Goal: Information Seeking & Learning: Learn about a topic

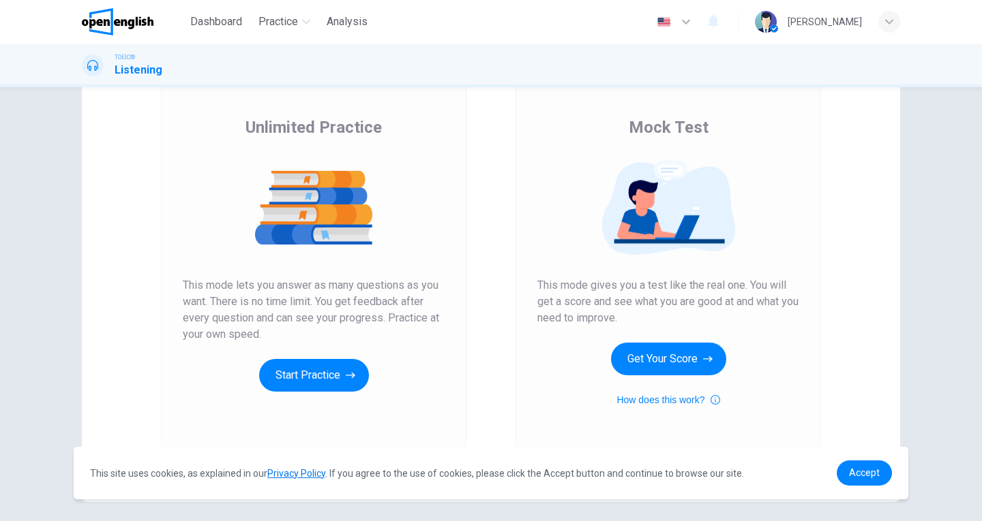
scroll to position [86, 0]
click at [325, 380] on button "Start Practice" at bounding box center [314, 375] width 110 height 33
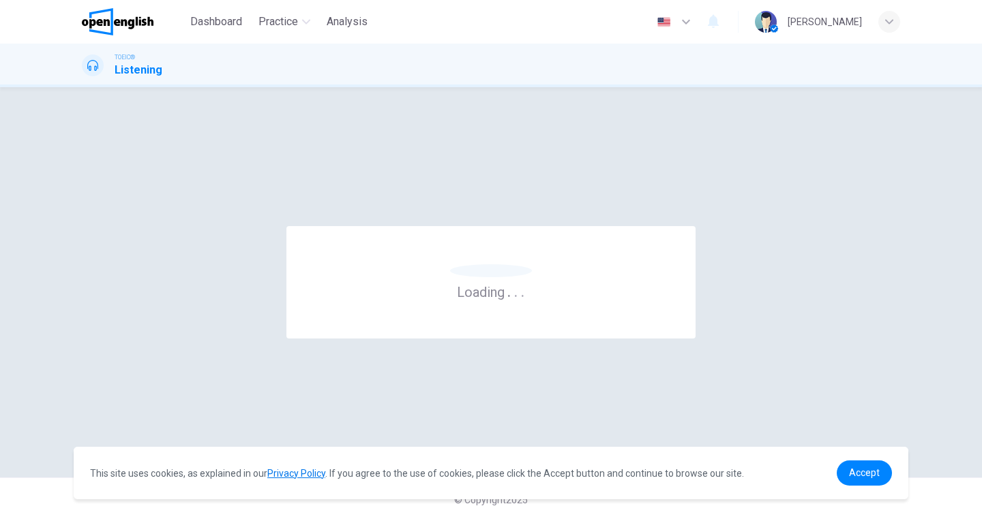
scroll to position [0, 0]
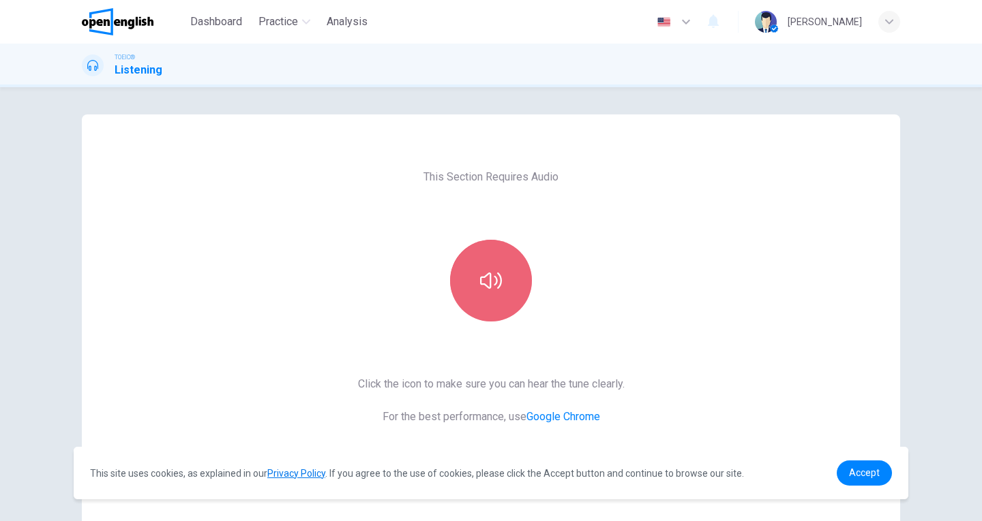
click at [486, 254] on button "button" at bounding box center [491, 281] width 82 height 82
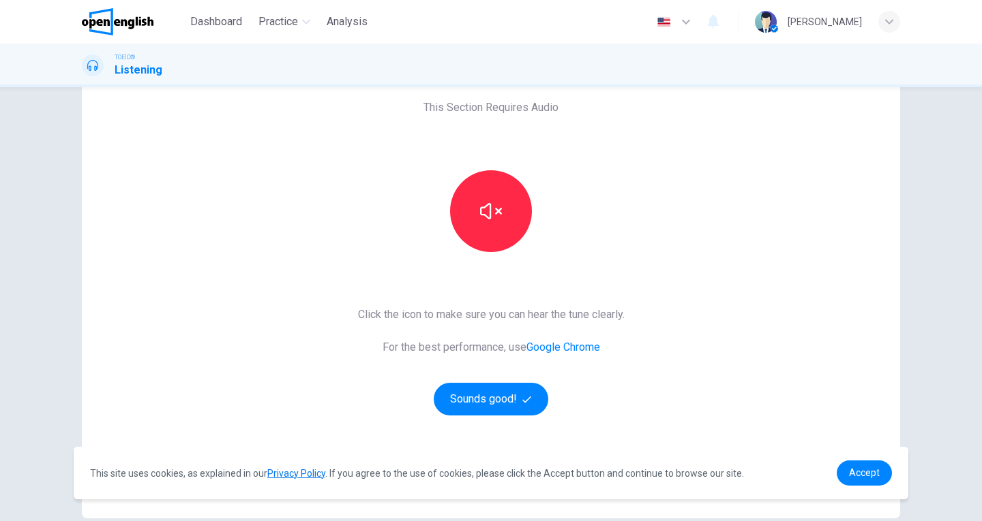
scroll to position [78, 0]
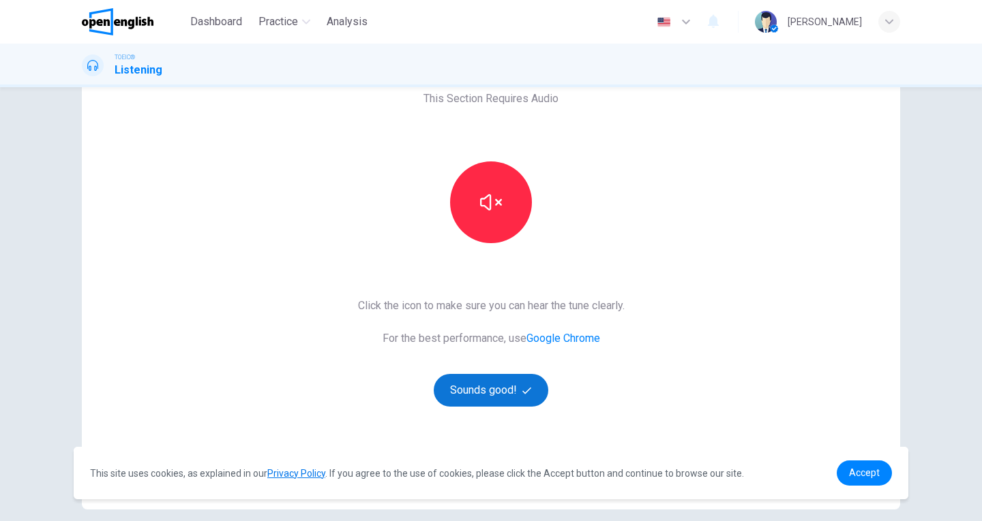
click at [498, 394] on button "Sounds good!" at bounding box center [490, 390] width 115 height 33
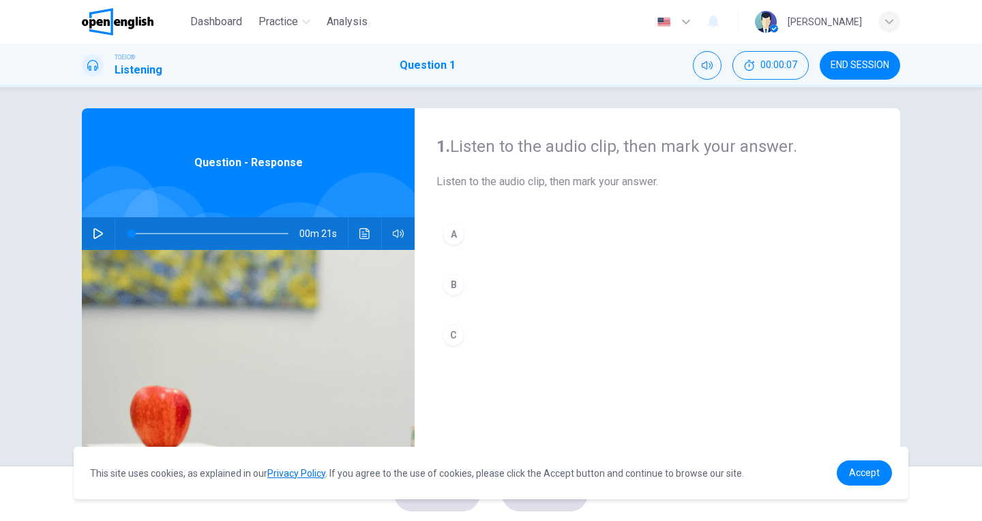
scroll to position [0, 0]
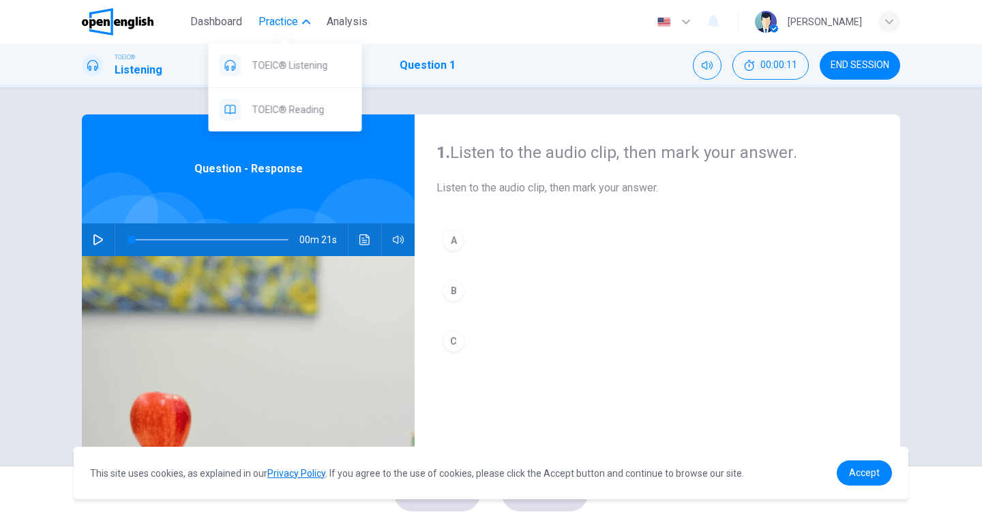
click at [277, 31] on button "Practice" at bounding box center [284, 22] width 63 height 25
click at [228, 123] on div "TOEIC® Reading" at bounding box center [285, 110] width 153 height 44
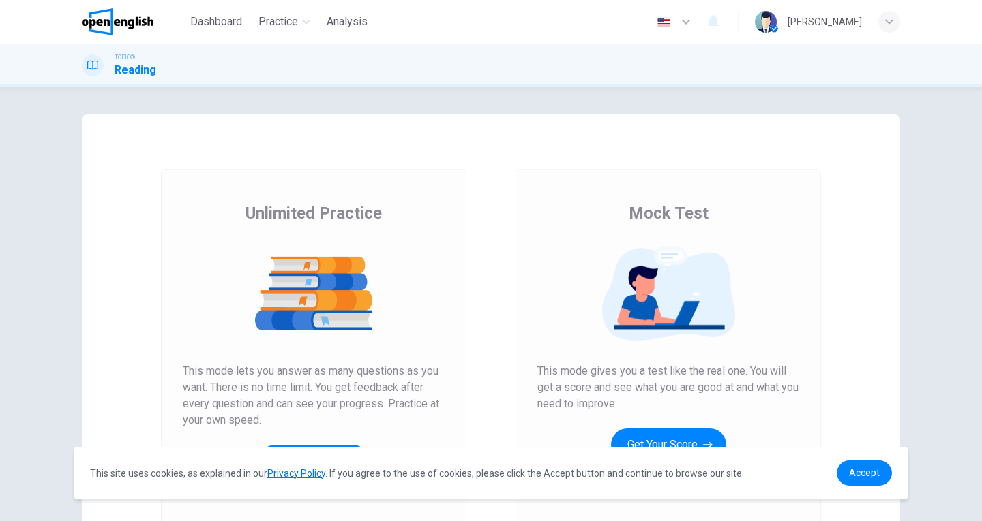
click at [365, 273] on img at bounding box center [314, 293] width 262 height 95
click at [314, 446] on button "Start Practice" at bounding box center [314, 461] width 110 height 33
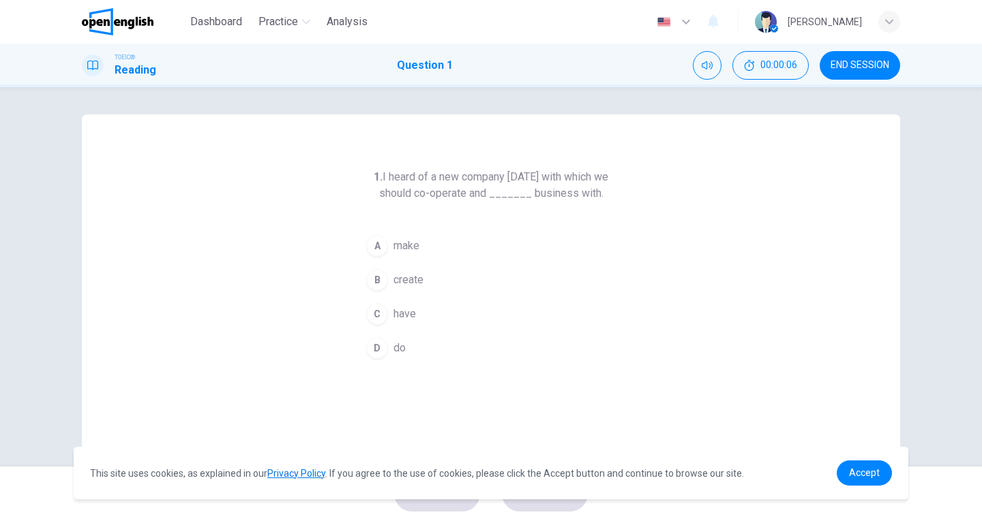
click at [304, 476] on link "Privacy Policy" at bounding box center [296, 473] width 58 height 11
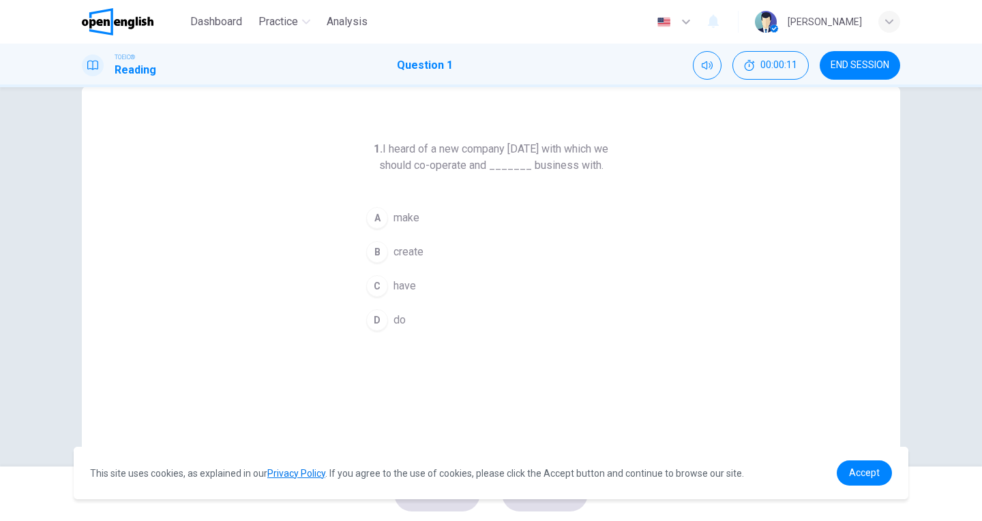
scroll to position [27, 0]
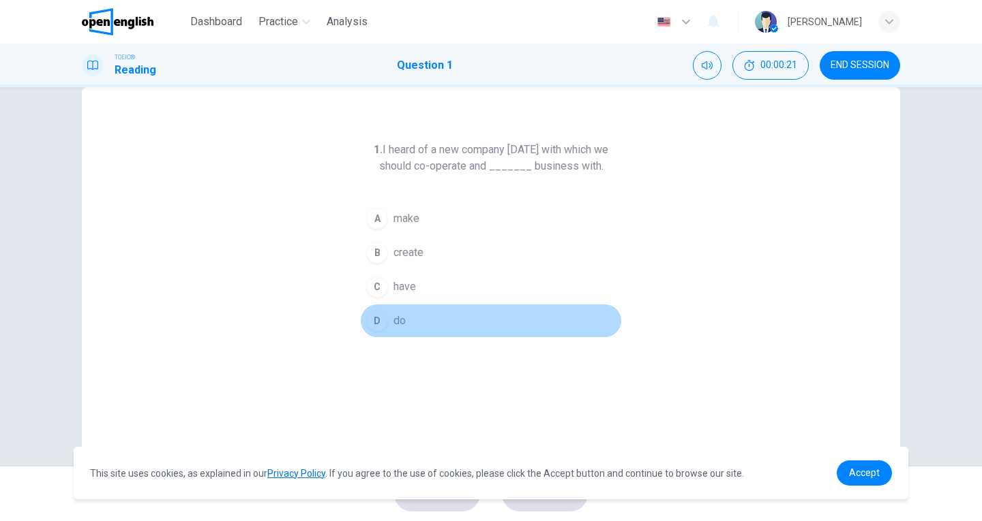
click at [393, 320] on span "do" at bounding box center [399, 321] width 12 height 16
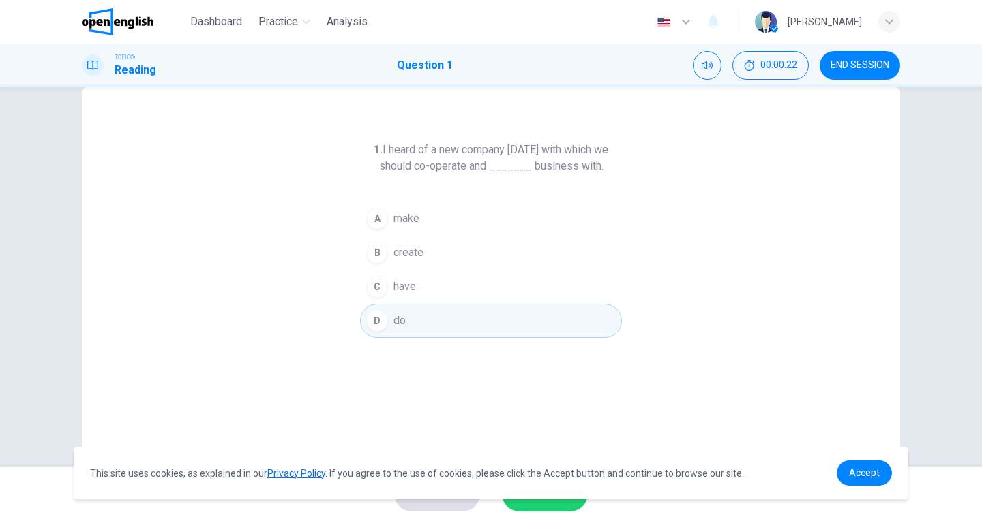
click at [528, 508] on button "SUBMIT" at bounding box center [545, 493] width 86 height 35
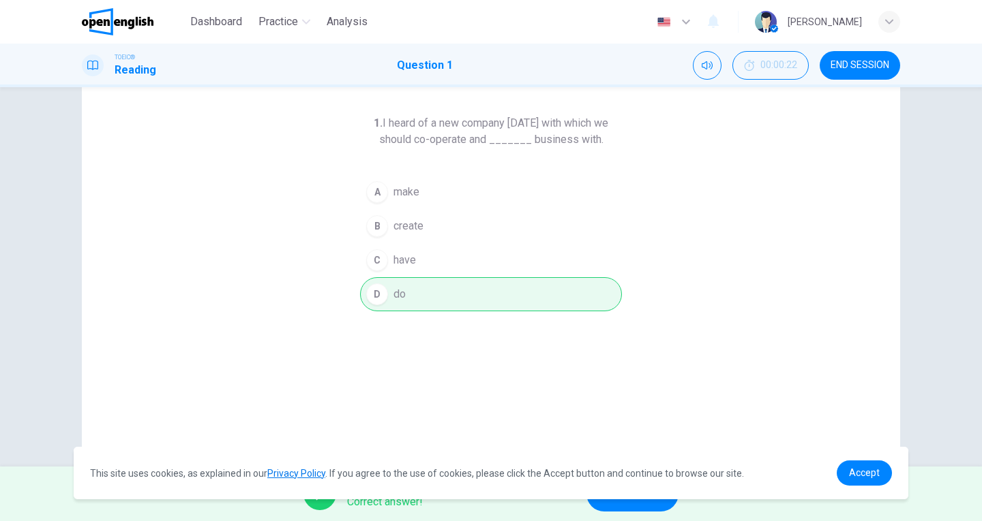
scroll to position [55, 0]
click at [296, 477] on link "Privacy Policy" at bounding box center [296, 473] width 58 height 11
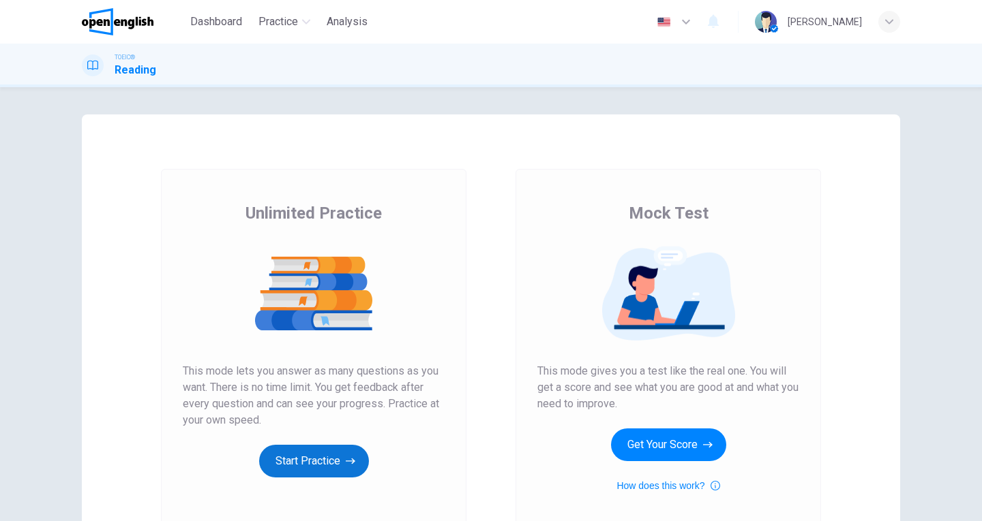
click at [287, 455] on button "Start Practice" at bounding box center [314, 461] width 110 height 33
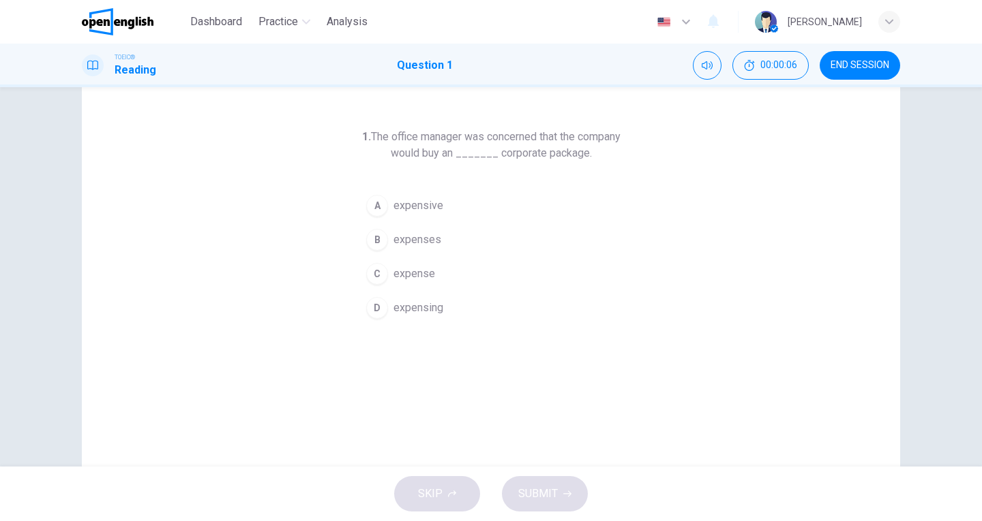
scroll to position [38, 0]
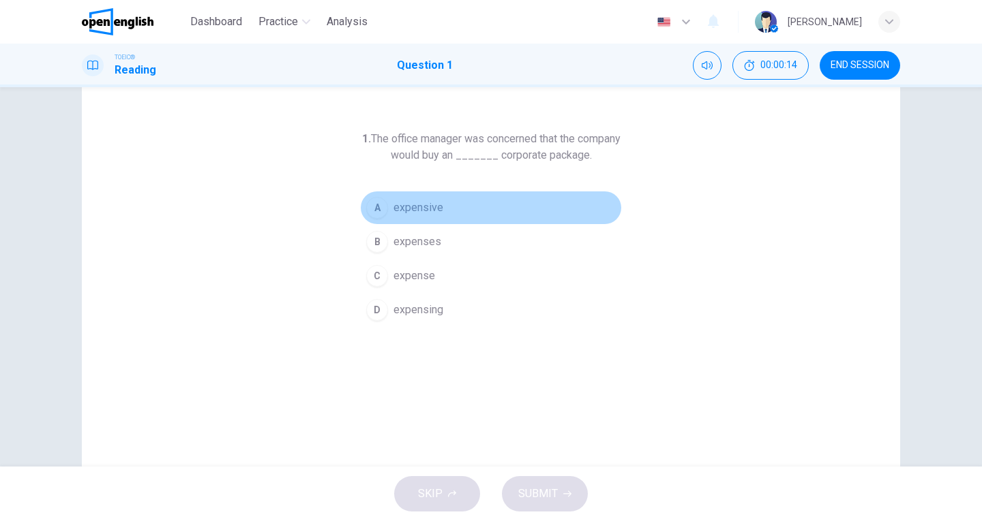
click at [389, 204] on button "A expensive" at bounding box center [491, 208] width 262 height 34
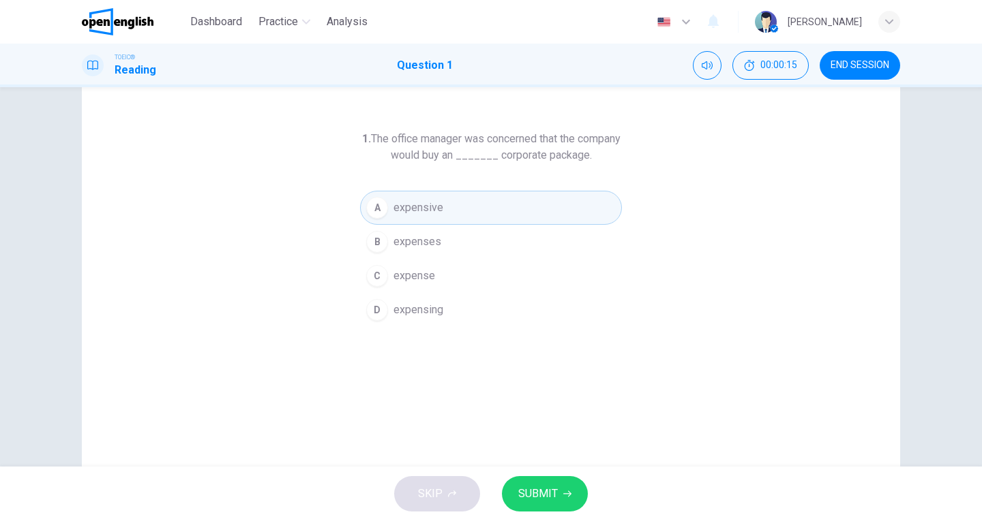
click at [531, 503] on span "SUBMIT" at bounding box center [538, 494] width 40 height 19
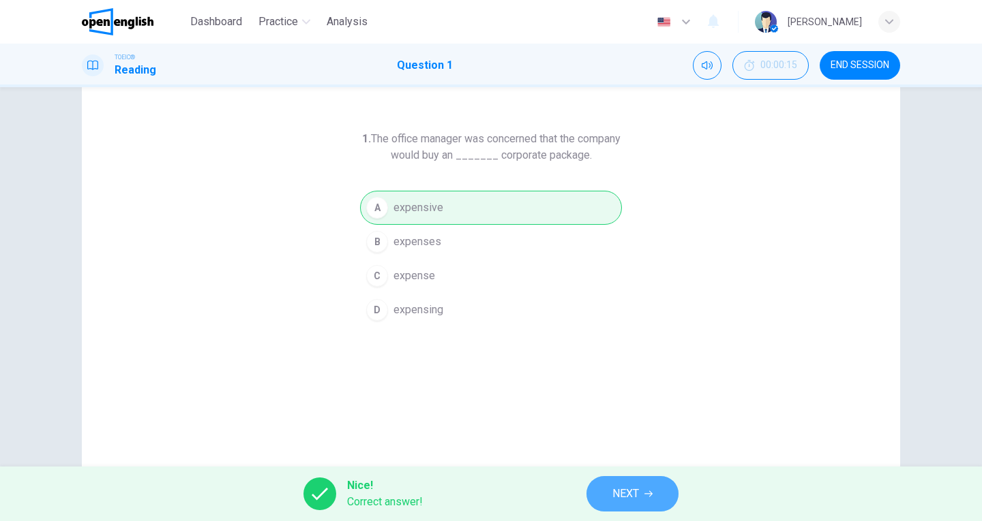
click at [626, 493] on span "NEXT" at bounding box center [625, 494] width 27 height 19
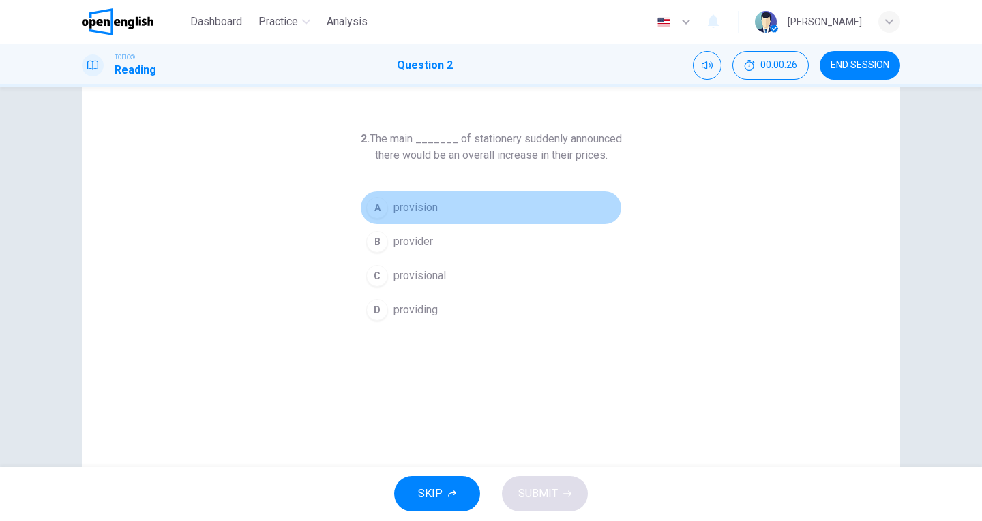
click at [423, 205] on span "provision" at bounding box center [415, 208] width 44 height 16
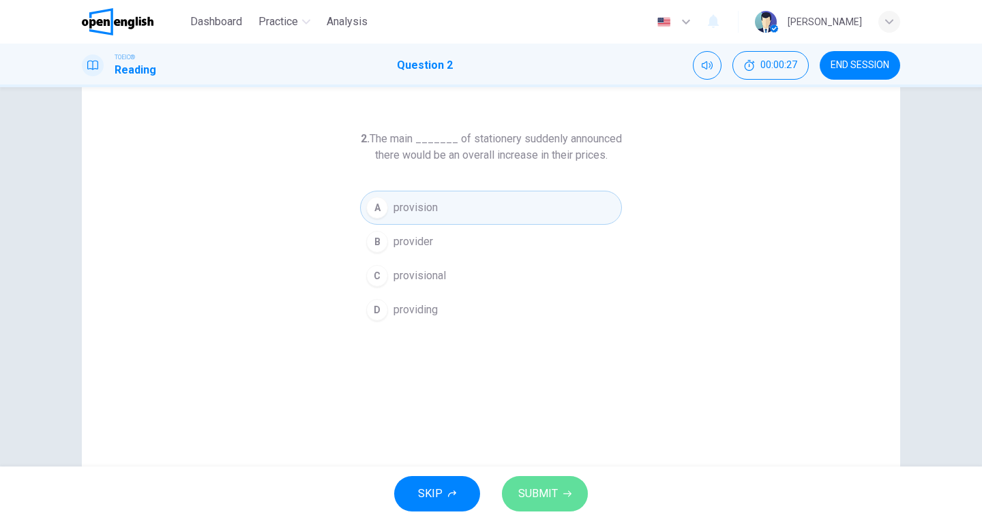
click at [536, 486] on span "SUBMIT" at bounding box center [538, 494] width 40 height 19
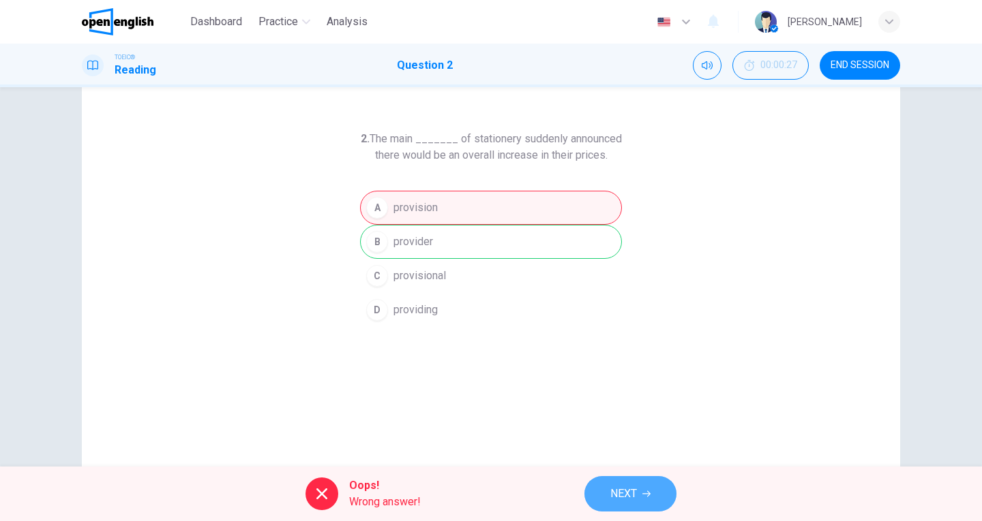
click at [624, 496] on span "NEXT" at bounding box center [623, 494] width 27 height 19
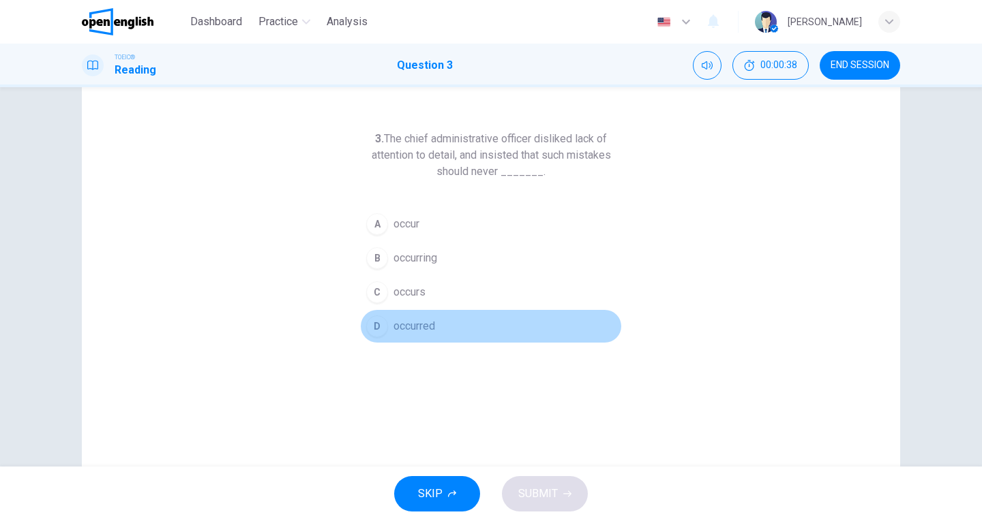
click at [399, 327] on span "occurred" at bounding box center [414, 326] width 42 height 16
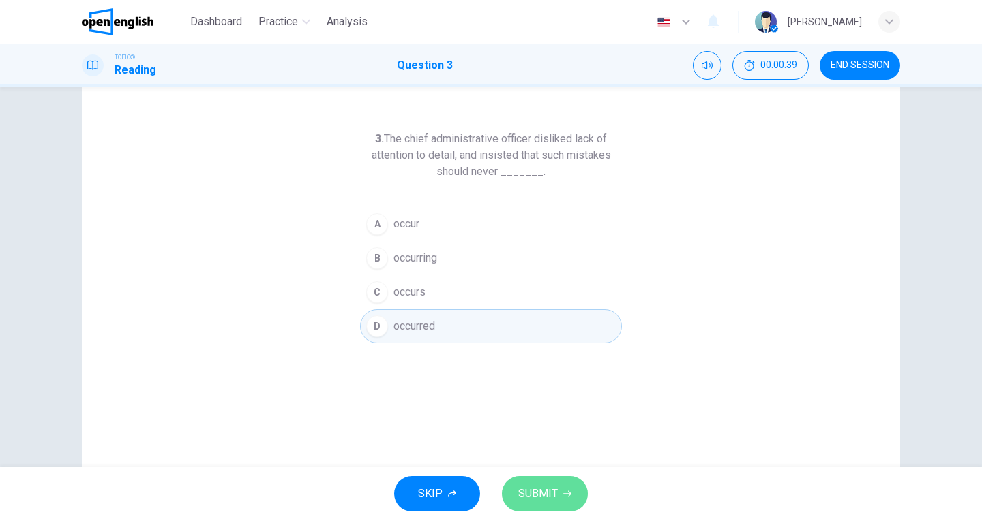
click at [545, 488] on span "SUBMIT" at bounding box center [538, 494] width 40 height 19
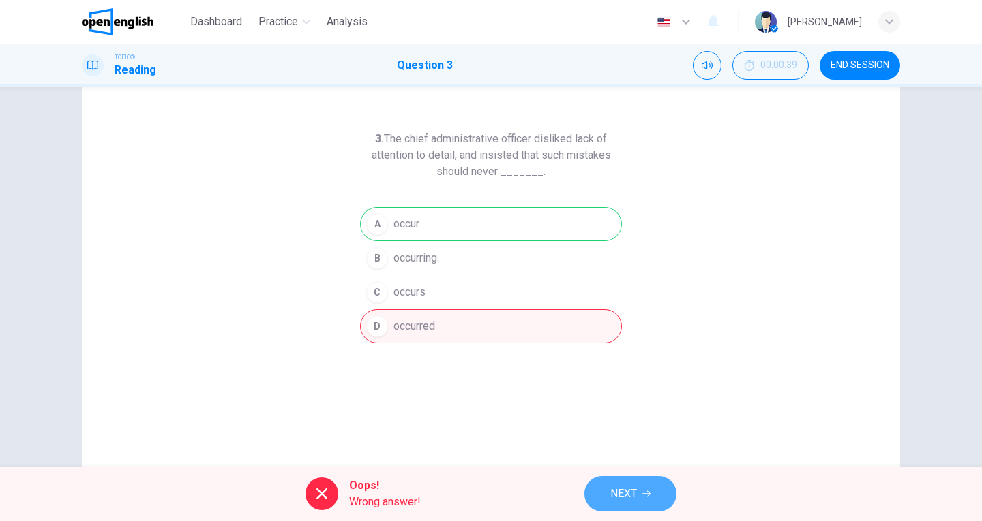
click at [630, 496] on span "NEXT" at bounding box center [623, 494] width 27 height 19
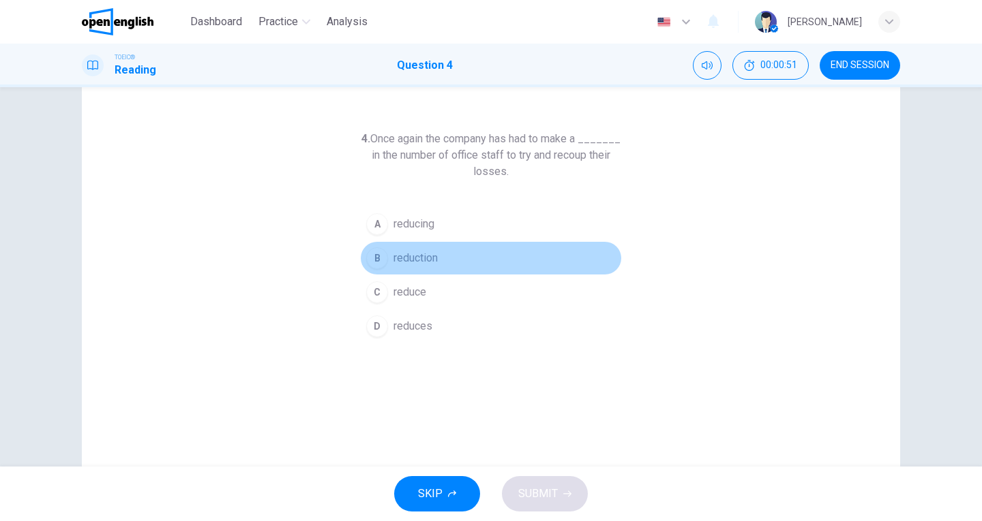
click at [389, 260] on button "B reduction" at bounding box center [491, 258] width 262 height 34
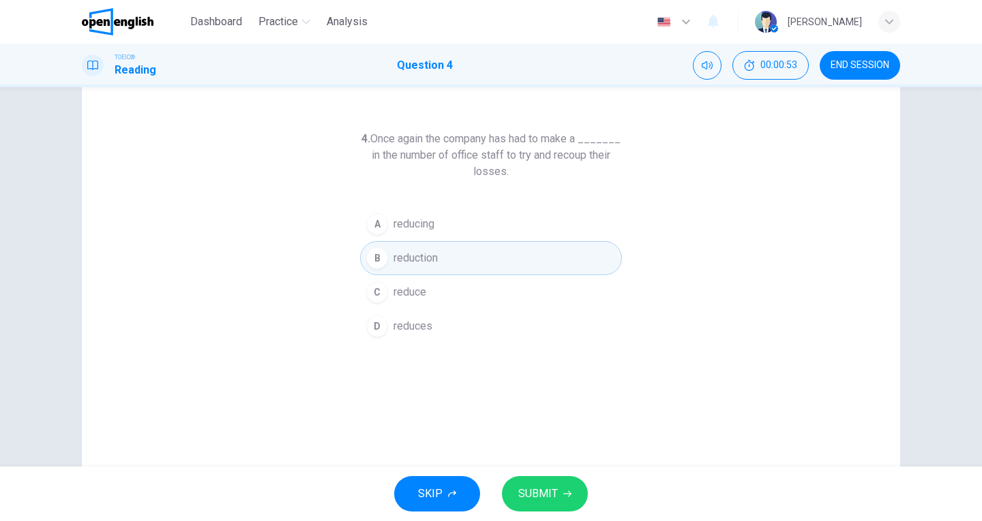
click at [532, 472] on div "SKIP SUBMIT" at bounding box center [491, 494] width 982 height 55
click at [529, 484] on button "SUBMIT" at bounding box center [545, 493] width 86 height 35
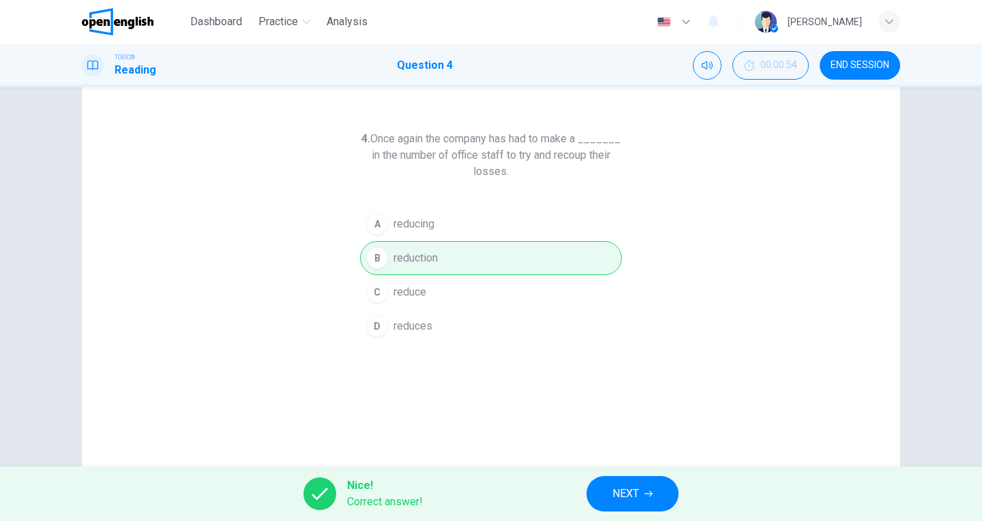
click at [636, 496] on span "NEXT" at bounding box center [625, 494] width 27 height 19
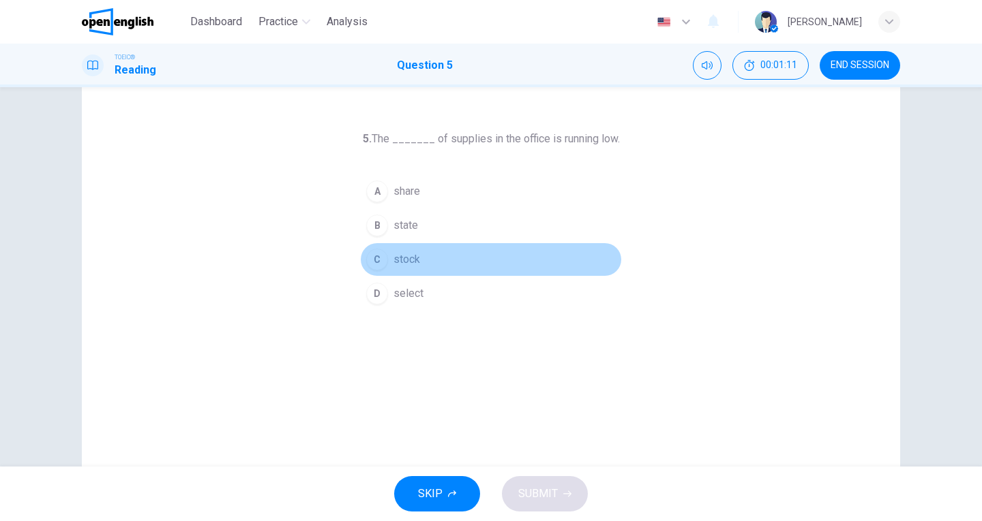
click at [397, 264] on span "stock" at bounding box center [406, 260] width 27 height 16
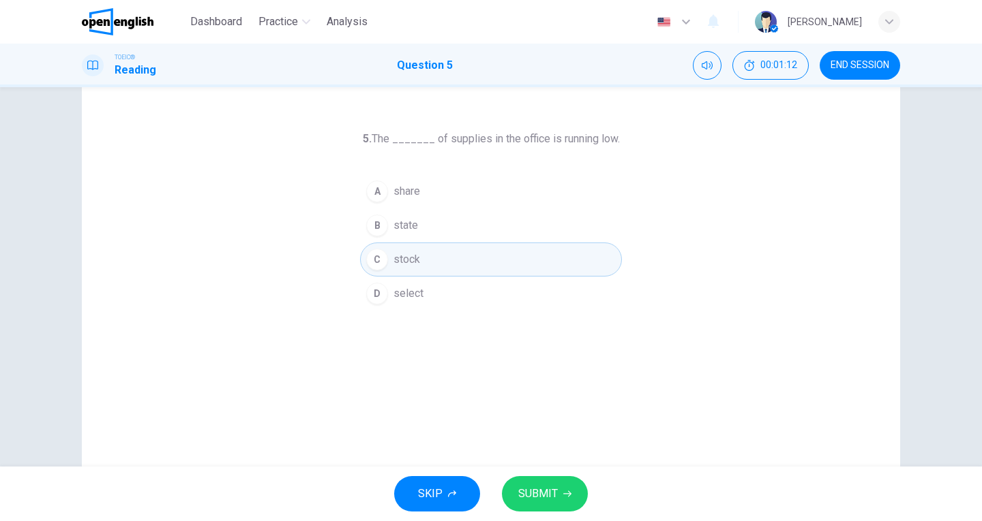
click at [537, 489] on span "SUBMIT" at bounding box center [538, 494] width 40 height 19
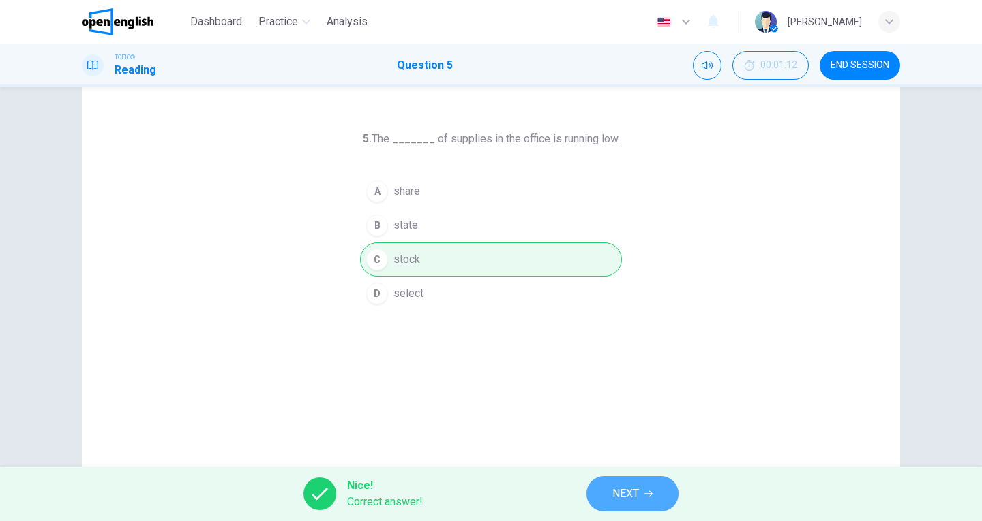
click at [628, 496] on span "NEXT" at bounding box center [625, 494] width 27 height 19
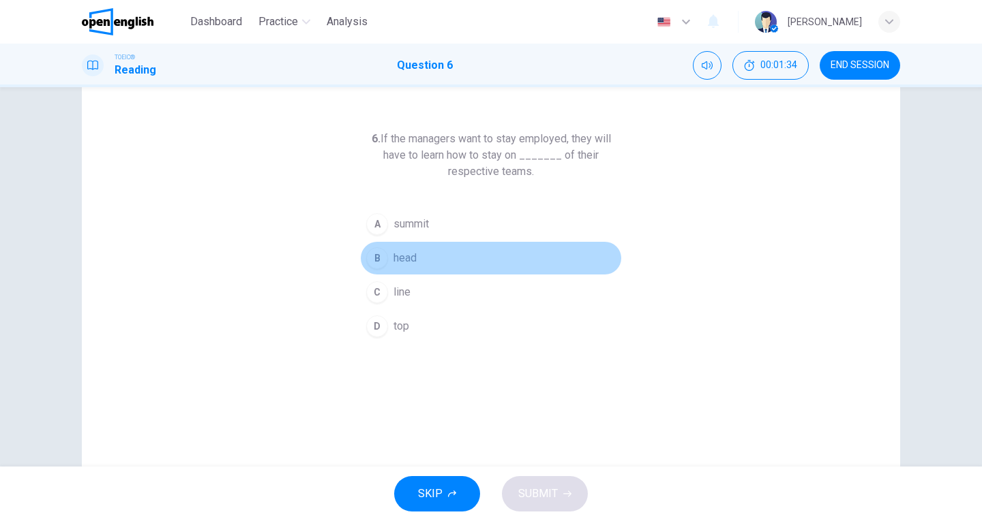
click at [378, 261] on div "B" at bounding box center [377, 258] width 22 height 22
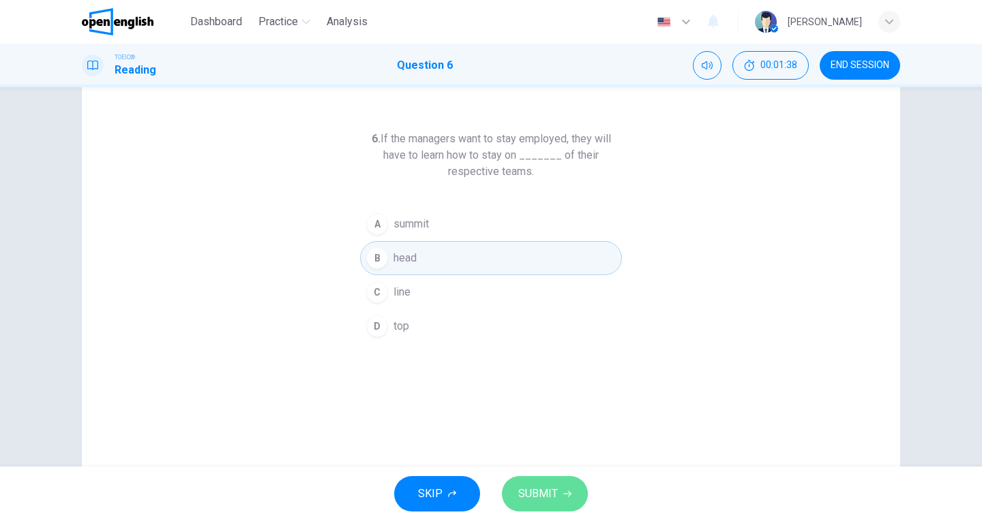
click at [558, 498] on button "SUBMIT" at bounding box center [545, 493] width 86 height 35
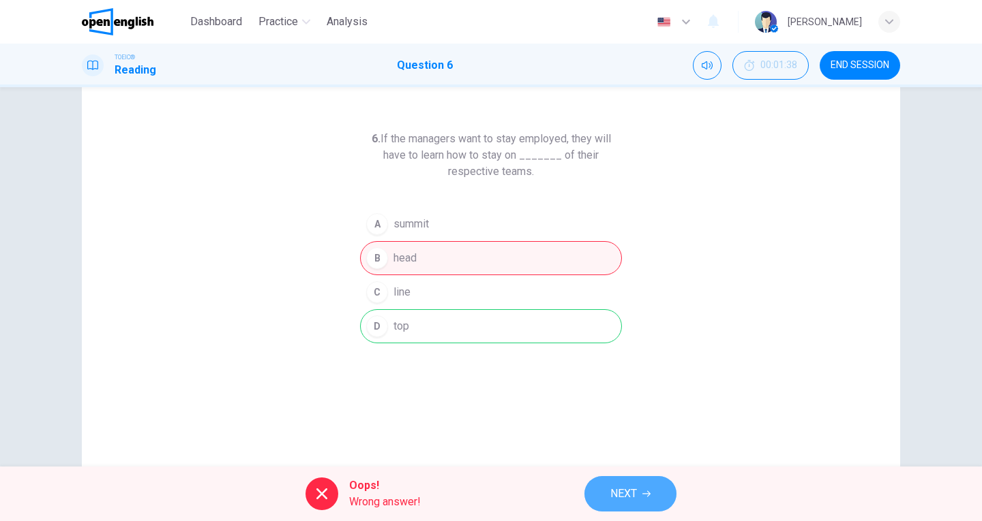
click at [611, 502] on span "NEXT" at bounding box center [623, 494] width 27 height 19
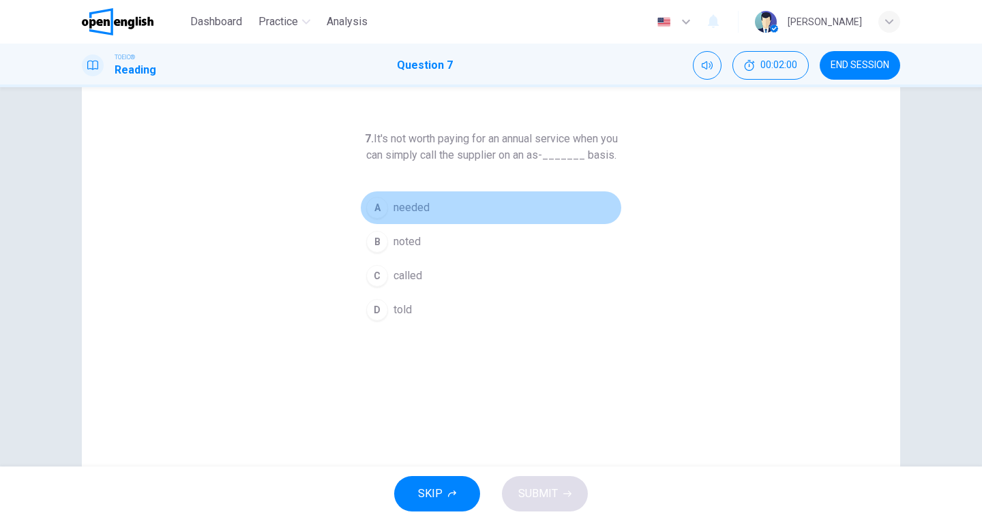
click at [412, 216] on span "needed" at bounding box center [411, 208] width 36 height 16
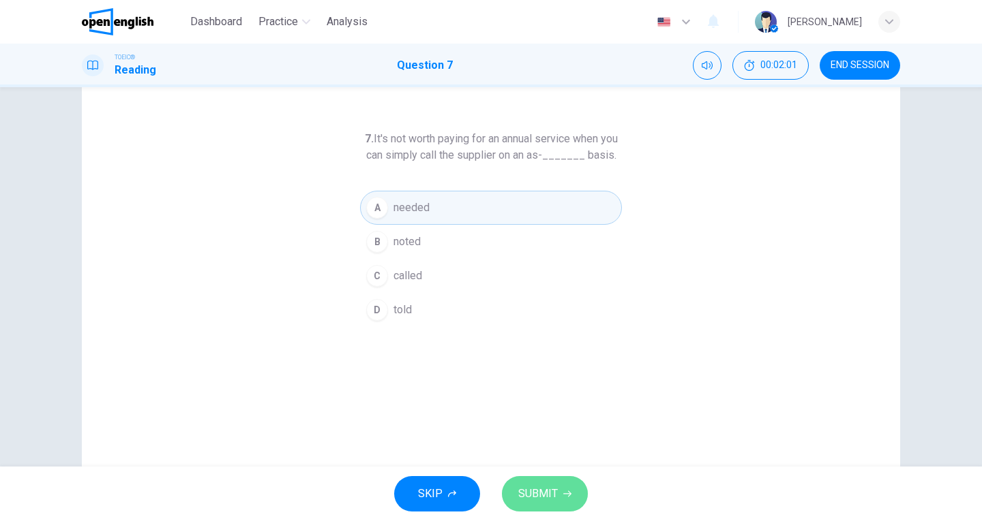
click at [542, 498] on span "SUBMIT" at bounding box center [538, 494] width 40 height 19
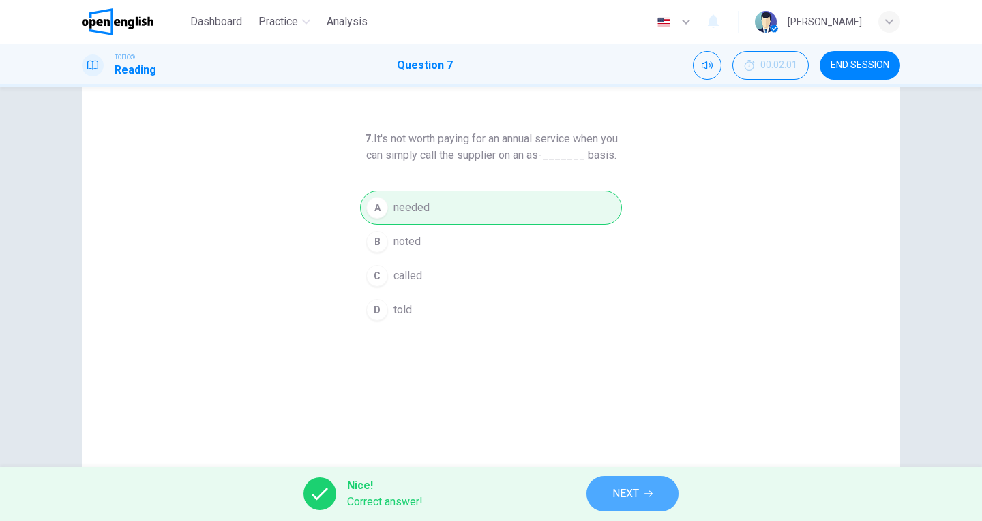
click at [648, 492] on icon "button" at bounding box center [648, 494] width 8 height 8
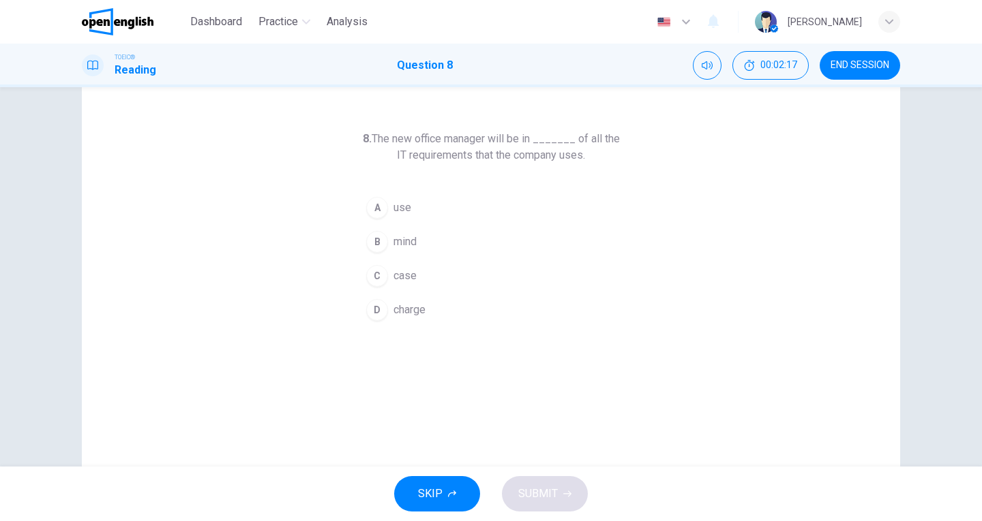
click at [374, 211] on div "A" at bounding box center [377, 208] width 22 height 22
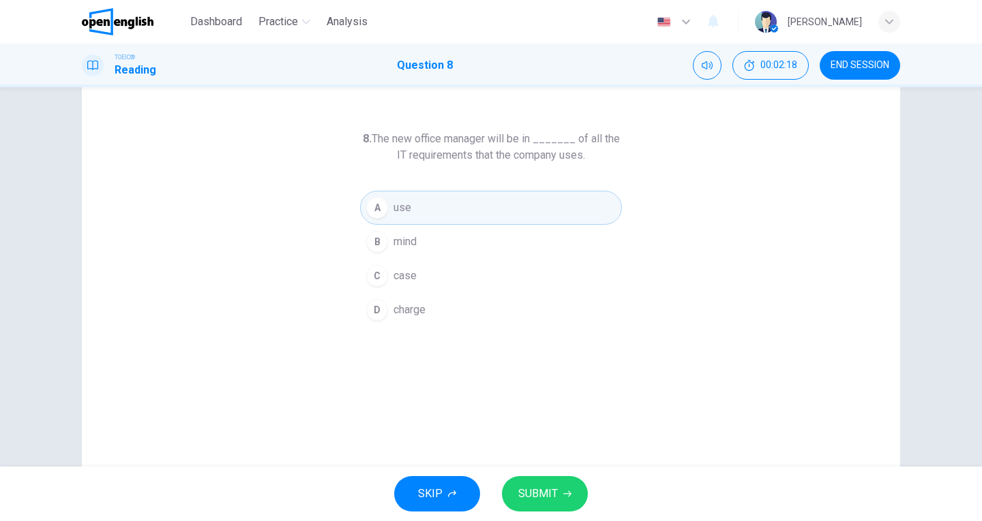
click at [551, 497] on span "SUBMIT" at bounding box center [538, 494] width 40 height 19
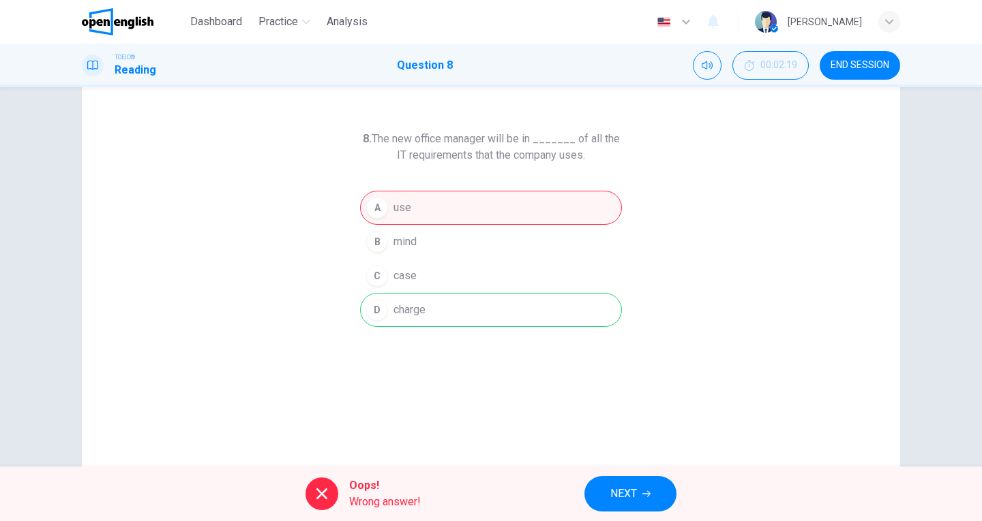
click at [641, 496] on button "NEXT" at bounding box center [630, 493] width 92 height 35
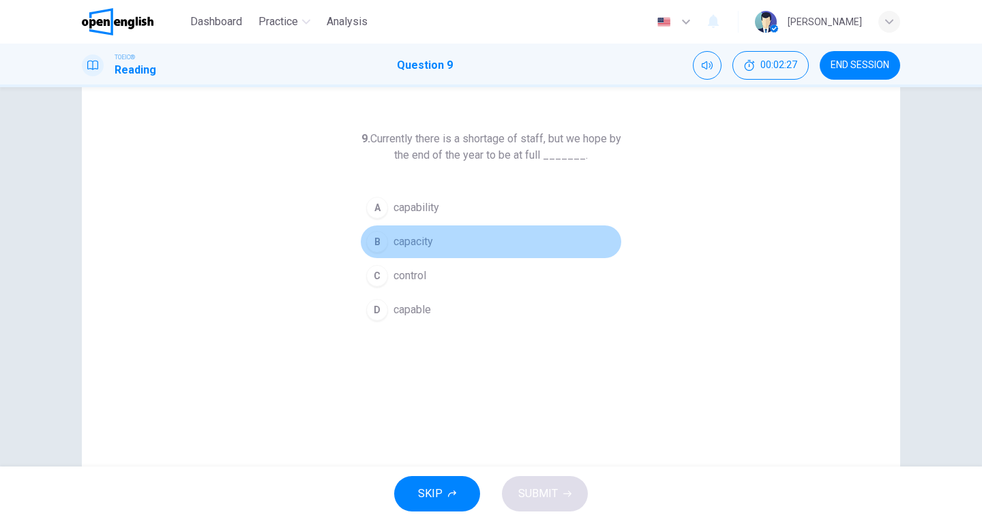
click at [381, 247] on div "B" at bounding box center [377, 242] width 22 height 22
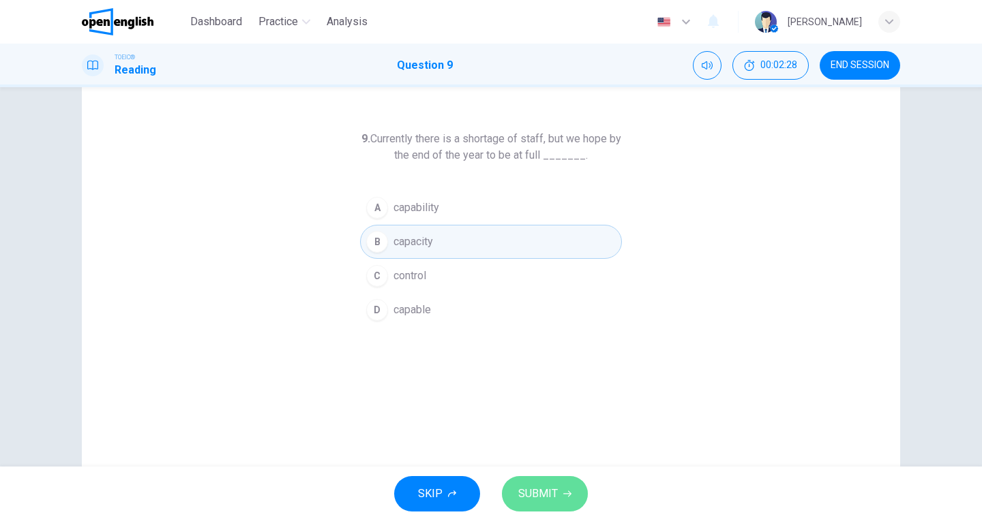
click at [540, 481] on button "SUBMIT" at bounding box center [545, 493] width 86 height 35
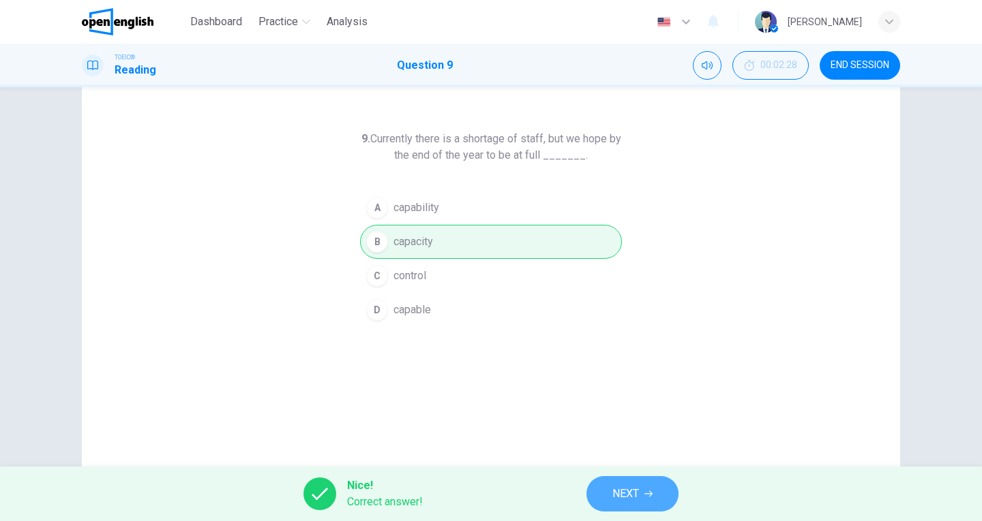
click at [637, 500] on span "NEXT" at bounding box center [625, 494] width 27 height 19
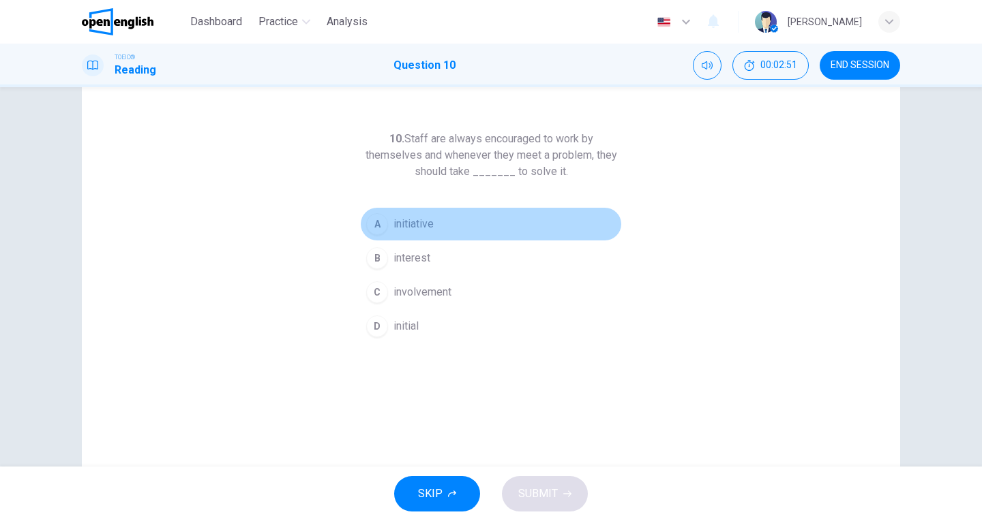
click at [386, 223] on button "A initiative" at bounding box center [491, 224] width 262 height 34
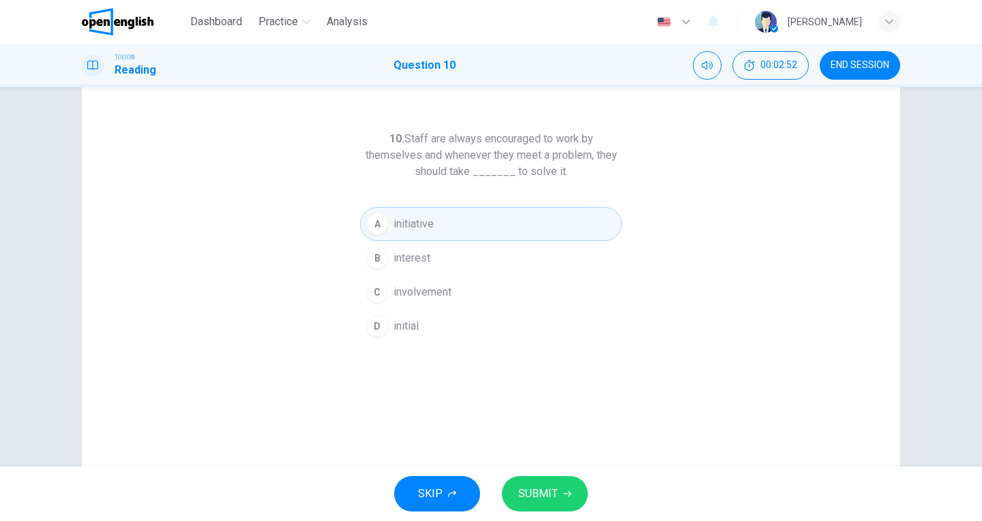
click at [539, 505] on button "SUBMIT" at bounding box center [545, 493] width 86 height 35
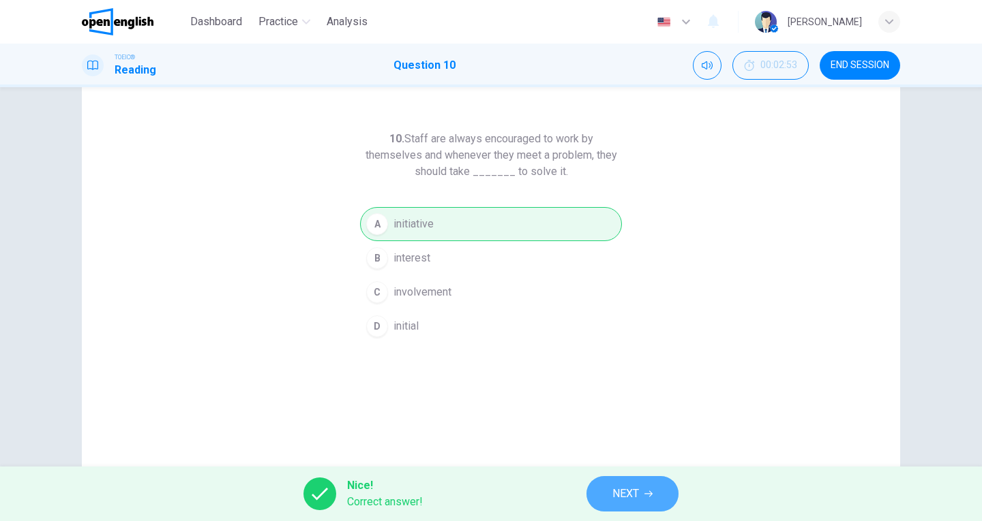
click at [648, 484] on button "NEXT" at bounding box center [632, 493] width 92 height 35
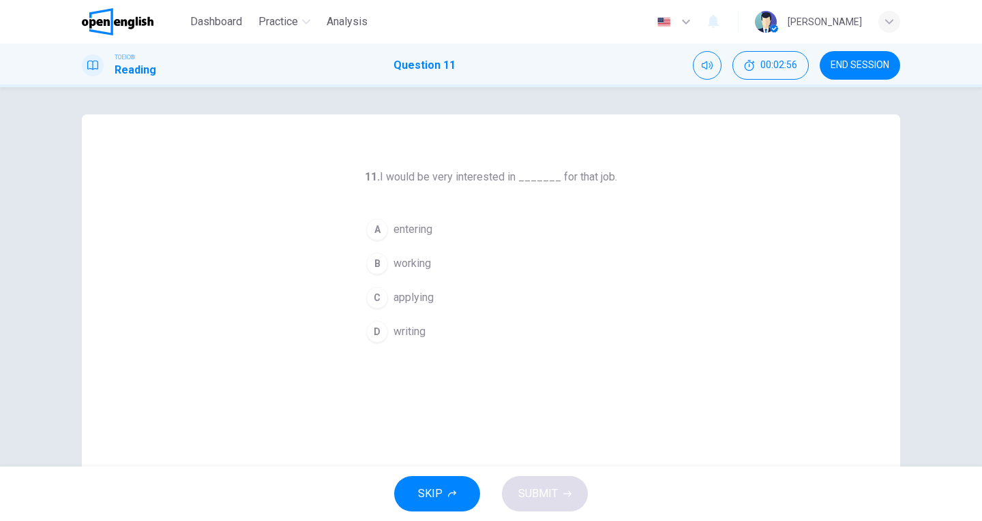
click at [401, 300] on span "applying" at bounding box center [413, 298] width 40 height 16
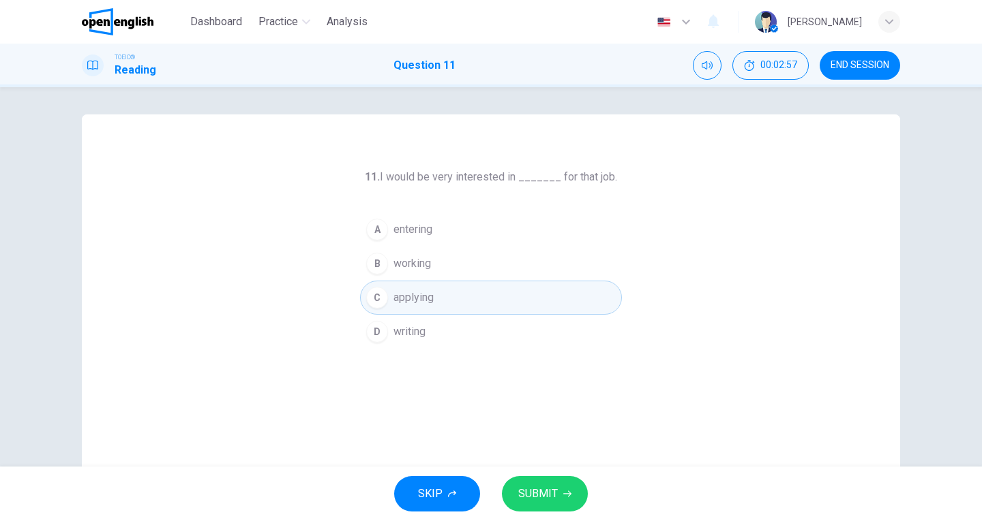
click at [538, 473] on div "SKIP SUBMIT" at bounding box center [491, 494] width 982 height 55
click at [542, 496] on span "SUBMIT" at bounding box center [538, 494] width 40 height 19
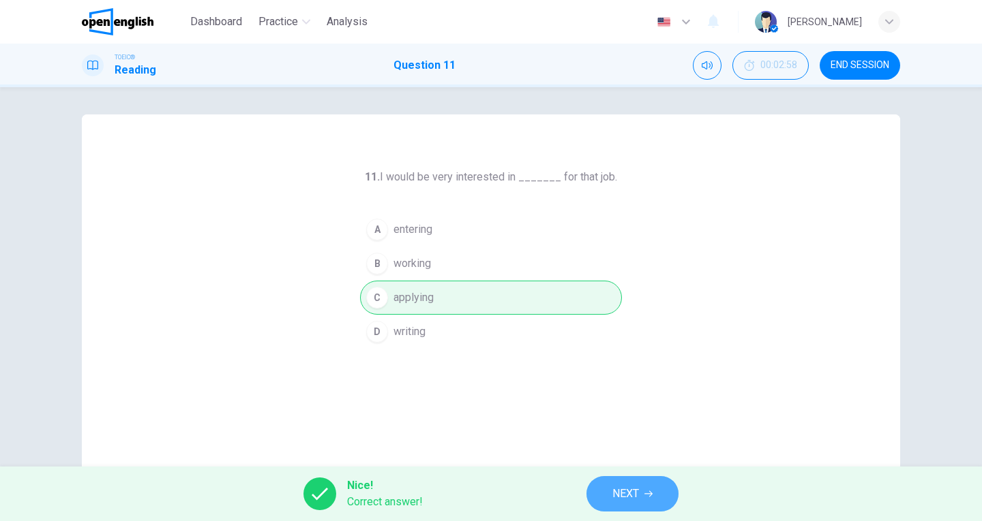
click at [629, 511] on button "NEXT" at bounding box center [632, 493] width 92 height 35
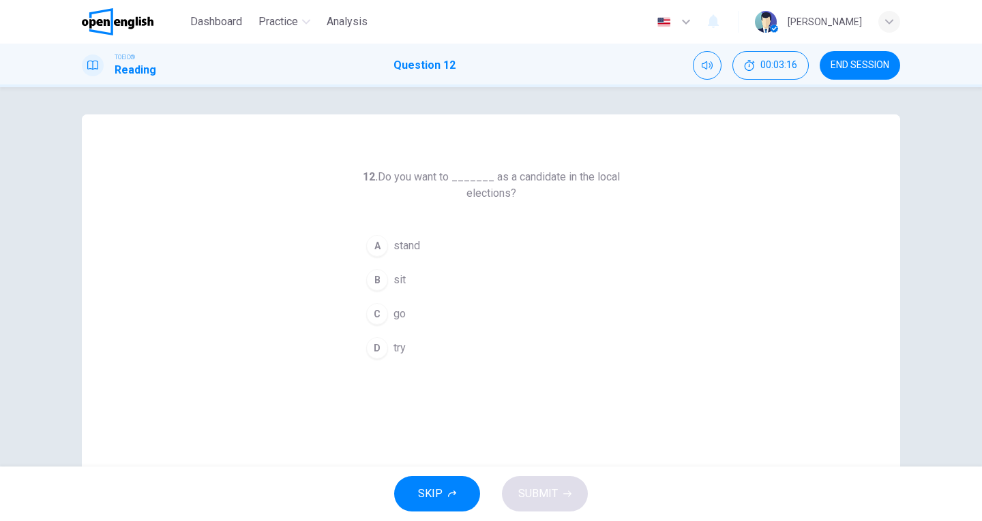
click at [382, 310] on div "C" at bounding box center [377, 314] width 22 height 22
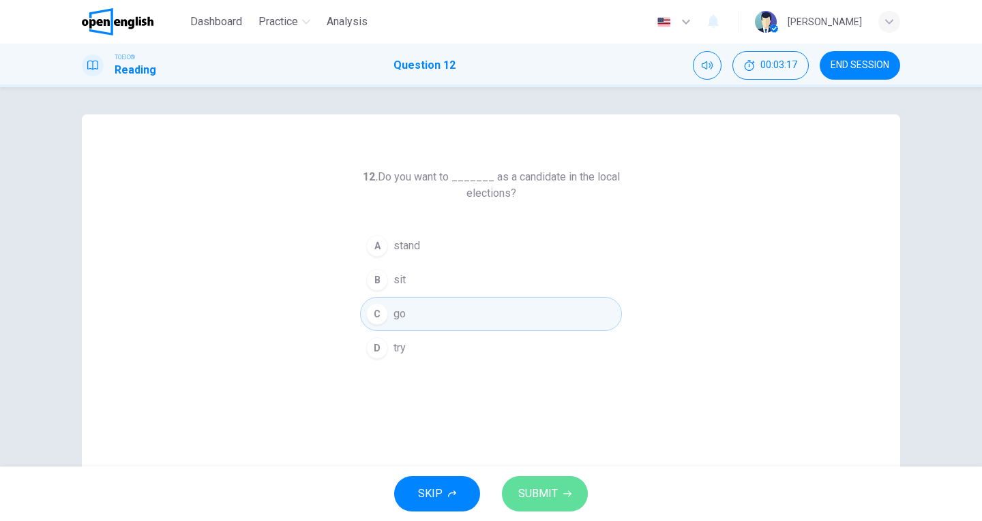
click at [550, 492] on span "SUBMIT" at bounding box center [538, 494] width 40 height 19
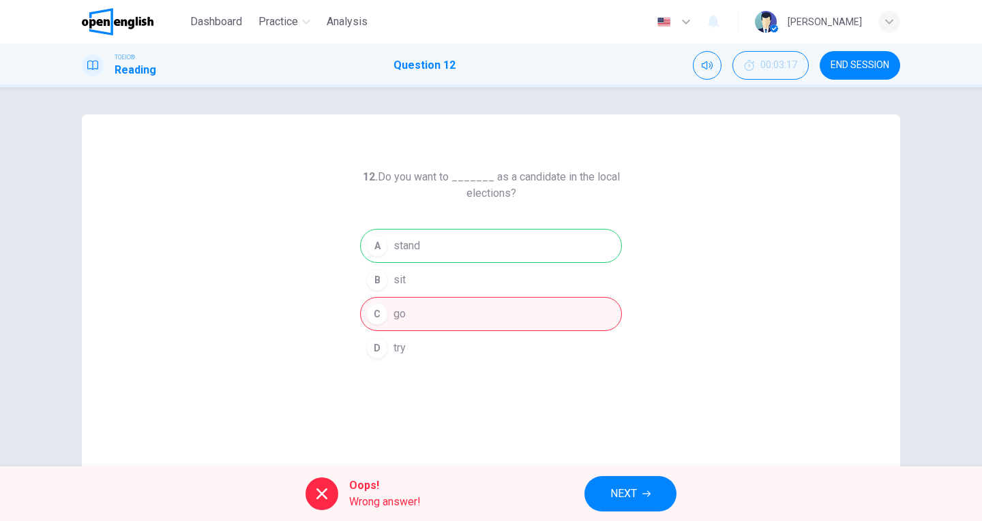
click at [616, 493] on span "NEXT" at bounding box center [623, 494] width 27 height 19
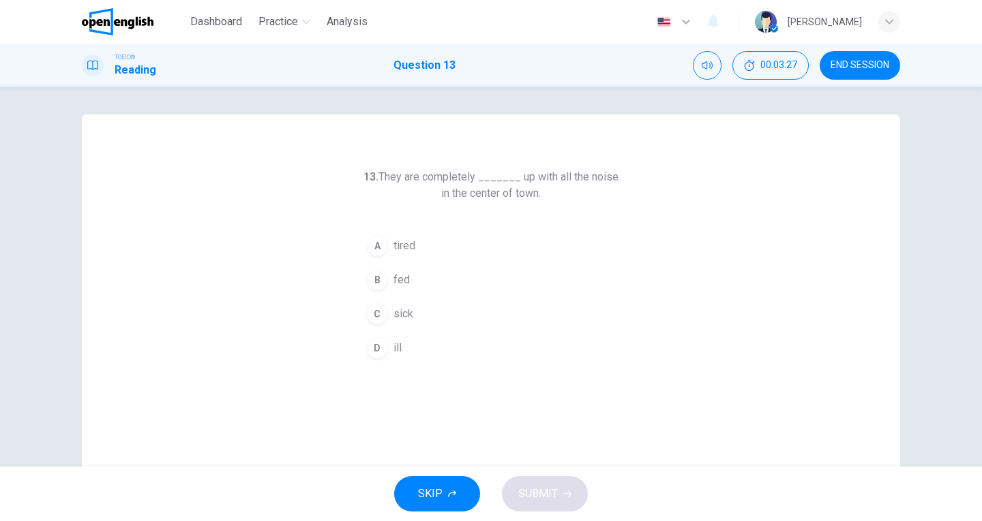
click at [380, 273] on div "B" at bounding box center [377, 280] width 22 height 22
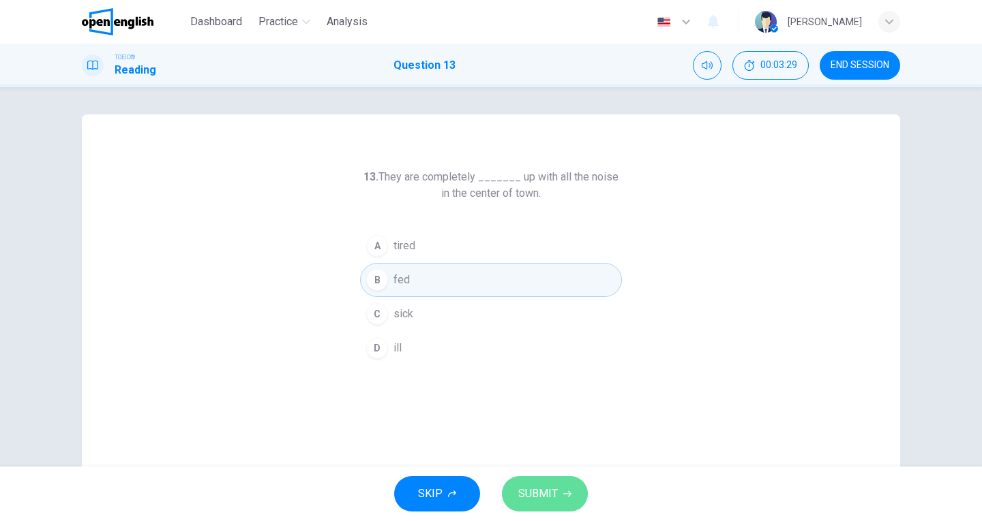
click at [565, 482] on button "SUBMIT" at bounding box center [545, 493] width 86 height 35
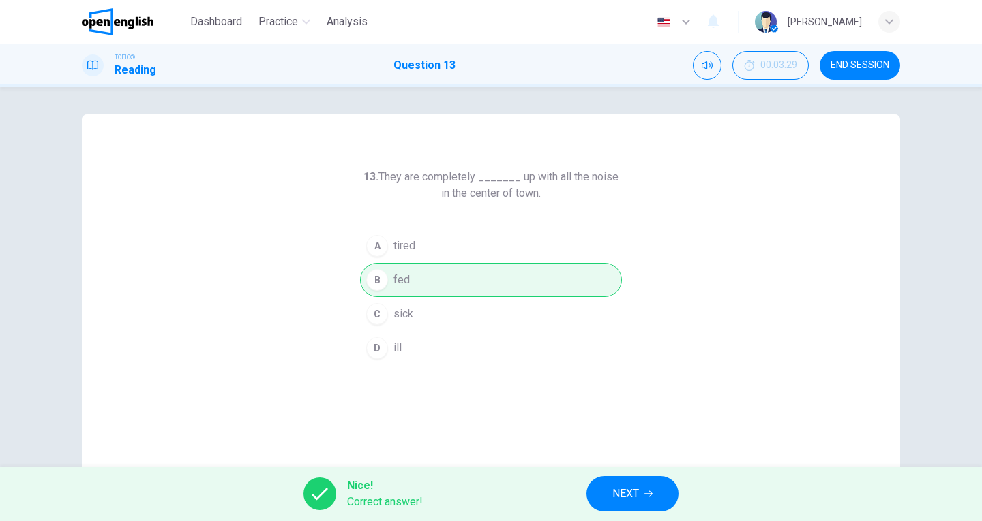
click at [624, 501] on span "NEXT" at bounding box center [625, 494] width 27 height 19
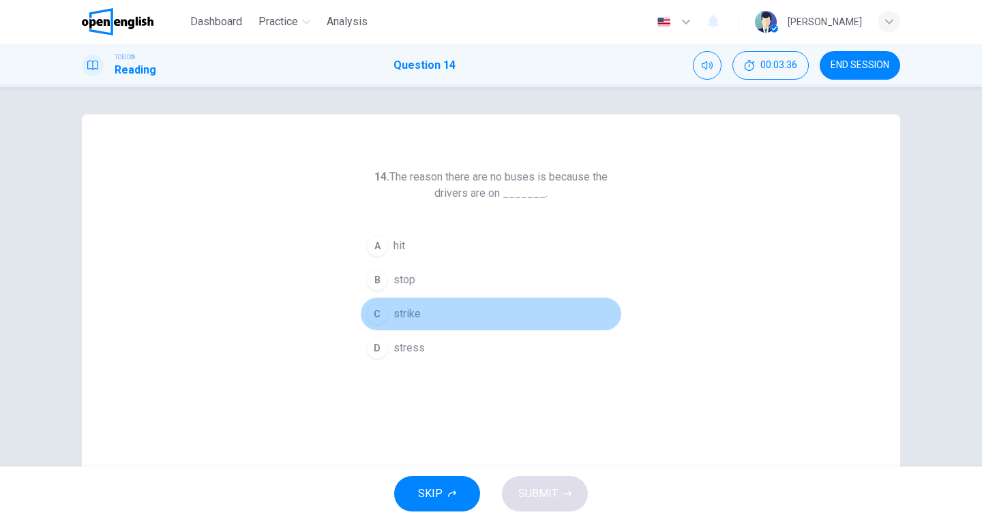
click at [394, 316] on span "strike" at bounding box center [406, 314] width 27 height 16
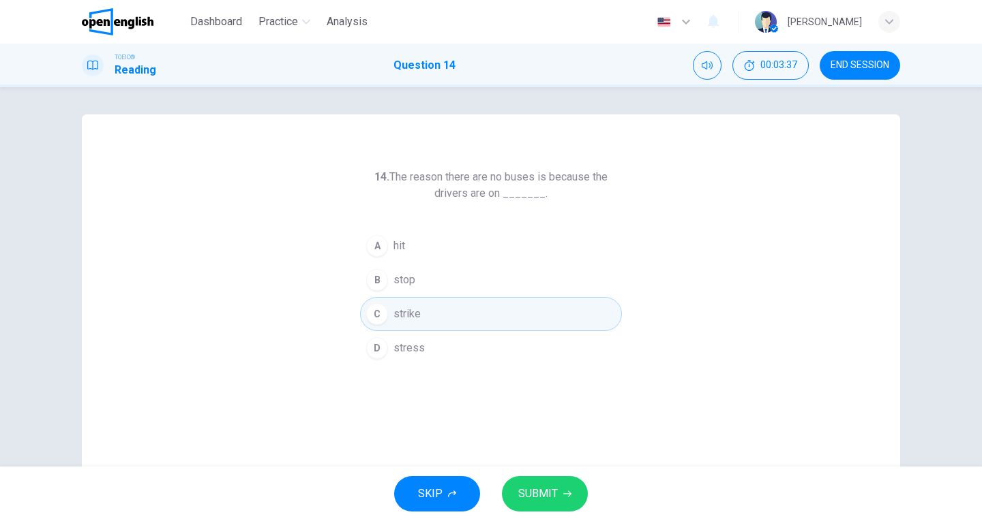
click at [528, 499] on span "SUBMIT" at bounding box center [538, 494] width 40 height 19
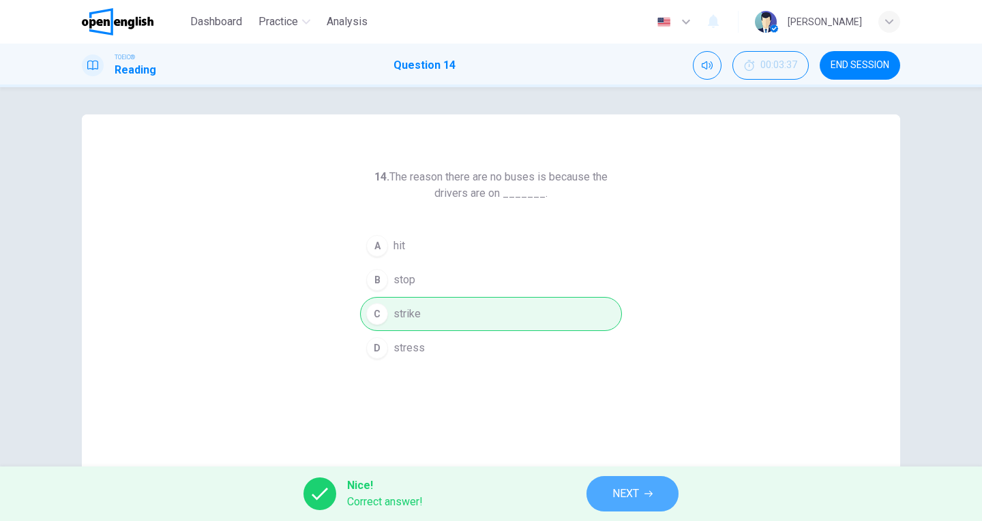
click at [613, 497] on span "NEXT" at bounding box center [625, 494] width 27 height 19
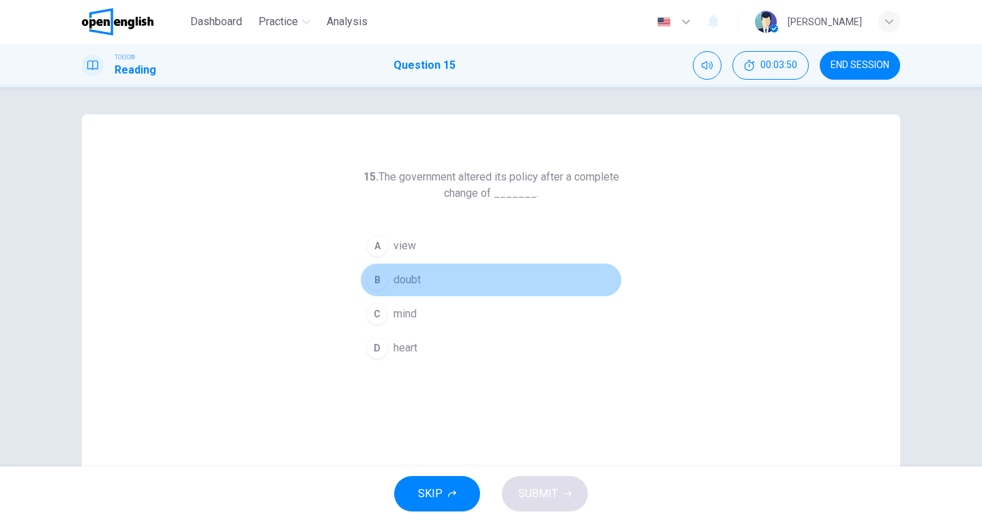
click at [401, 283] on span "doubt" at bounding box center [406, 280] width 27 height 16
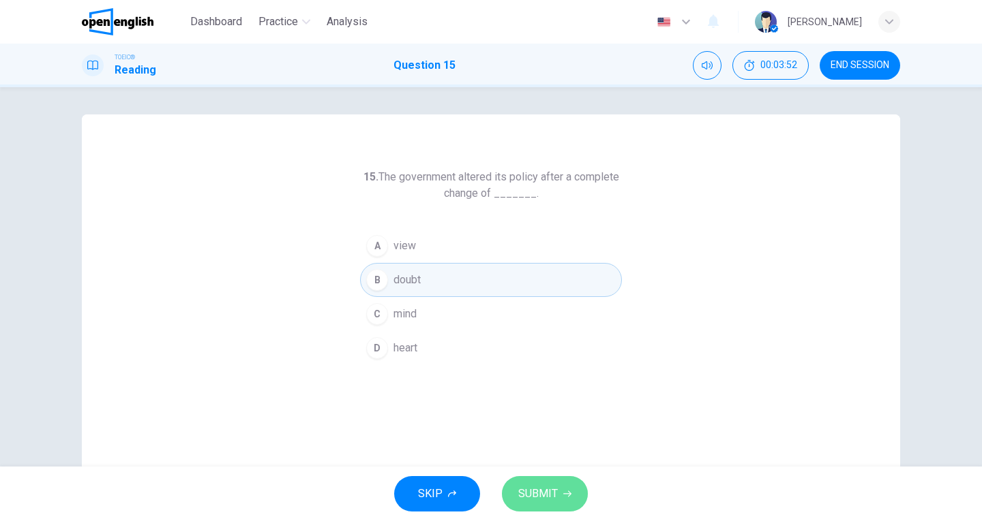
click at [545, 491] on span "SUBMIT" at bounding box center [538, 494] width 40 height 19
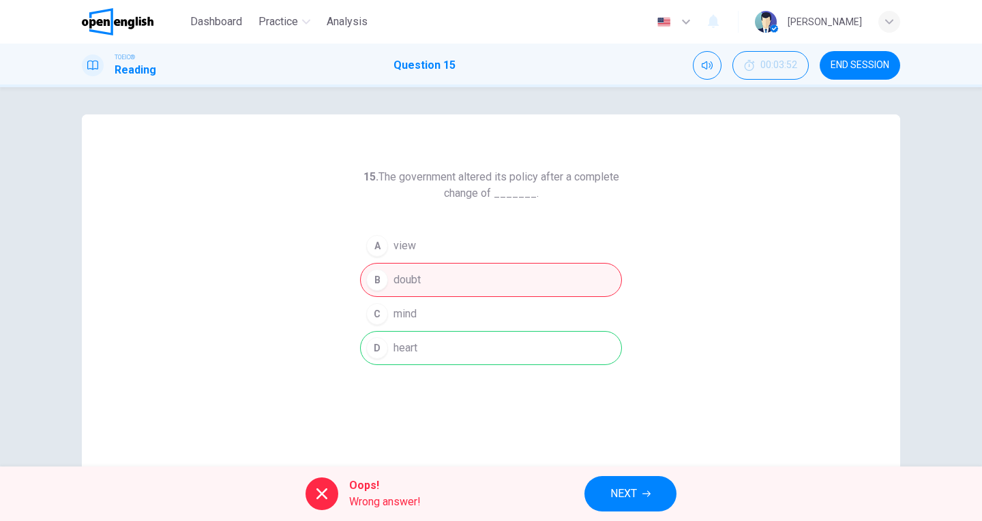
click at [604, 485] on button "NEXT" at bounding box center [630, 493] width 92 height 35
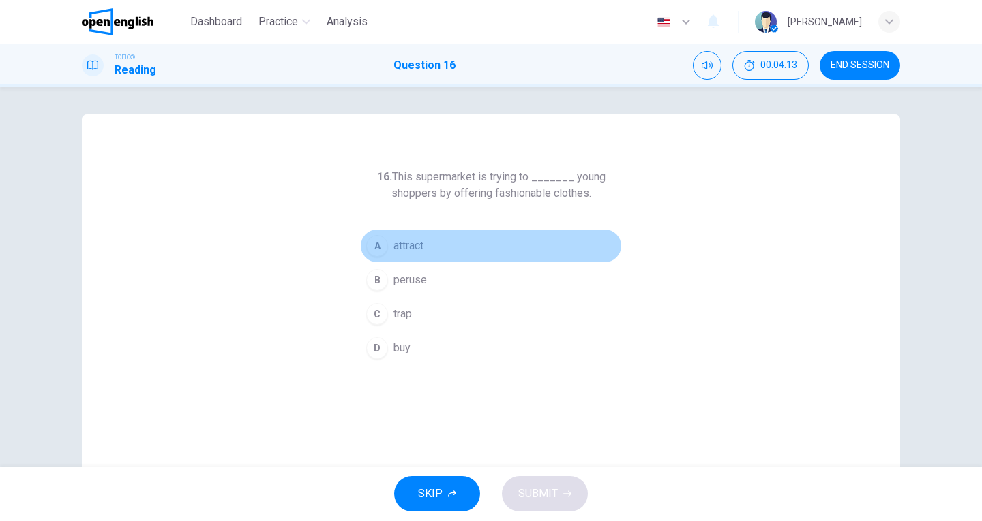
click at [402, 247] on span "attract" at bounding box center [408, 246] width 30 height 16
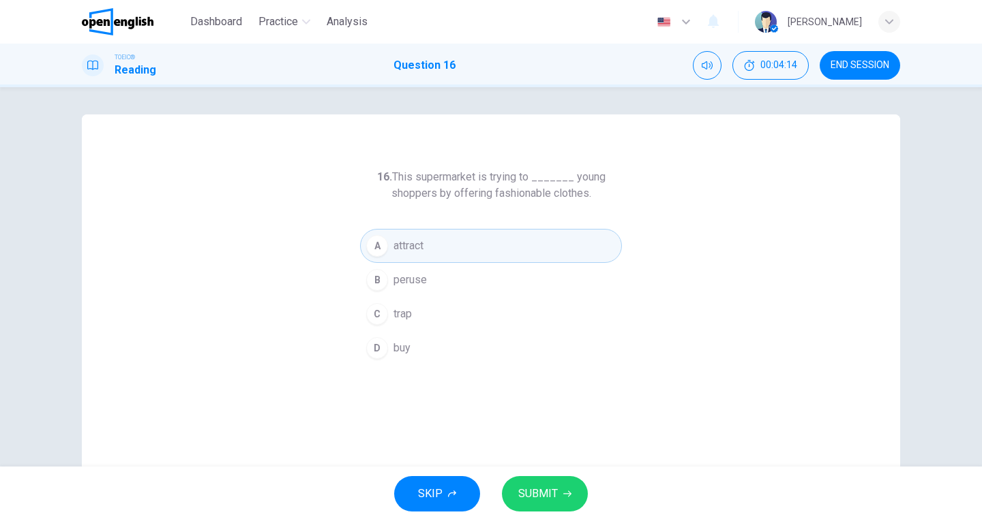
click at [541, 495] on span "SUBMIT" at bounding box center [538, 494] width 40 height 19
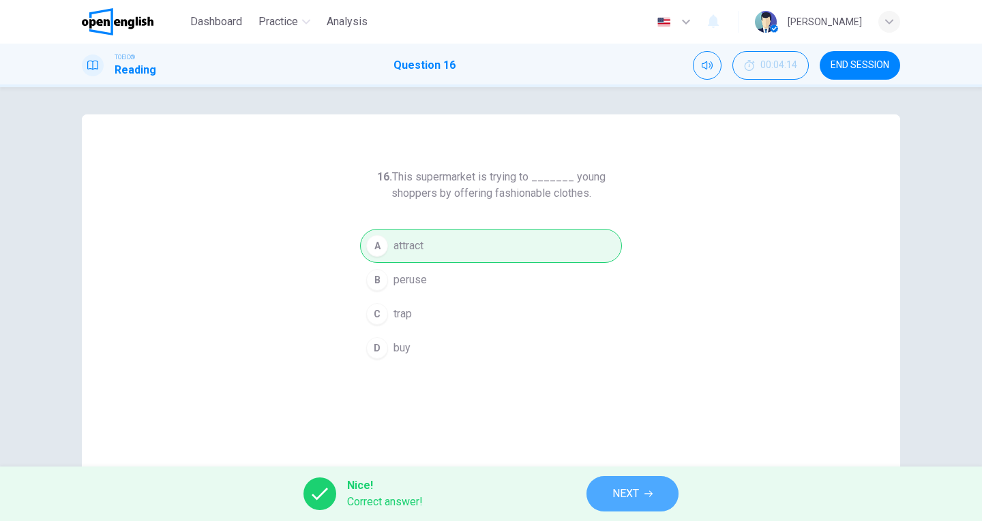
click at [636, 497] on span "NEXT" at bounding box center [625, 494] width 27 height 19
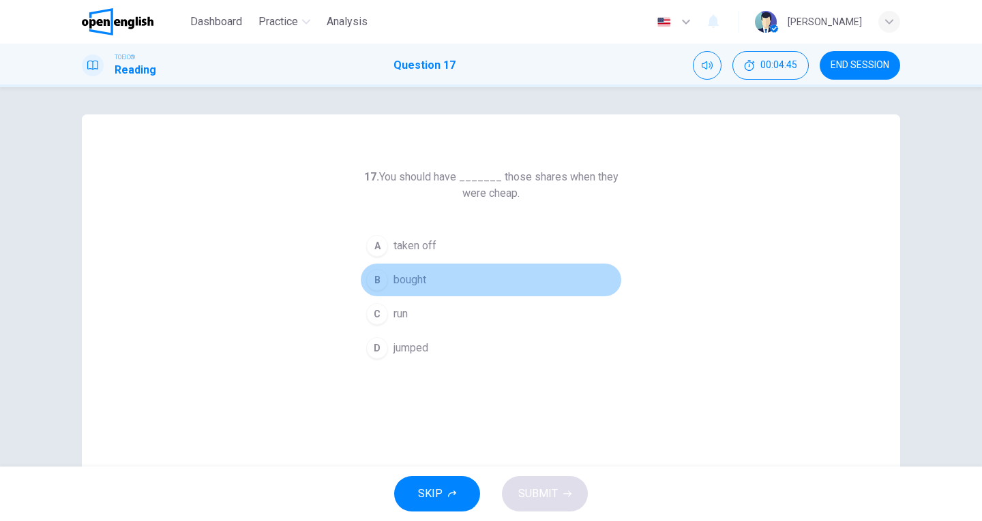
click at [397, 279] on span "bought" at bounding box center [409, 280] width 33 height 16
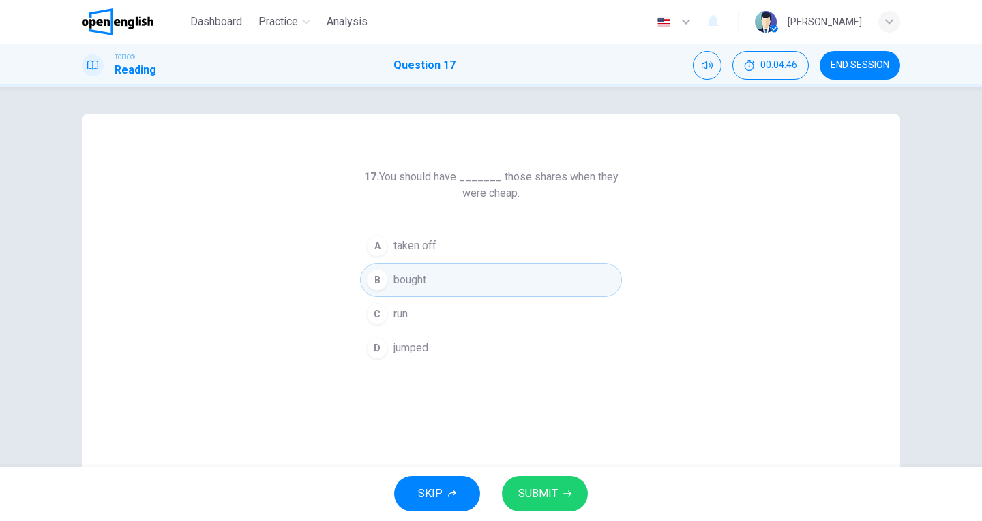
click at [522, 474] on div "SKIP SUBMIT" at bounding box center [491, 494] width 982 height 55
click at [534, 495] on span "SUBMIT" at bounding box center [538, 494] width 40 height 19
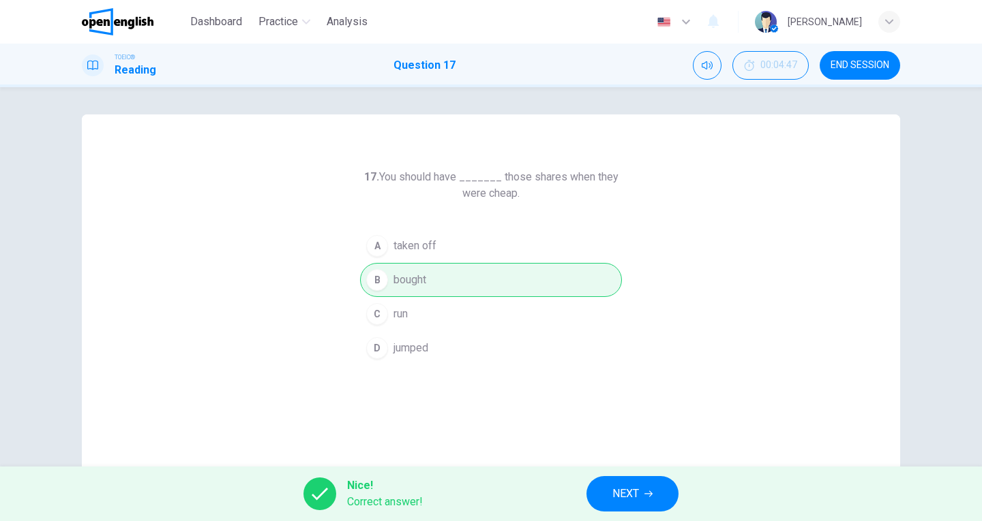
click at [613, 500] on span "NEXT" at bounding box center [625, 494] width 27 height 19
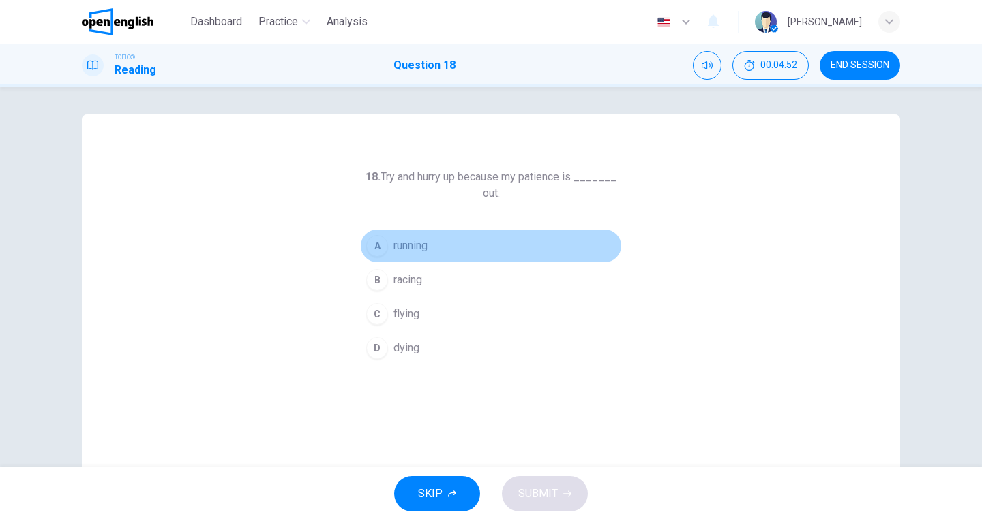
click at [410, 241] on span "running" at bounding box center [410, 246] width 34 height 16
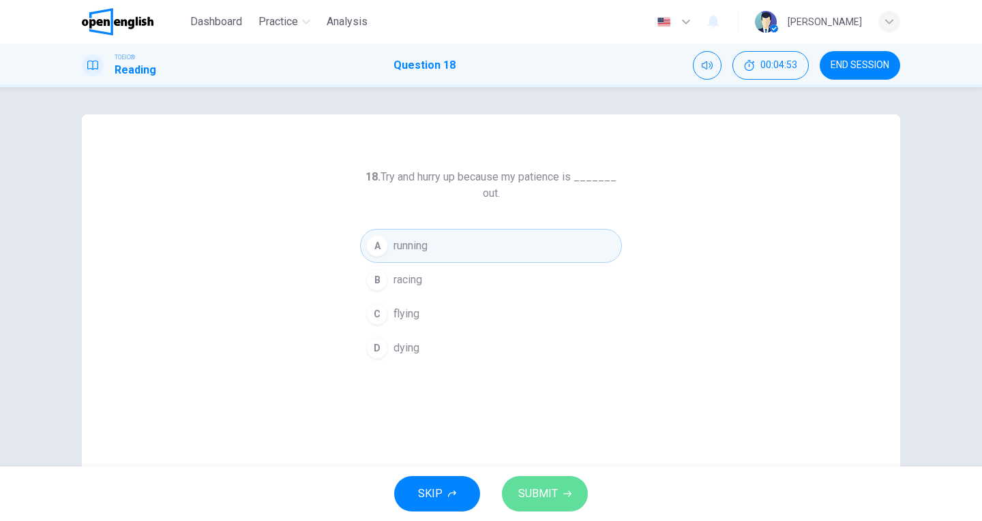
click at [545, 502] on span "SUBMIT" at bounding box center [538, 494] width 40 height 19
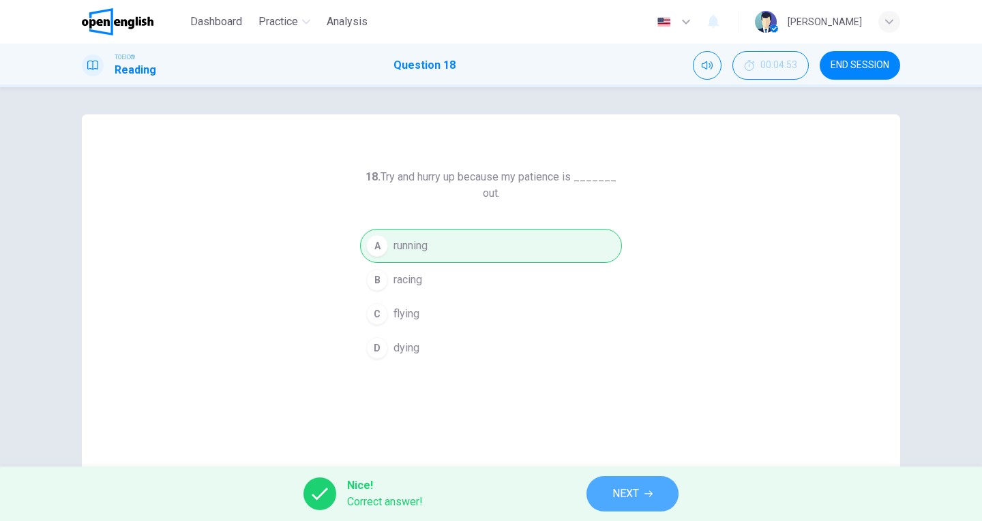
click at [608, 504] on button "NEXT" at bounding box center [632, 493] width 92 height 35
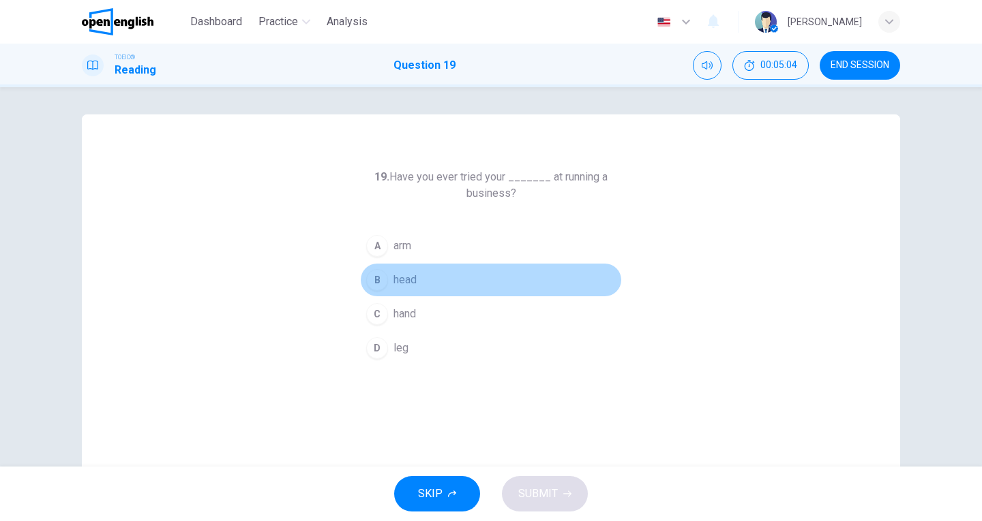
click at [394, 279] on span "head" at bounding box center [404, 280] width 23 height 16
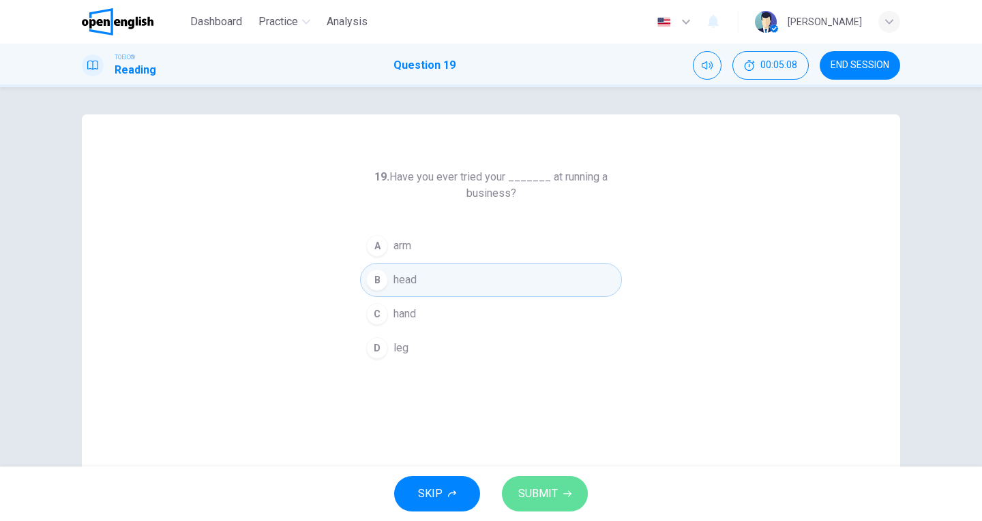
click at [551, 498] on span "SUBMIT" at bounding box center [538, 494] width 40 height 19
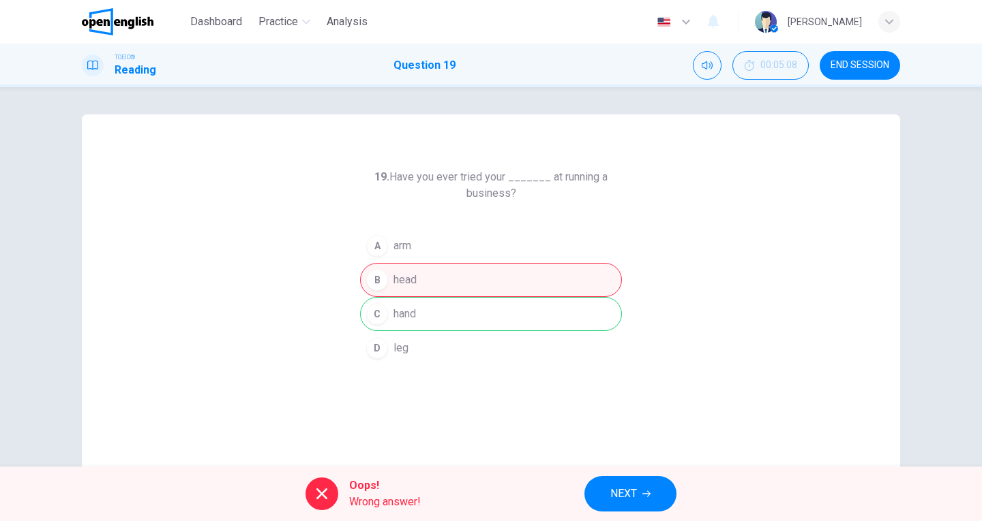
click at [635, 494] on span "NEXT" at bounding box center [623, 494] width 27 height 19
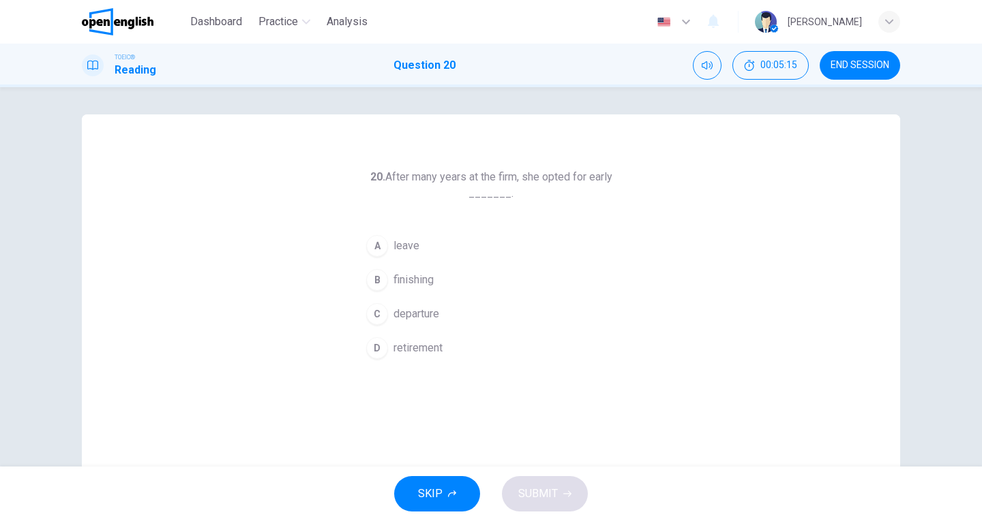
click at [402, 342] on span "retirement" at bounding box center [417, 348] width 49 height 16
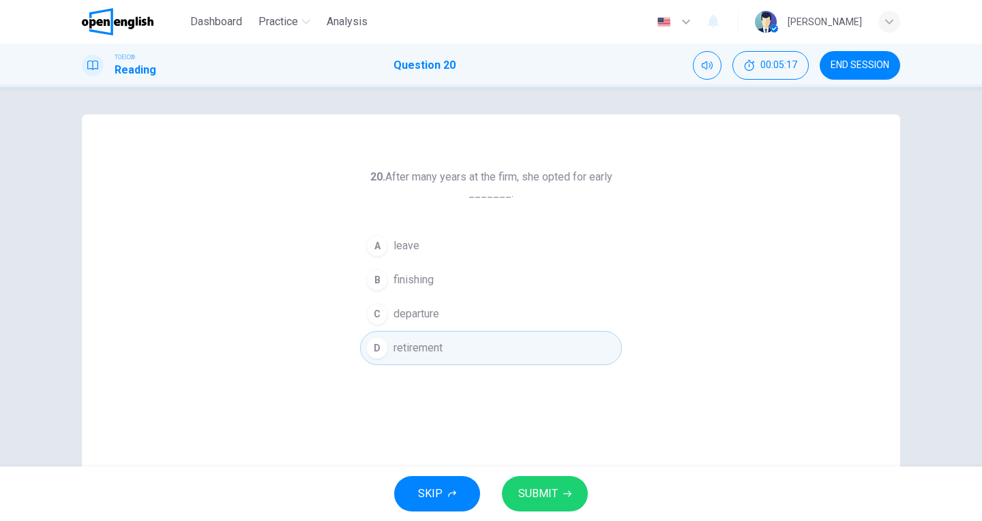
click at [526, 502] on span "SUBMIT" at bounding box center [538, 494] width 40 height 19
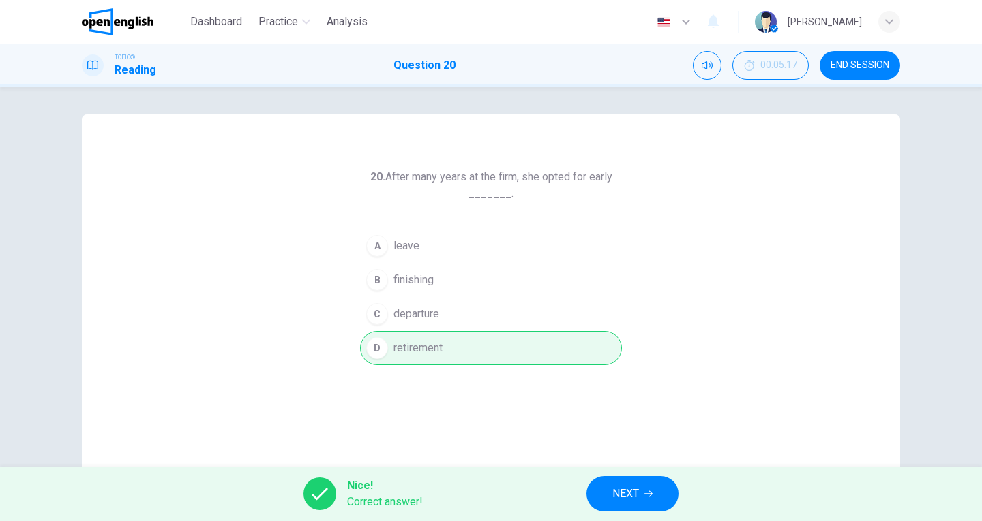
click at [842, 67] on span "END SESSION" at bounding box center [859, 65] width 59 height 11
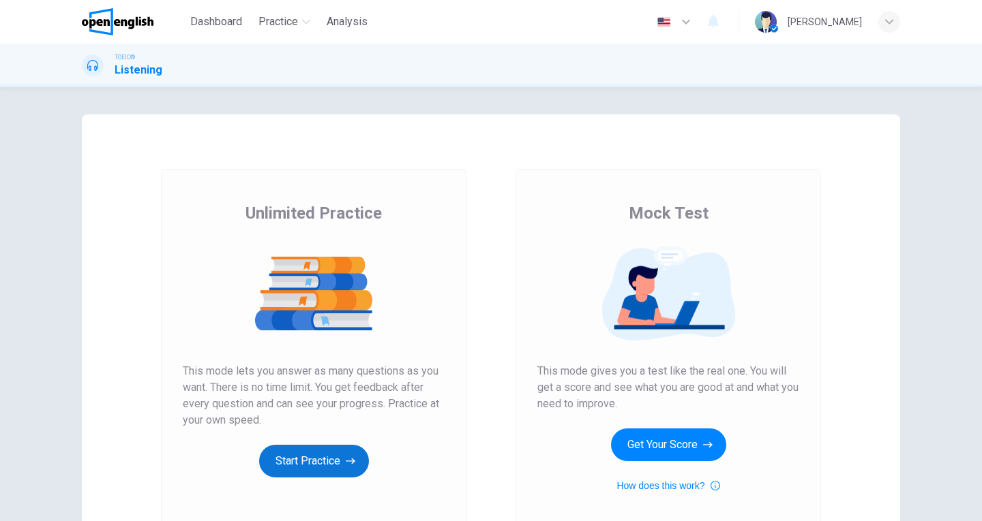
click at [316, 452] on button "Start Practice" at bounding box center [314, 461] width 110 height 33
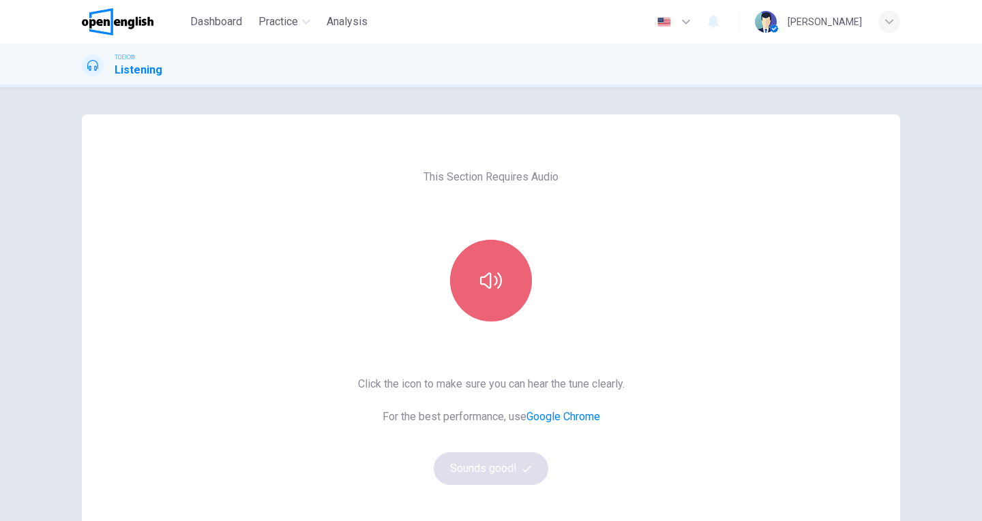
click at [483, 299] on button "button" at bounding box center [491, 281] width 82 height 82
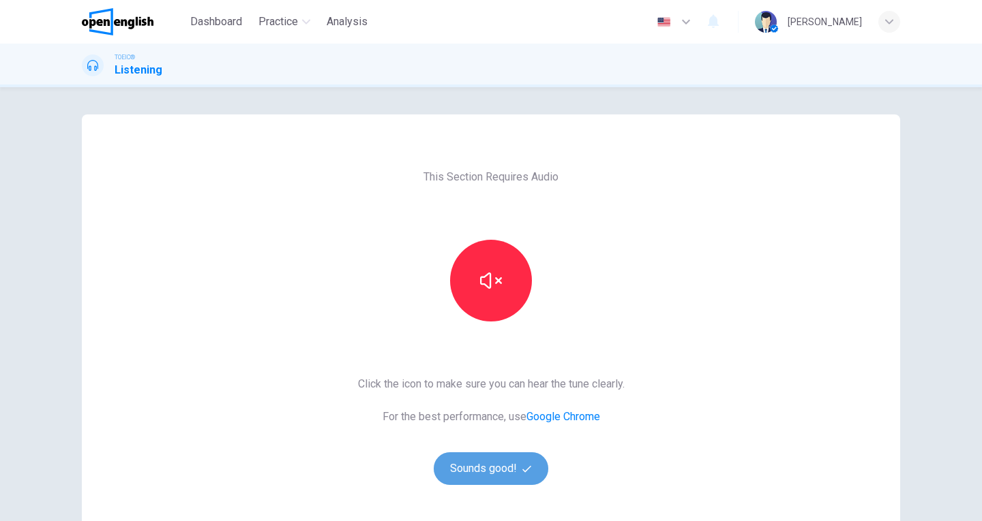
click at [500, 474] on button "Sounds good!" at bounding box center [490, 469] width 115 height 33
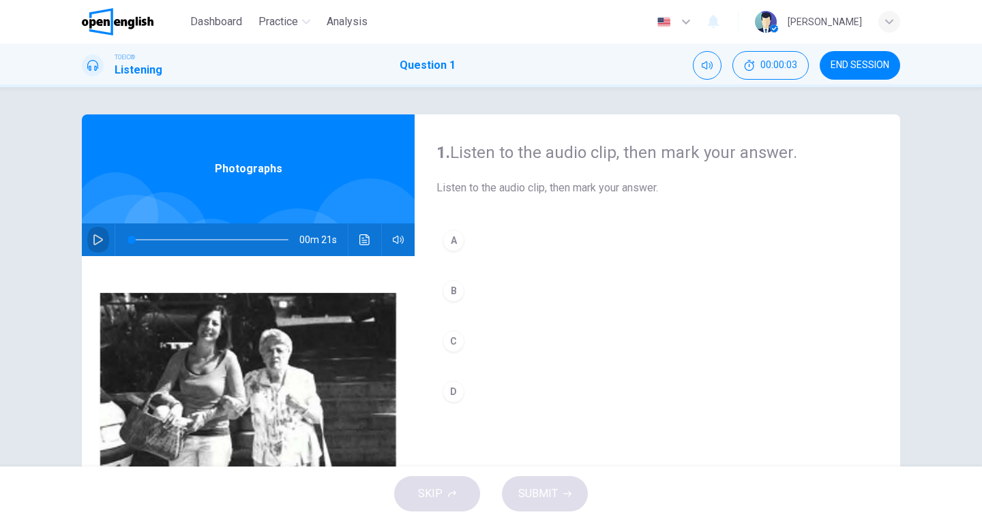
click at [93, 243] on icon "button" at bounding box center [98, 239] width 11 height 11
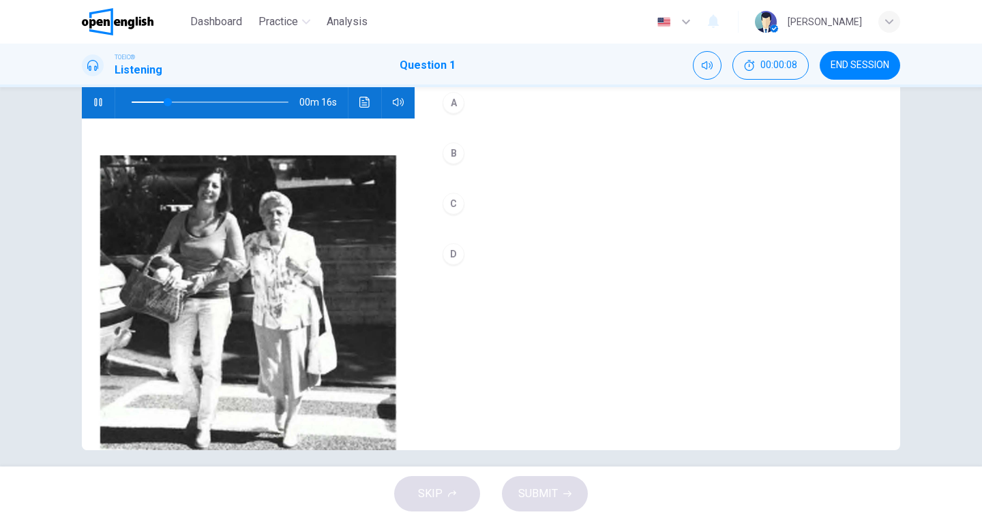
scroll to position [138, 0]
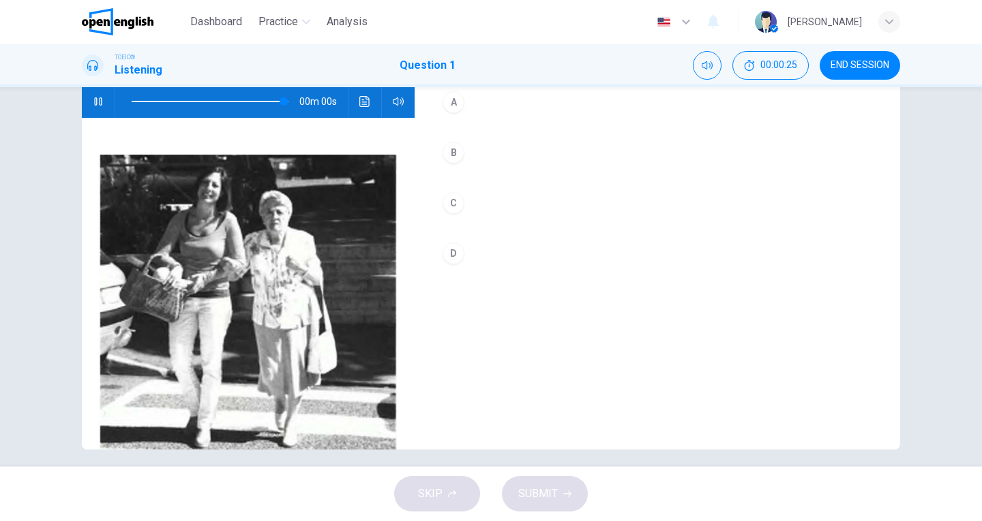
type input "*"
click at [448, 252] on div "D" at bounding box center [453, 254] width 22 height 22
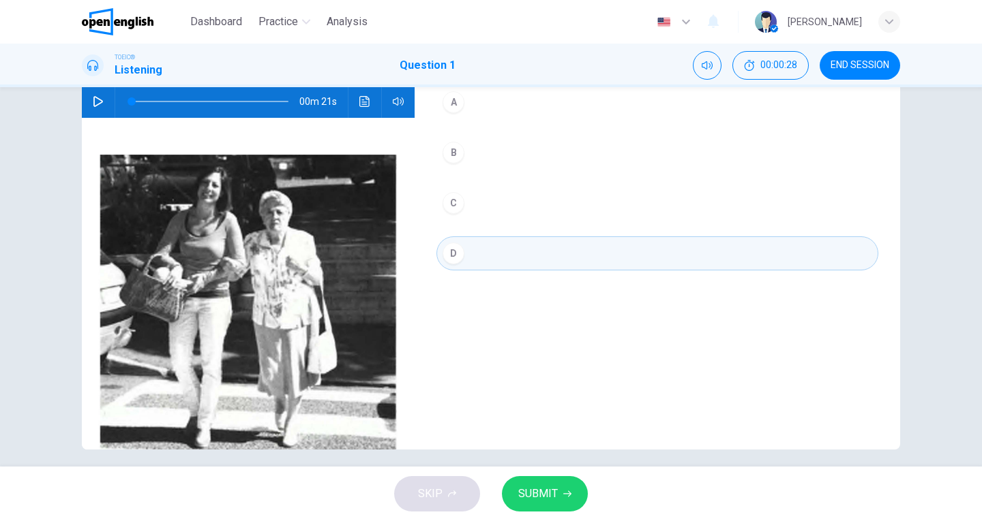
click at [560, 485] on button "SUBMIT" at bounding box center [545, 493] width 86 height 35
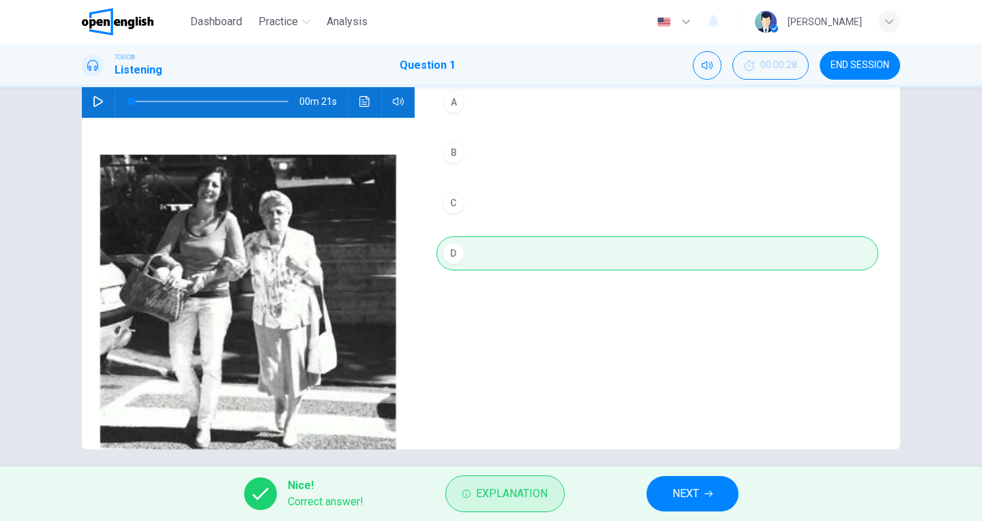
click at [485, 482] on button "Explanation" at bounding box center [504, 494] width 119 height 37
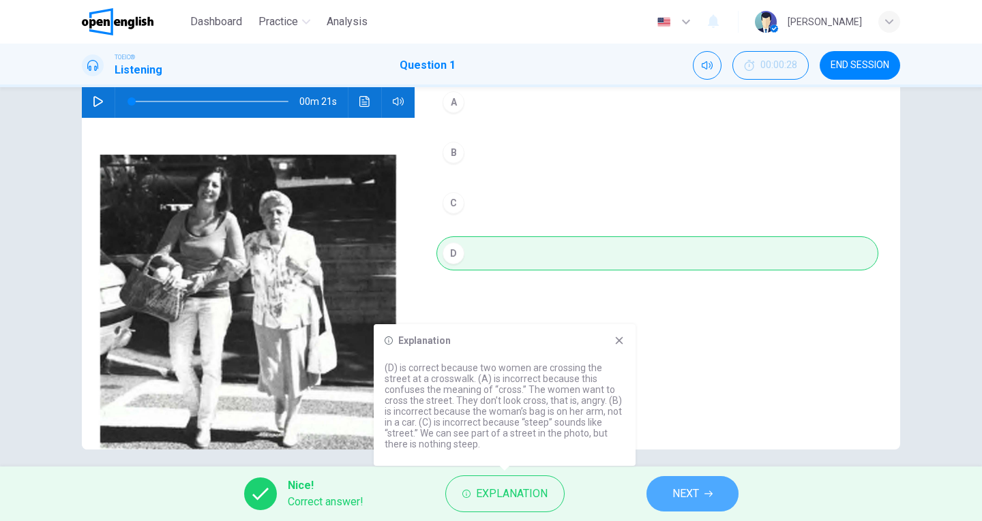
click at [675, 493] on span "NEXT" at bounding box center [685, 494] width 27 height 19
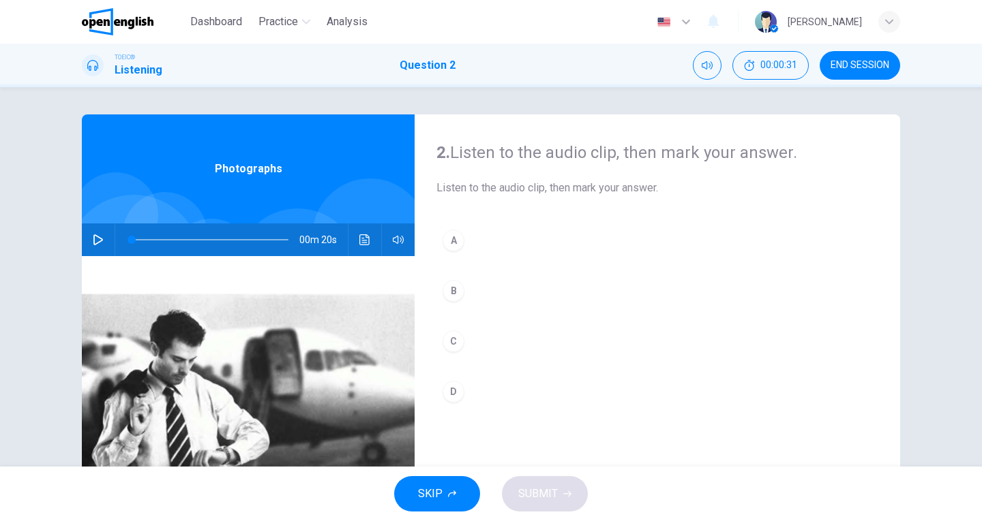
click at [93, 240] on icon "button" at bounding box center [98, 239] width 10 height 11
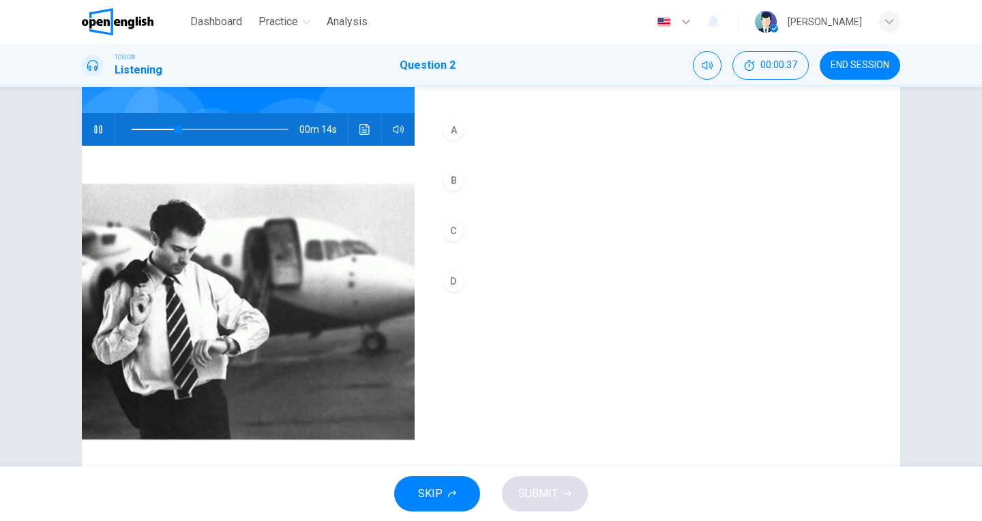
scroll to position [112, 0]
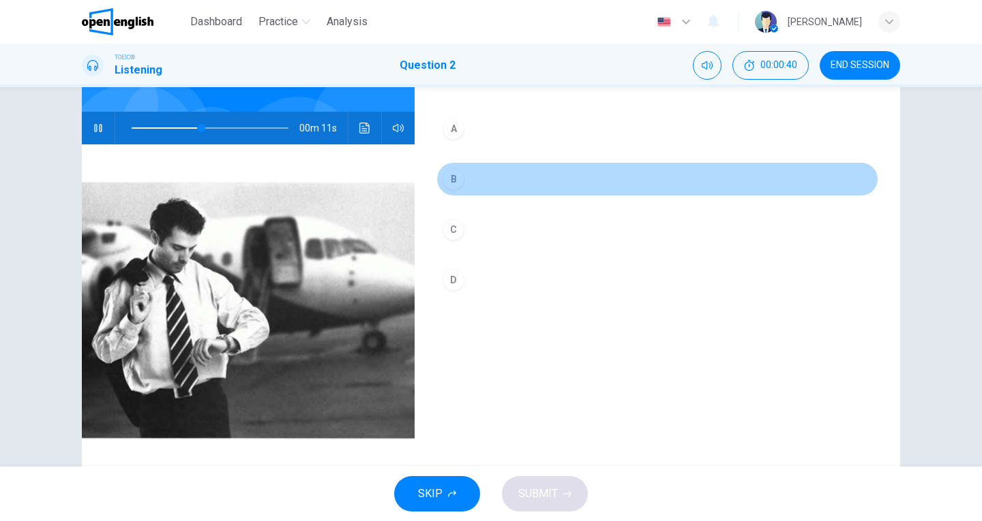
click at [449, 179] on div "B" at bounding box center [453, 179] width 22 height 22
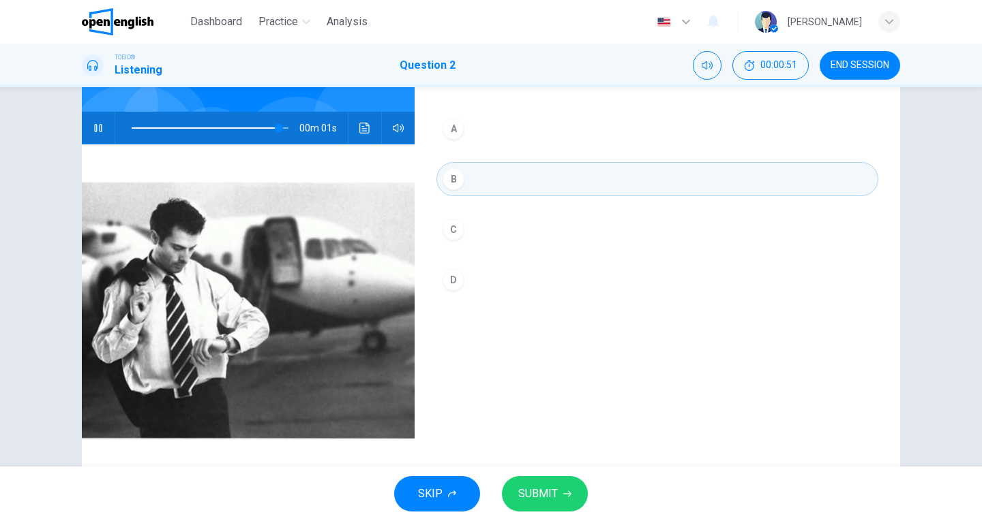
click at [539, 493] on span "SUBMIT" at bounding box center [538, 494] width 40 height 19
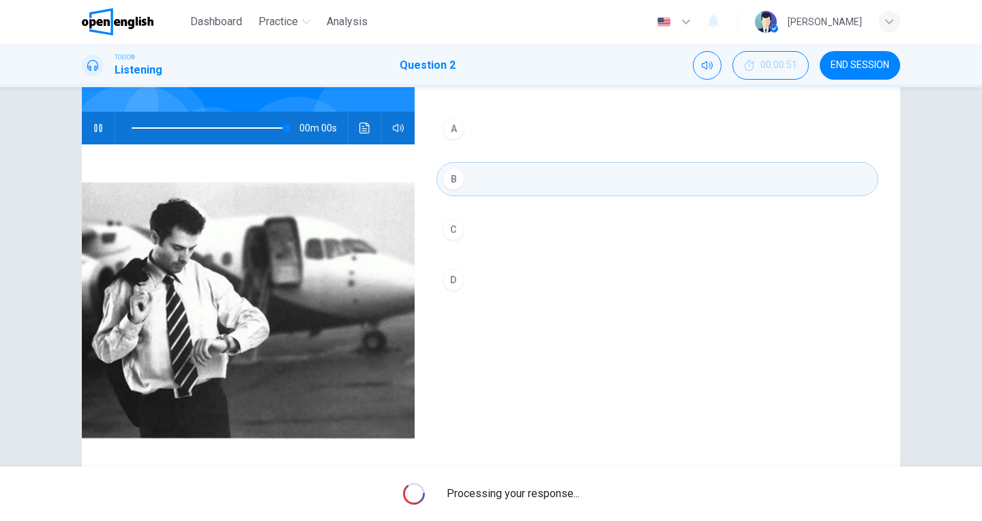
type input "*"
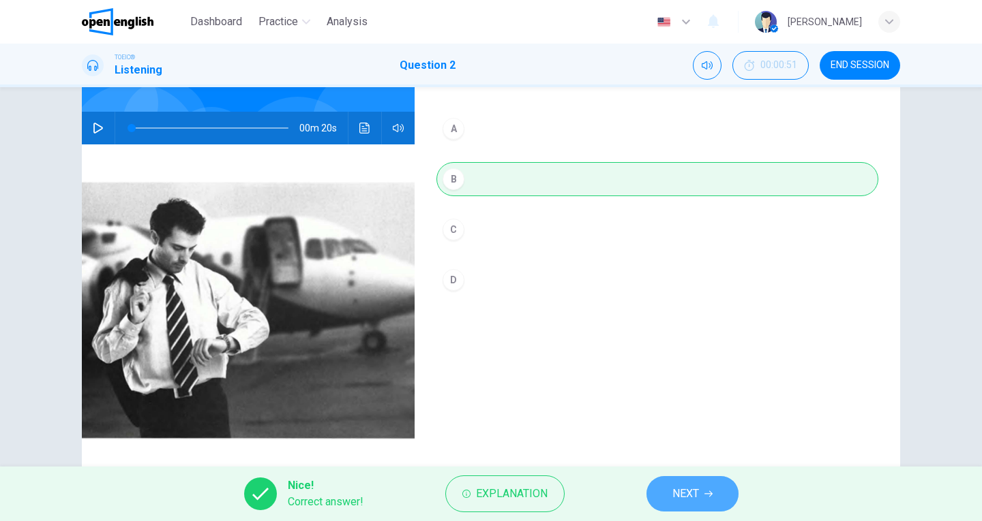
click at [694, 500] on span "NEXT" at bounding box center [685, 494] width 27 height 19
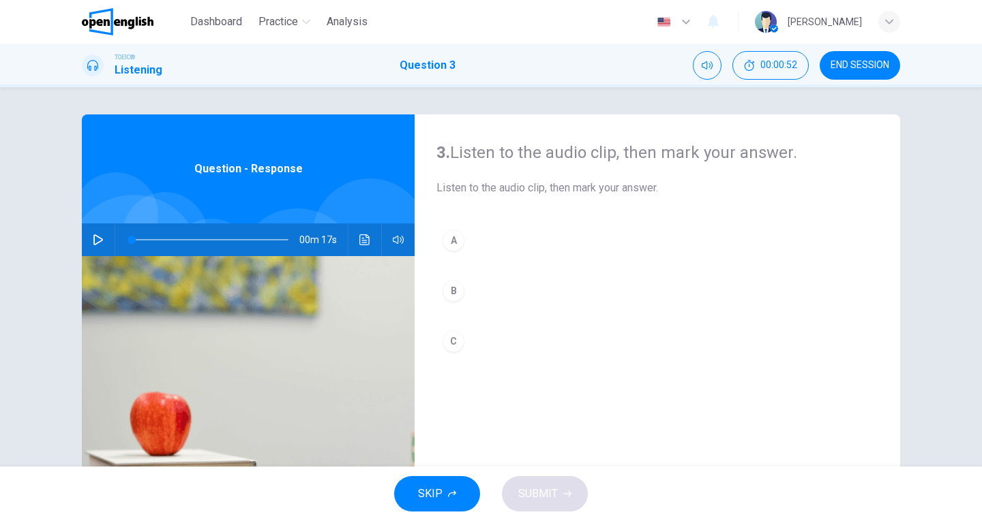
click at [87, 229] on button "button" at bounding box center [98, 240] width 22 height 33
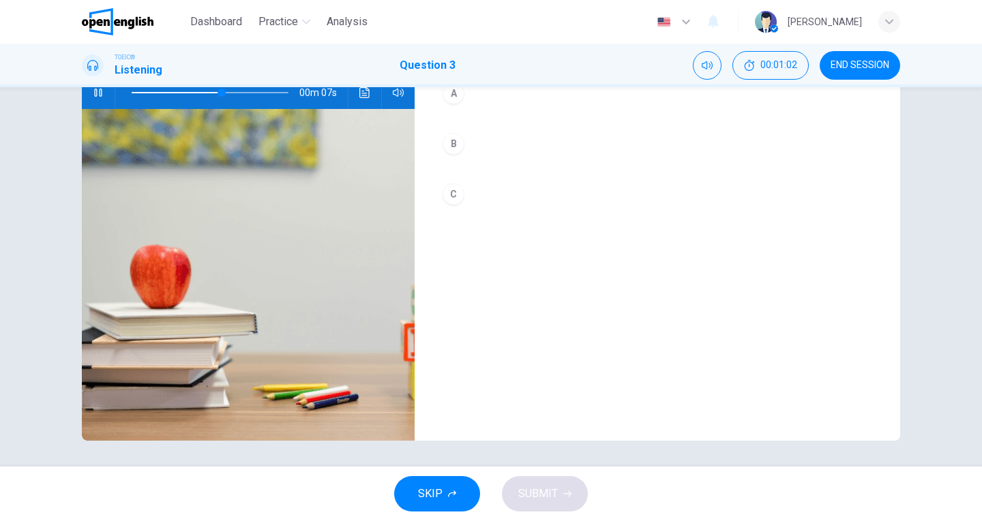
scroll to position [147, 0]
click at [453, 143] on div "B" at bounding box center [453, 144] width 22 height 22
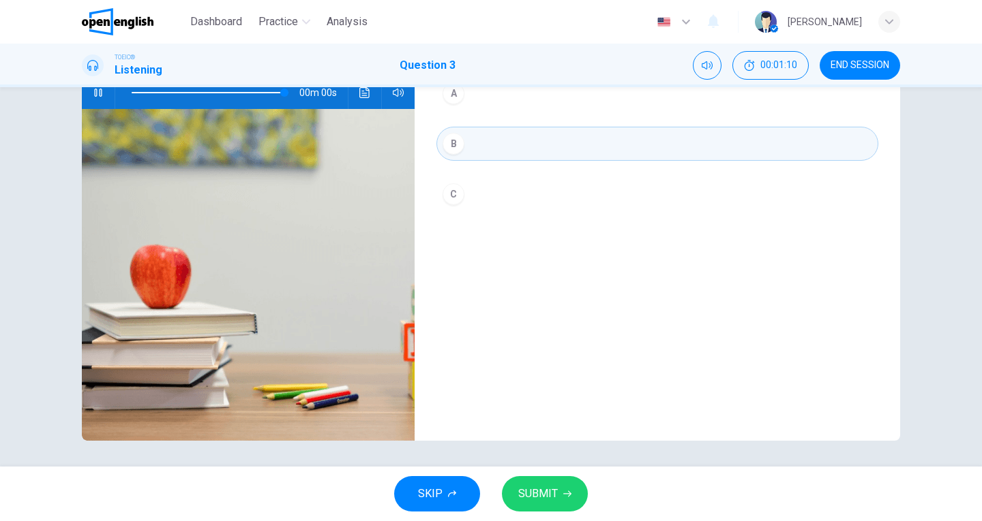
type input "*"
click at [532, 493] on span "SUBMIT" at bounding box center [538, 494] width 40 height 19
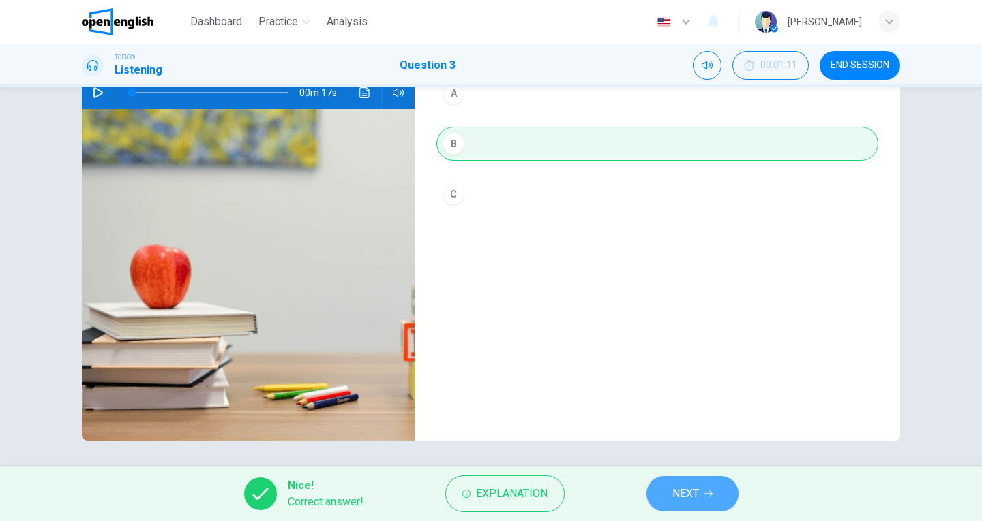
click at [700, 489] on button "NEXT" at bounding box center [692, 493] width 92 height 35
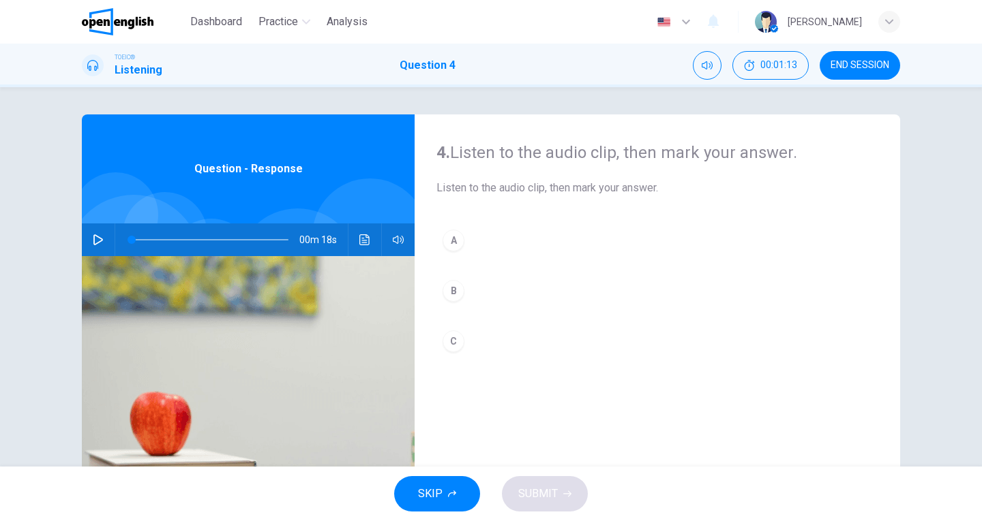
click at [93, 237] on icon "button" at bounding box center [98, 239] width 11 height 11
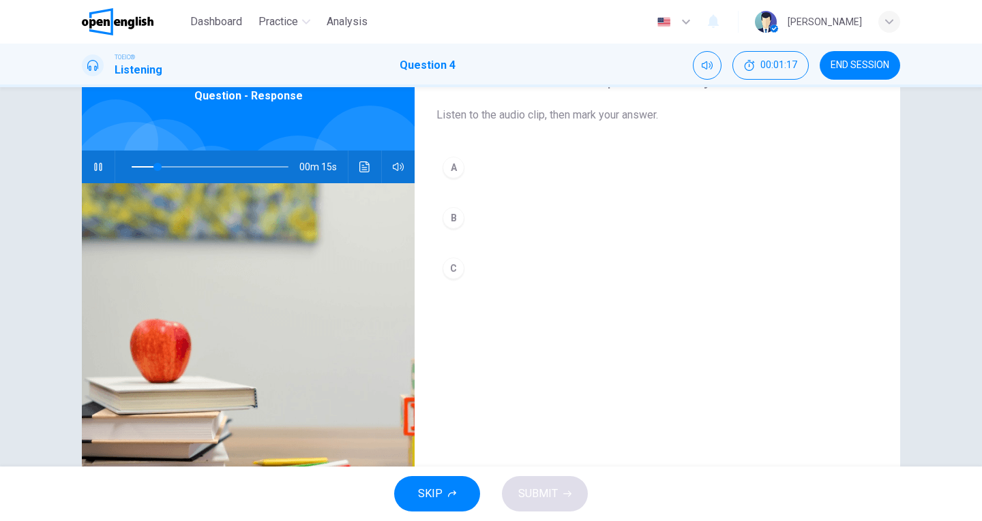
scroll to position [87, 0]
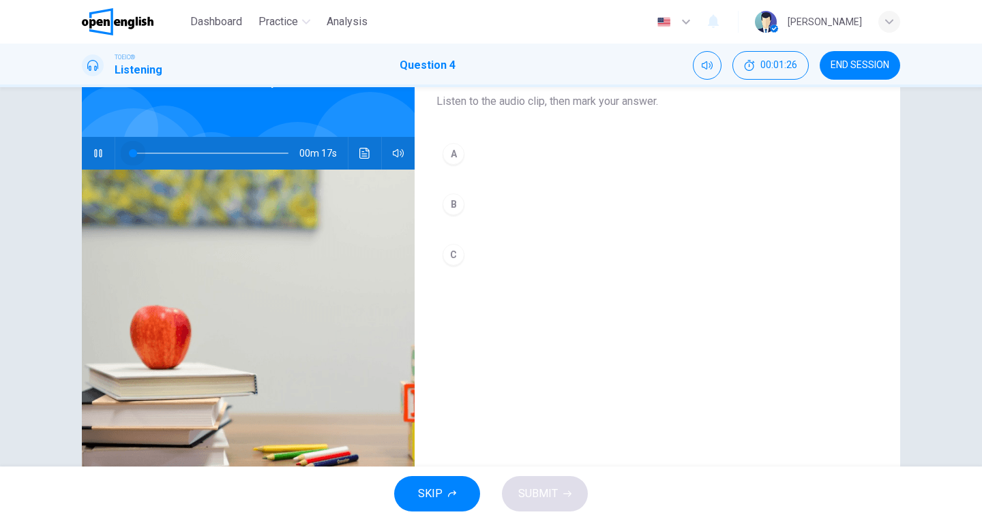
click at [132, 153] on span at bounding box center [210, 153] width 157 height 19
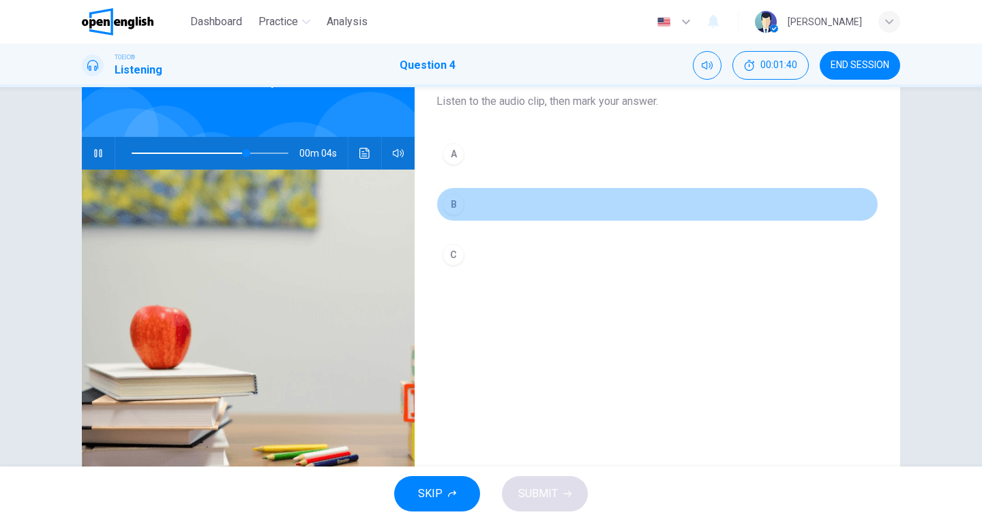
click at [453, 204] on div "B" at bounding box center [453, 205] width 22 height 22
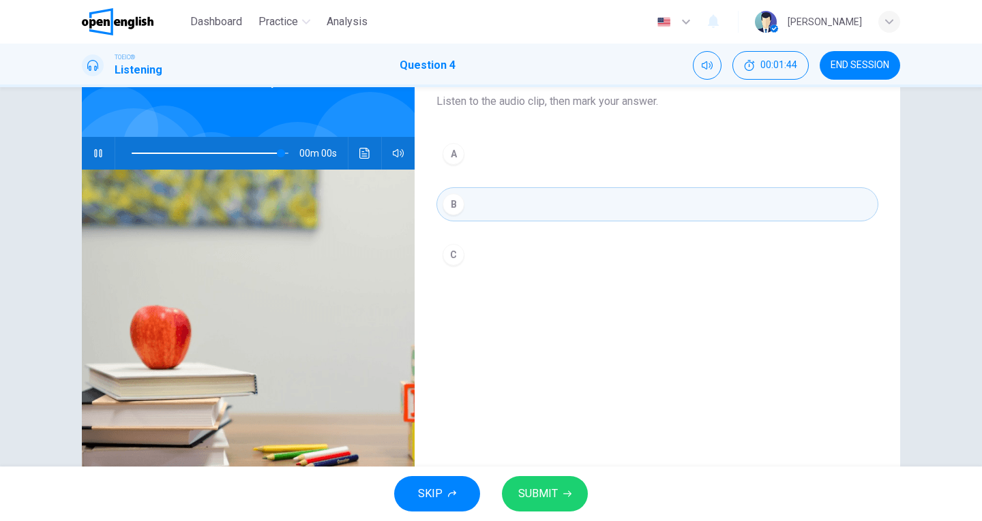
click at [569, 496] on icon "button" at bounding box center [567, 494] width 8 height 8
type input "*"
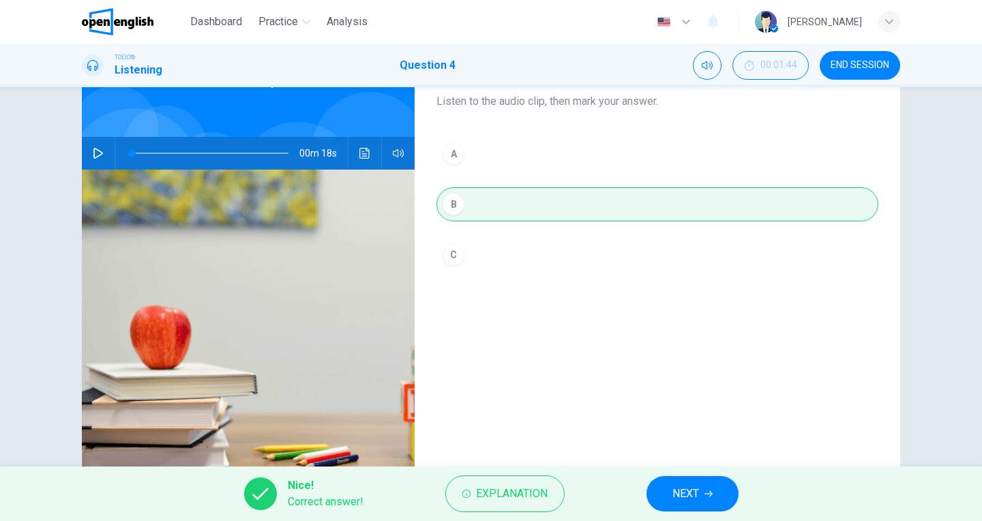
click at [697, 481] on button "NEXT" at bounding box center [692, 493] width 92 height 35
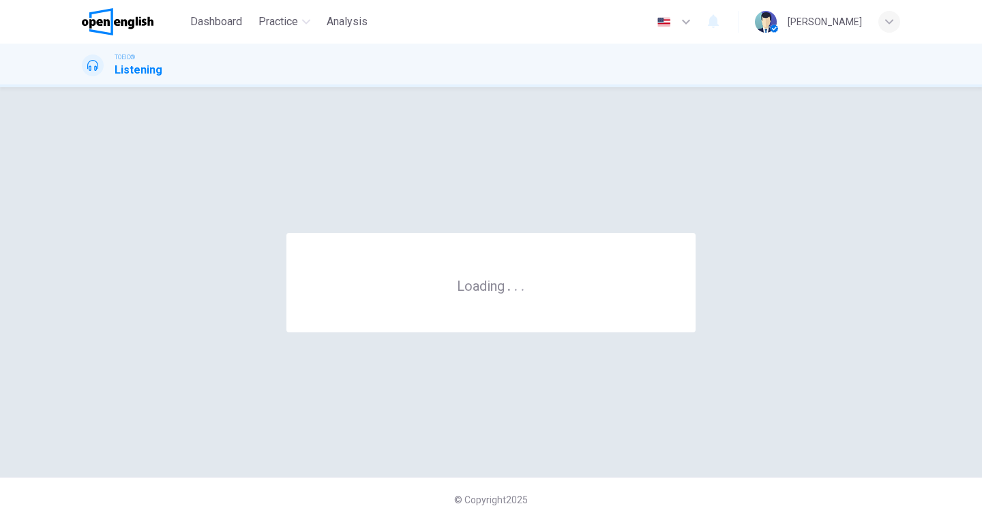
scroll to position [0, 0]
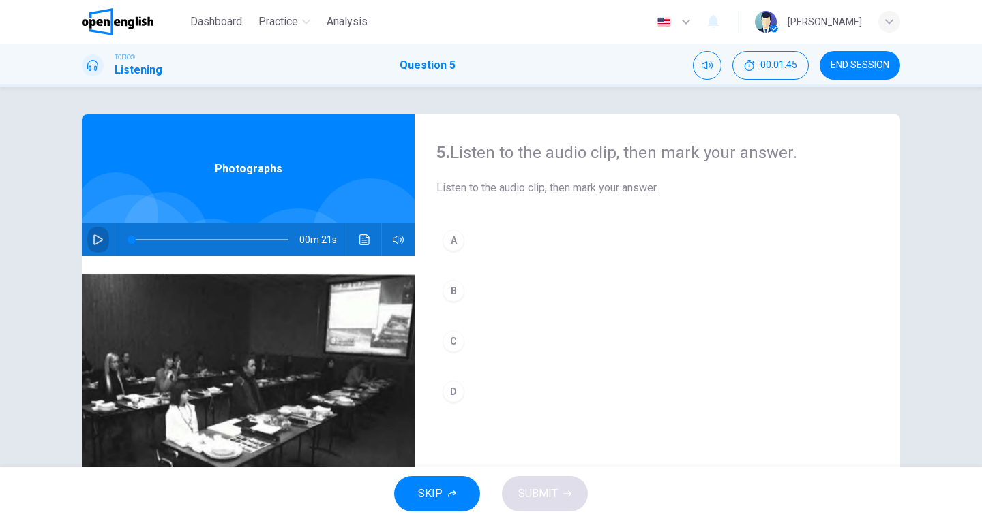
click at [94, 237] on icon "button" at bounding box center [98, 239] width 10 height 11
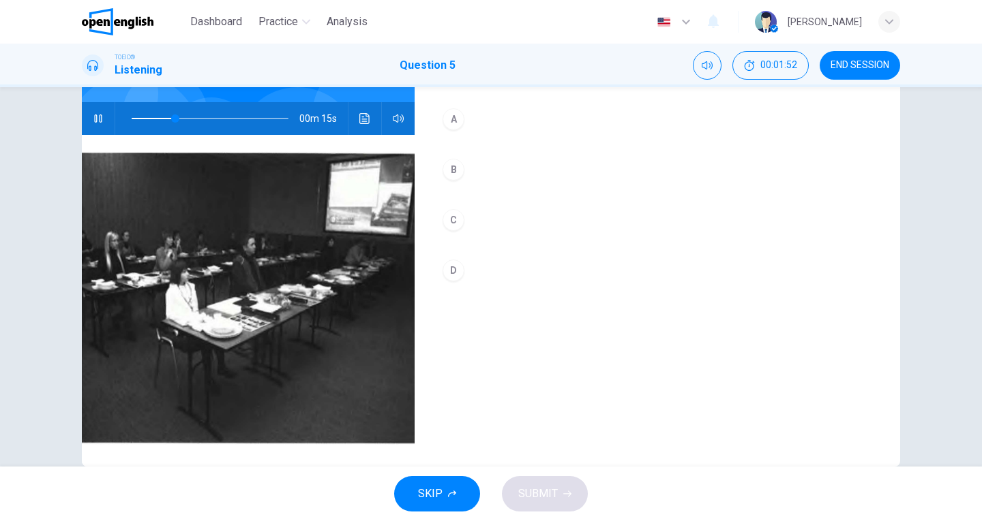
scroll to position [121, 0]
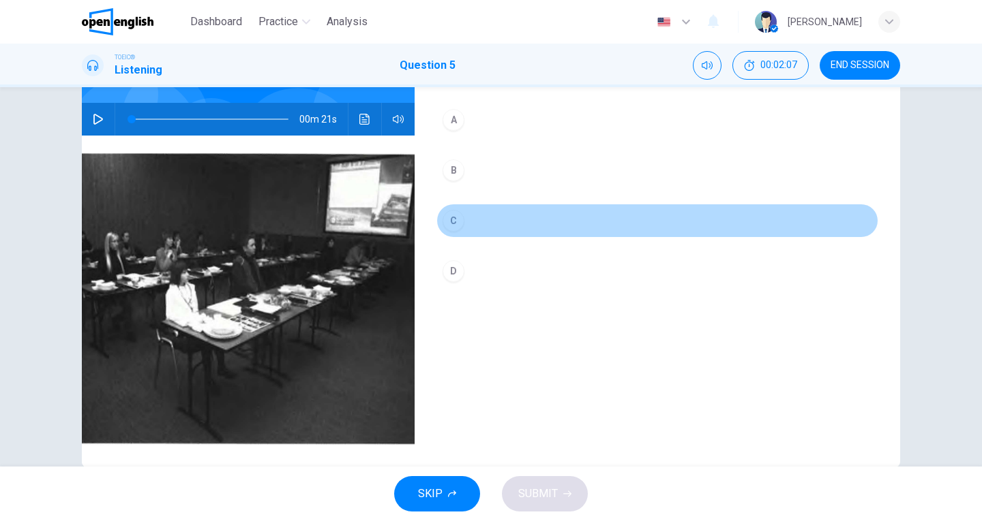
click at [446, 221] on div "C" at bounding box center [453, 221] width 22 height 22
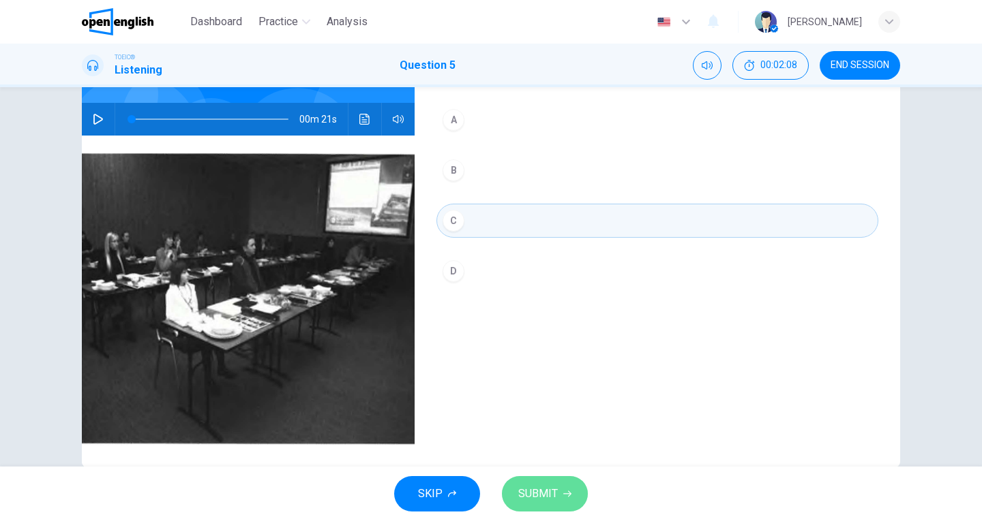
click at [532, 495] on span "SUBMIT" at bounding box center [538, 494] width 40 height 19
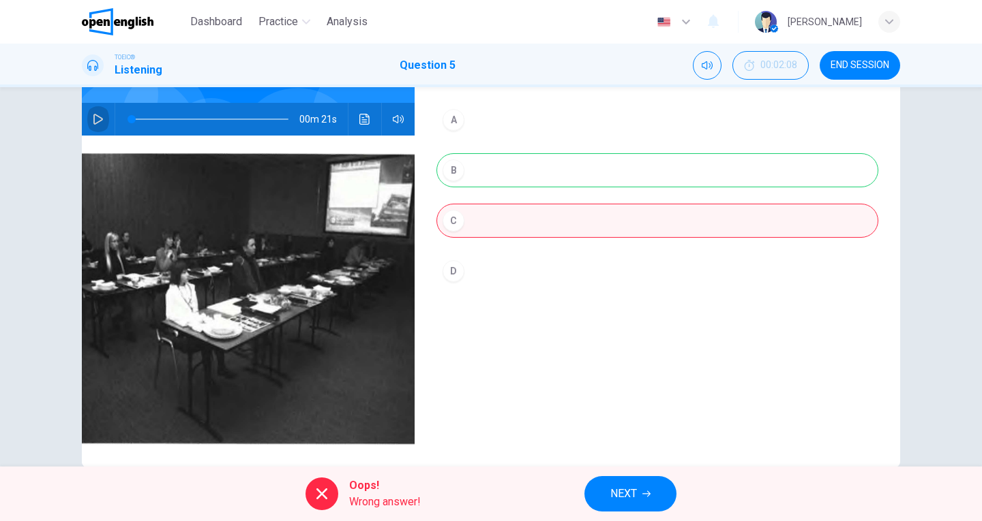
click at [93, 117] on icon "button" at bounding box center [98, 119] width 11 height 11
click at [363, 125] on button "Click to see the audio transcription" at bounding box center [365, 119] width 22 height 33
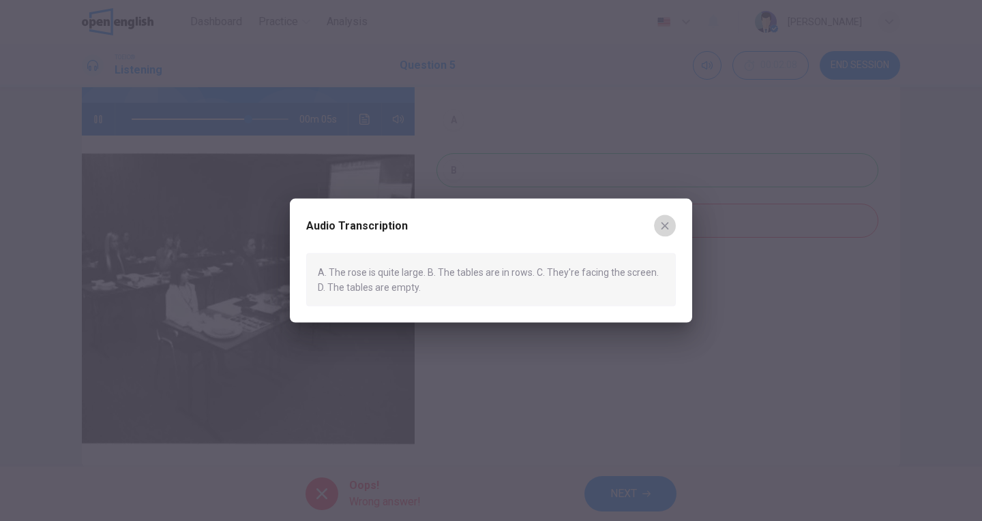
click at [664, 226] on icon "button" at bounding box center [664, 225] width 7 height 7
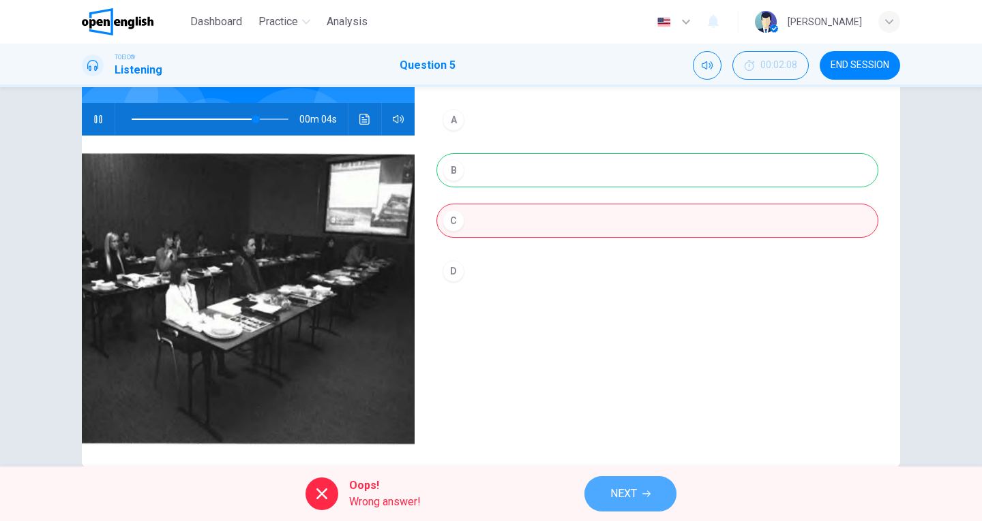
type input "**"
click at [650, 493] on icon "button" at bounding box center [646, 494] width 8 height 6
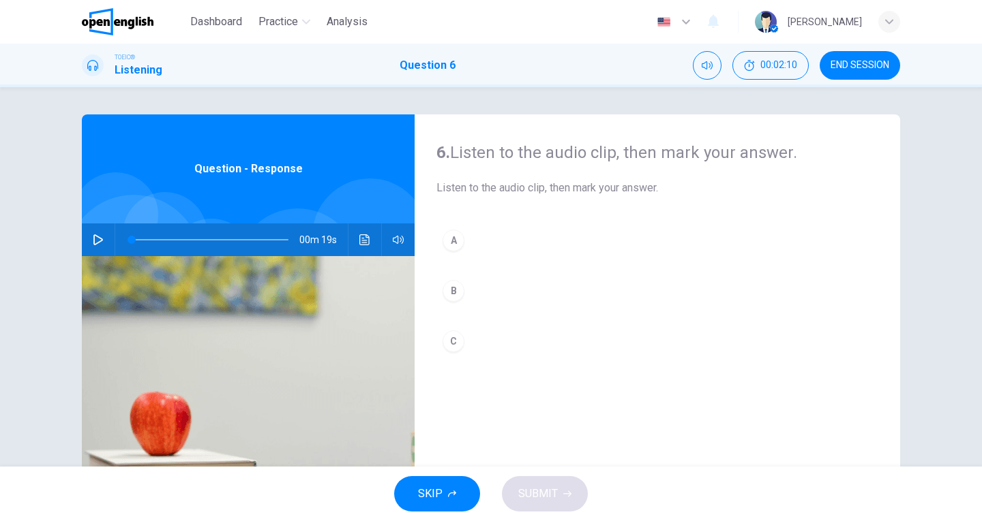
click at [93, 242] on icon "button" at bounding box center [98, 239] width 11 height 11
drag, startPoint x: 136, startPoint y: 234, endPoint x: 87, endPoint y: 229, distance: 49.4
click at [87, 229] on div "00m 18s" at bounding box center [248, 240] width 333 height 33
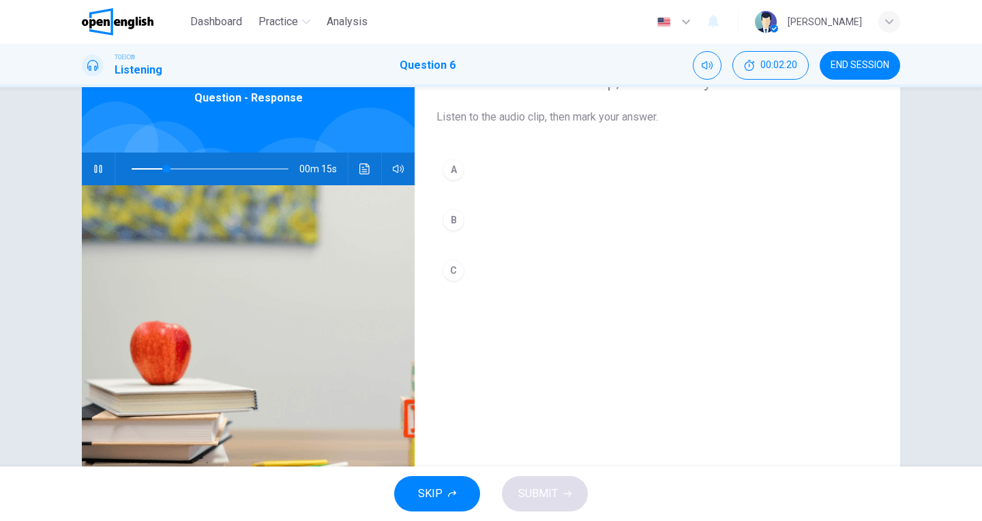
scroll to position [72, 0]
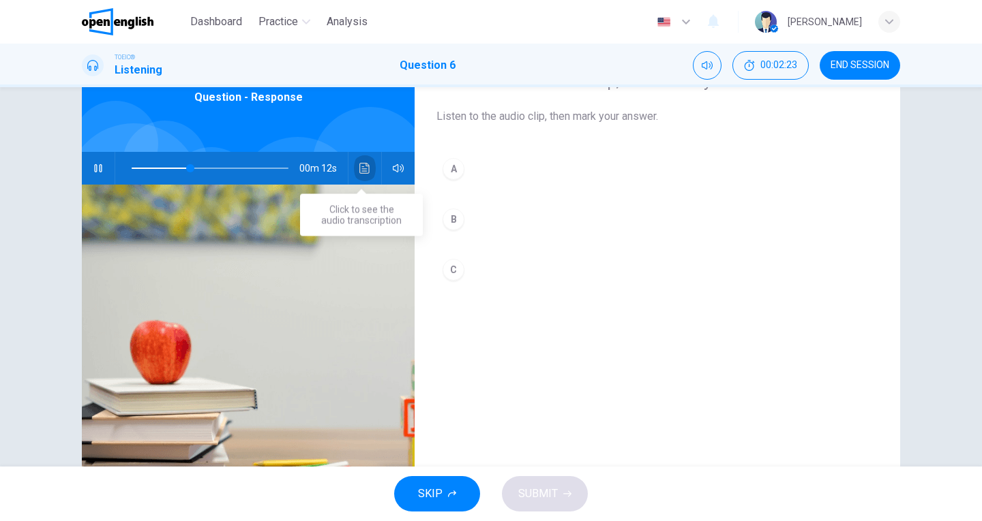
click at [362, 169] on icon "Click to see the audio transcription" at bounding box center [364, 168] width 11 height 11
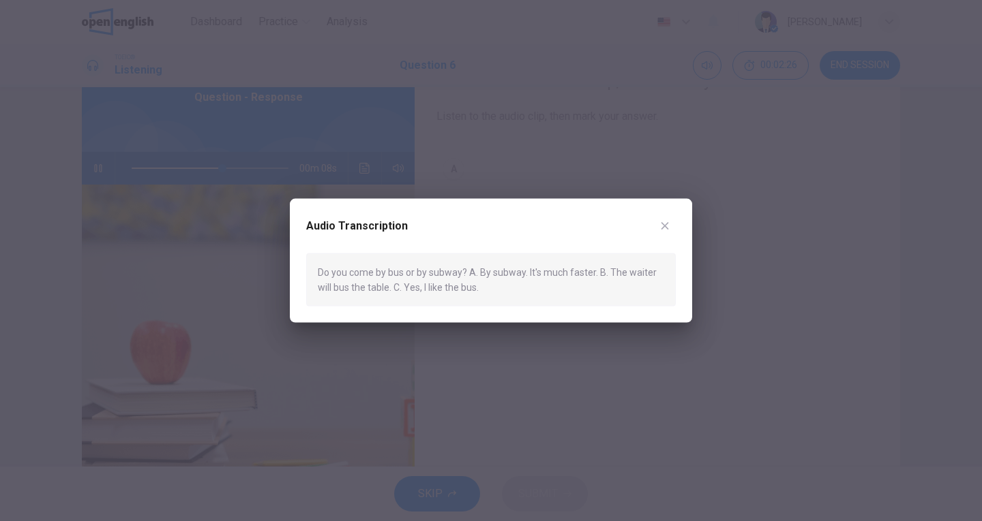
click at [362, 169] on div at bounding box center [491, 260] width 982 height 521
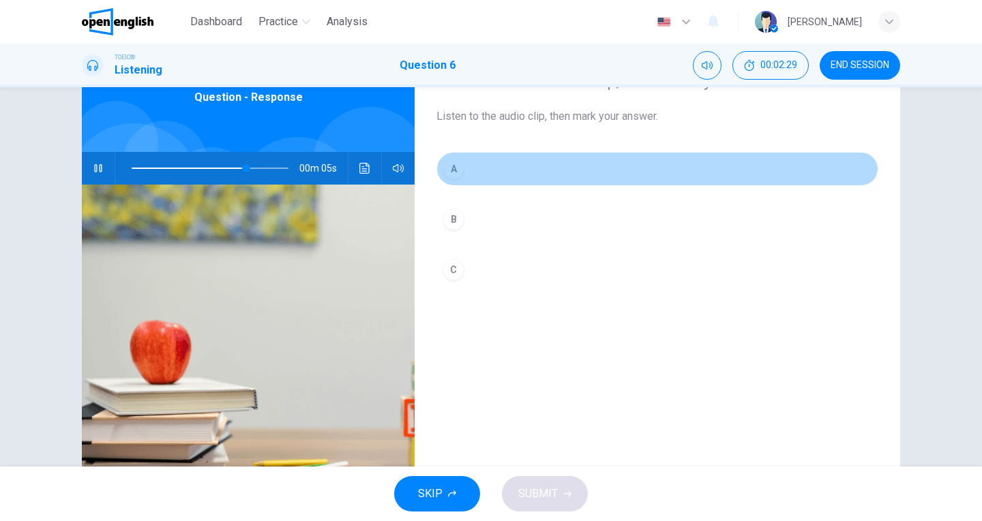
click at [451, 167] on div "A" at bounding box center [453, 169] width 22 height 22
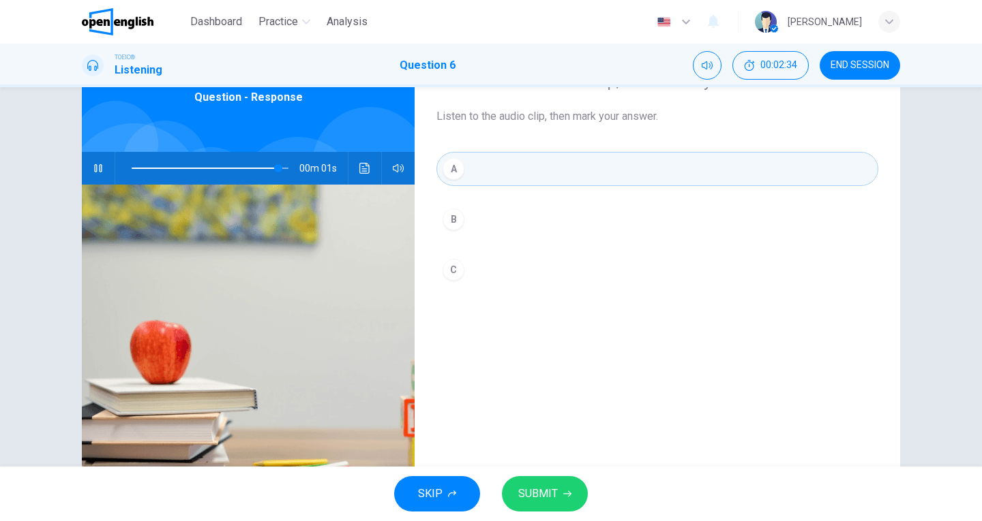
click at [558, 494] on button "SUBMIT" at bounding box center [545, 493] width 86 height 35
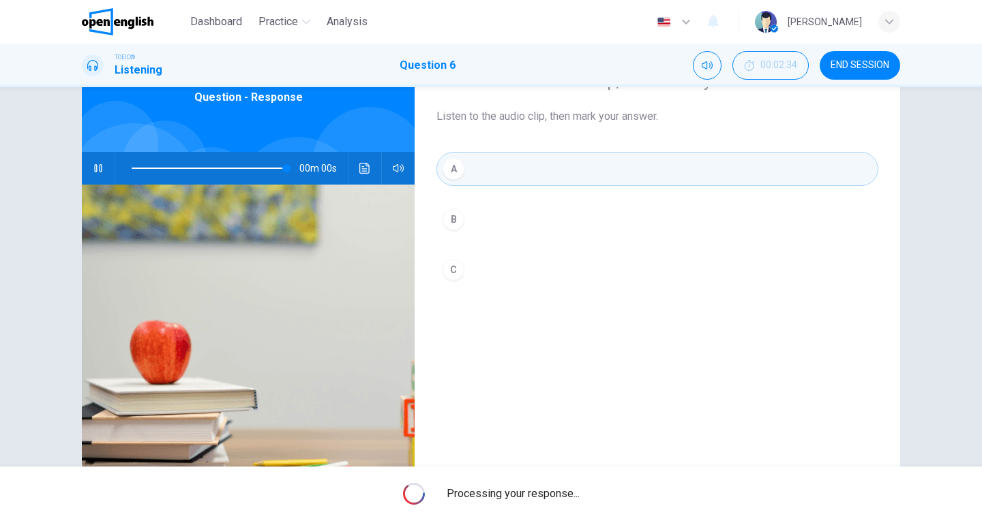
type input "*"
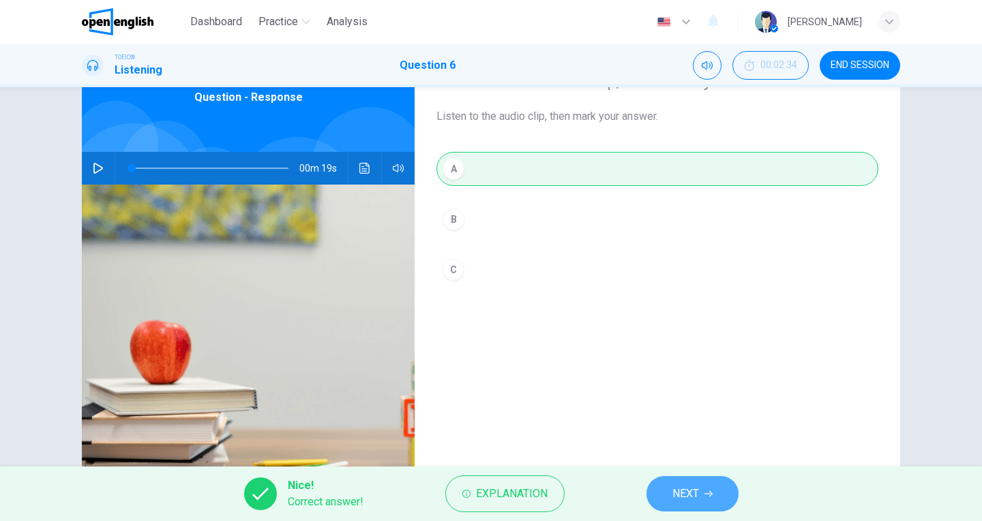
click at [696, 491] on span "NEXT" at bounding box center [685, 494] width 27 height 19
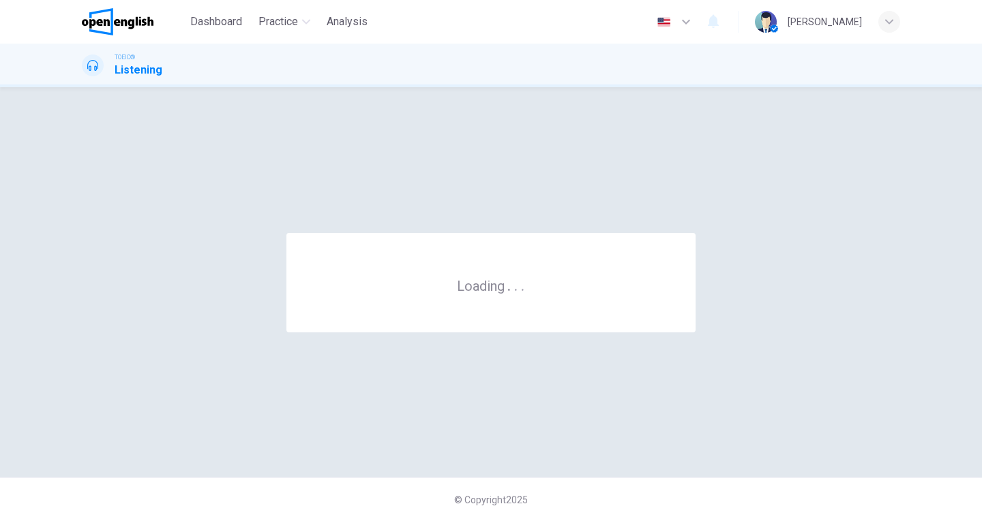
scroll to position [0, 0]
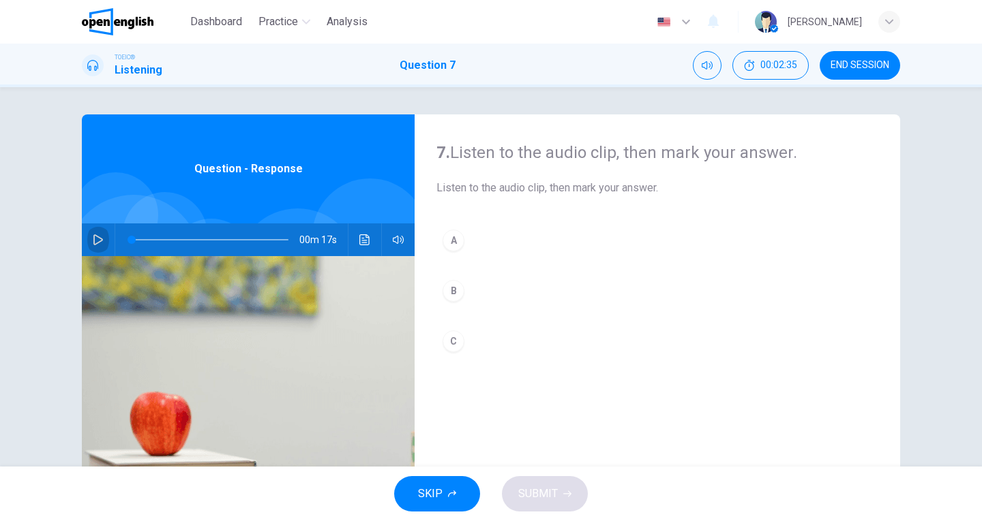
click at [95, 237] on icon "button" at bounding box center [98, 239] width 10 height 11
type input "*"
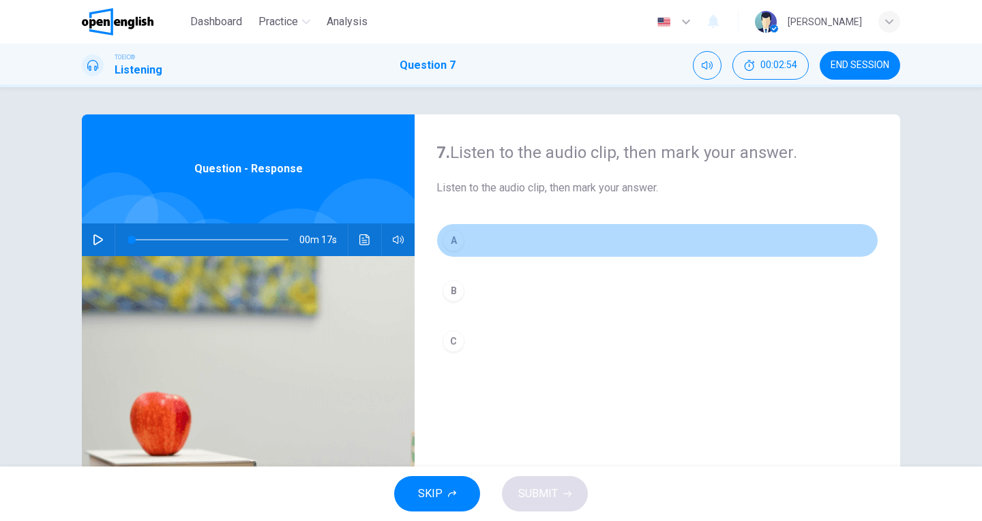
click at [445, 242] on div "A" at bounding box center [453, 241] width 22 height 22
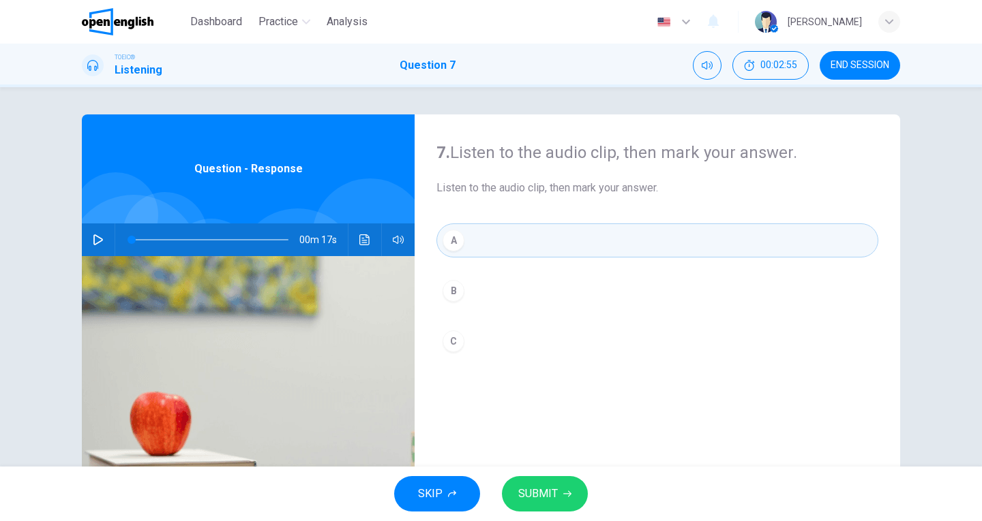
click at [537, 498] on span "SUBMIT" at bounding box center [538, 494] width 40 height 19
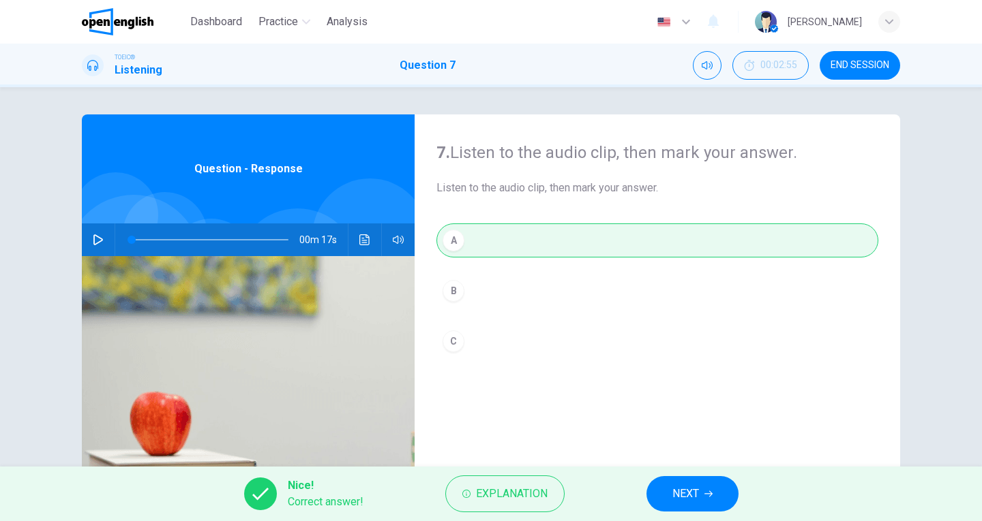
click at [667, 499] on button "NEXT" at bounding box center [692, 493] width 92 height 35
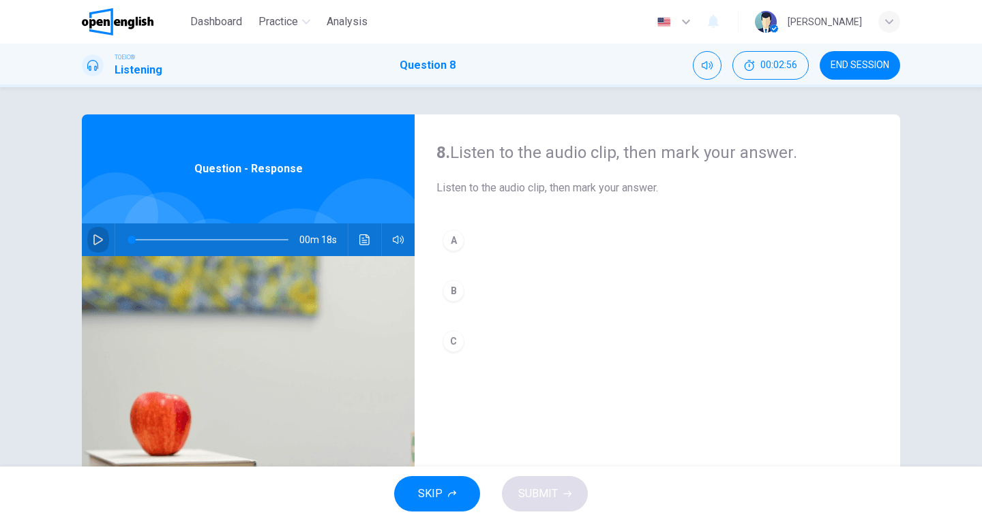
click at [98, 233] on button "button" at bounding box center [98, 240] width 22 height 33
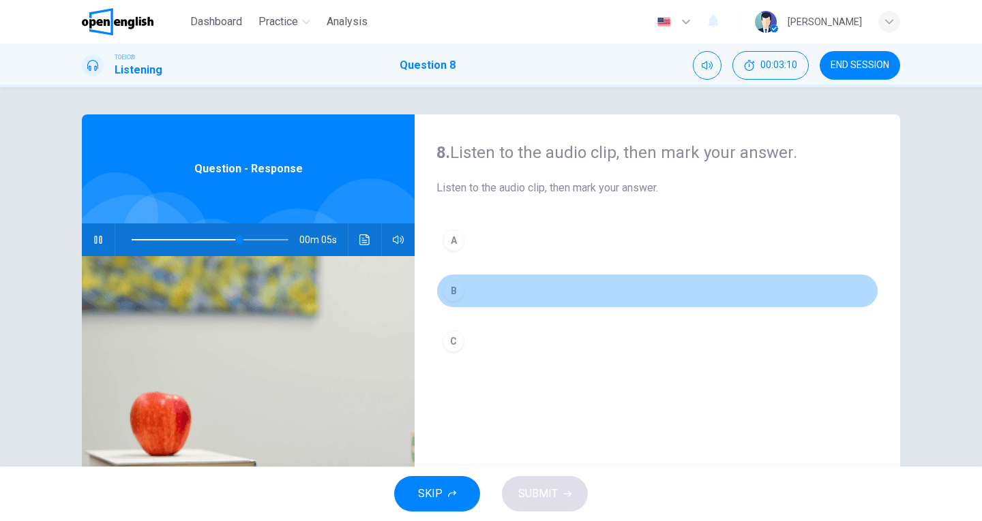
click at [455, 293] on div "B" at bounding box center [453, 291] width 22 height 22
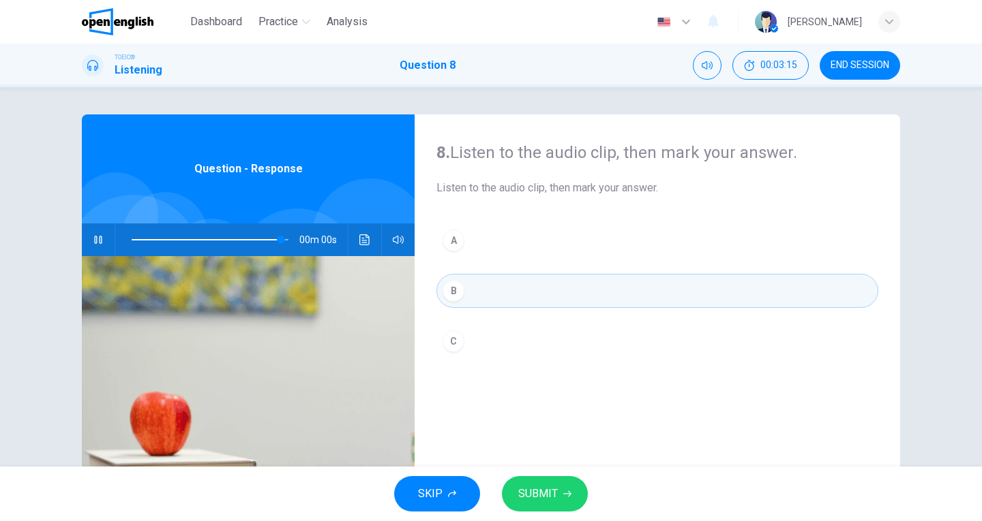
type input "*"
click at [543, 500] on span "SUBMIT" at bounding box center [538, 494] width 40 height 19
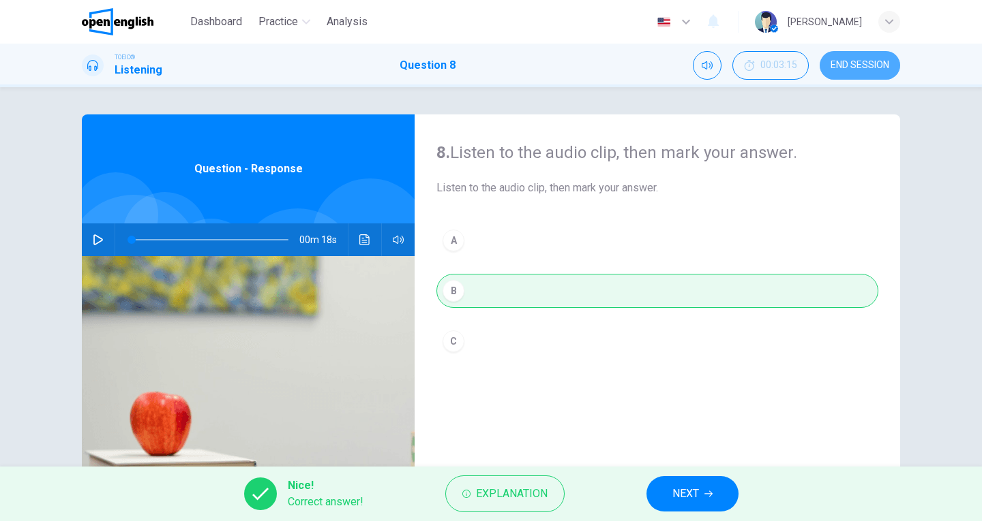
click at [855, 70] on span "END SESSION" at bounding box center [859, 65] width 59 height 11
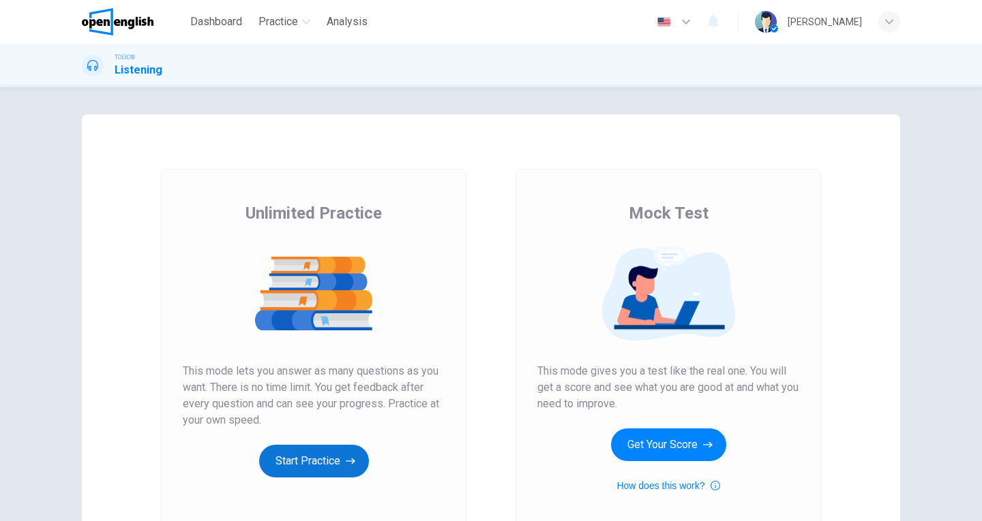
click at [307, 468] on button "Start Practice" at bounding box center [314, 461] width 110 height 33
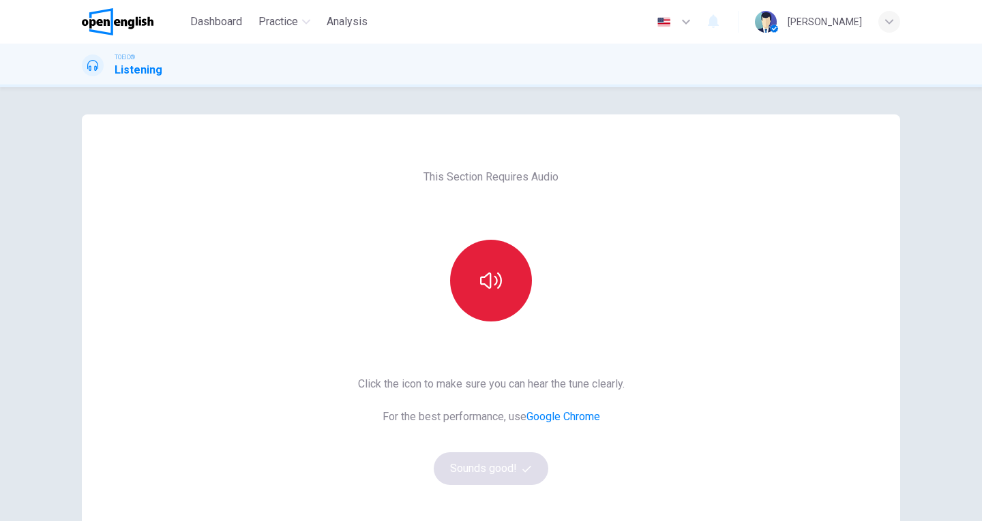
click at [480, 282] on icon "button" at bounding box center [491, 281] width 22 height 22
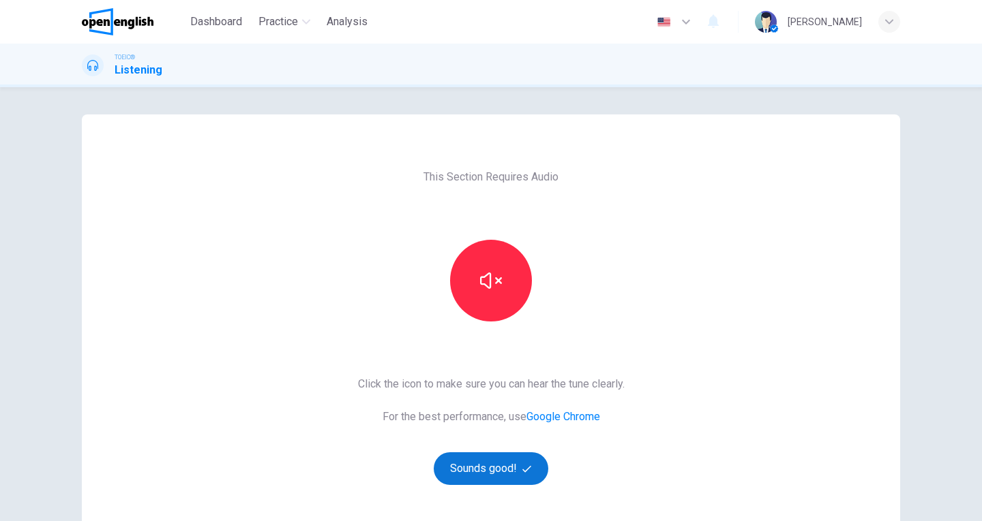
click at [487, 476] on button "Sounds good!" at bounding box center [490, 469] width 115 height 33
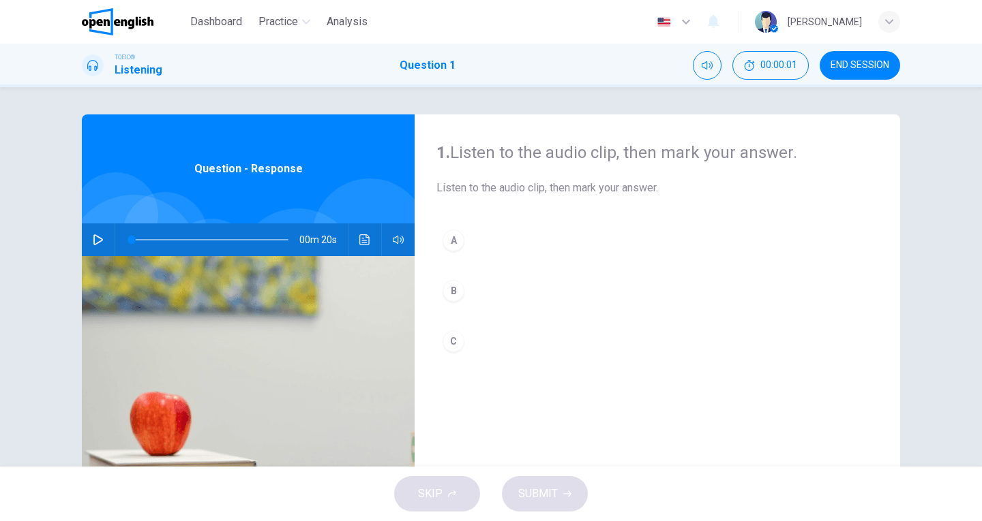
click at [89, 242] on button "button" at bounding box center [98, 240] width 22 height 33
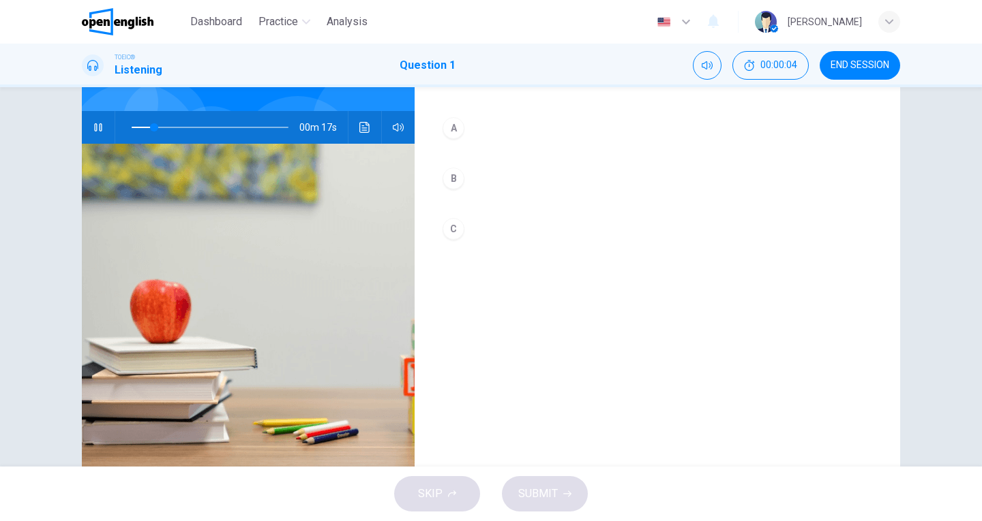
scroll to position [120, 0]
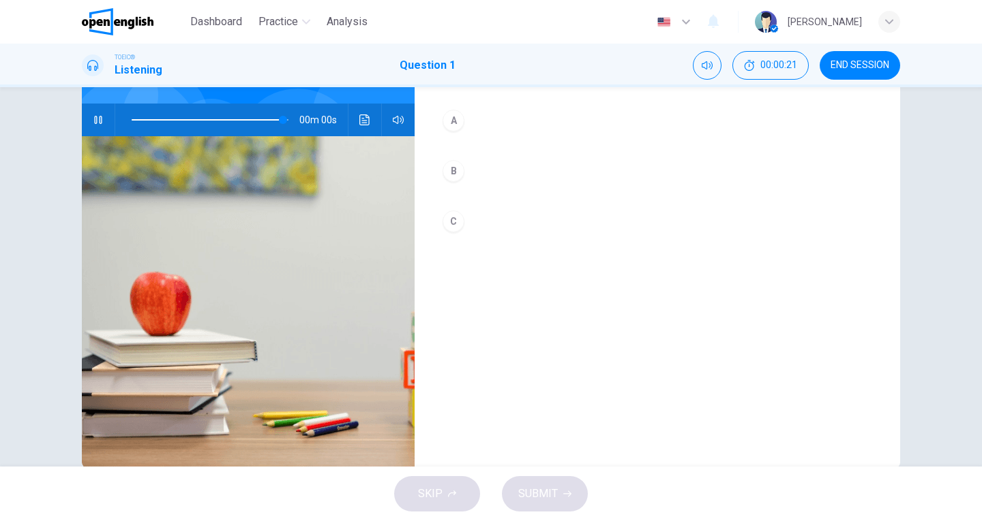
type input "*"
click at [451, 223] on div "C" at bounding box center [453, 222] width 22 height 22
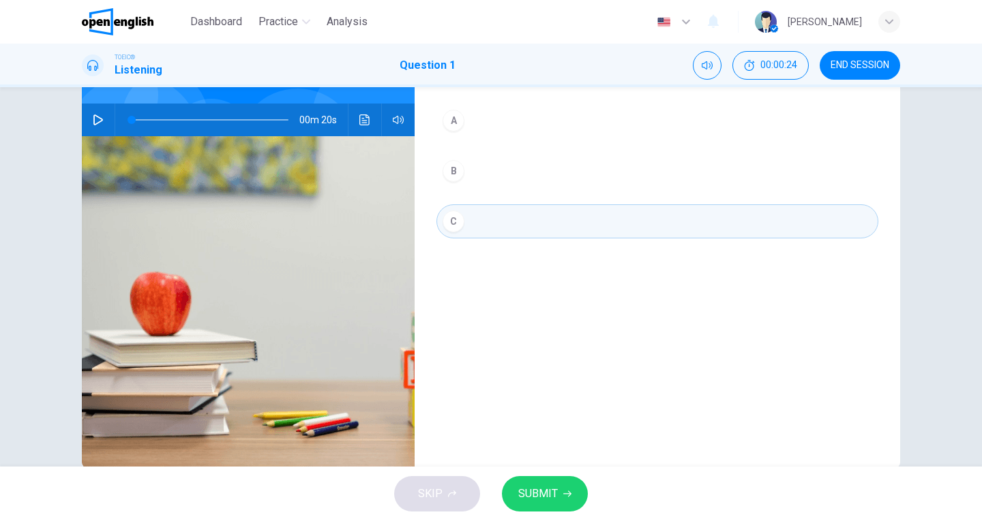
click at [528, 488] on span "SUBMIT" at bounding box center [538, 494] width 40 height 19
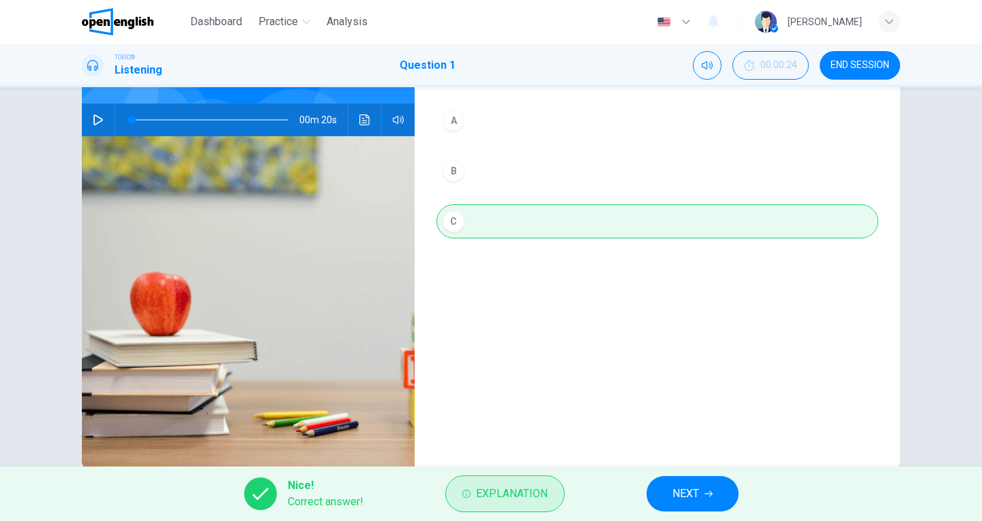
click at [508, 506] on button "Explanation" at bounding box center [504, 494] width 119 height 37
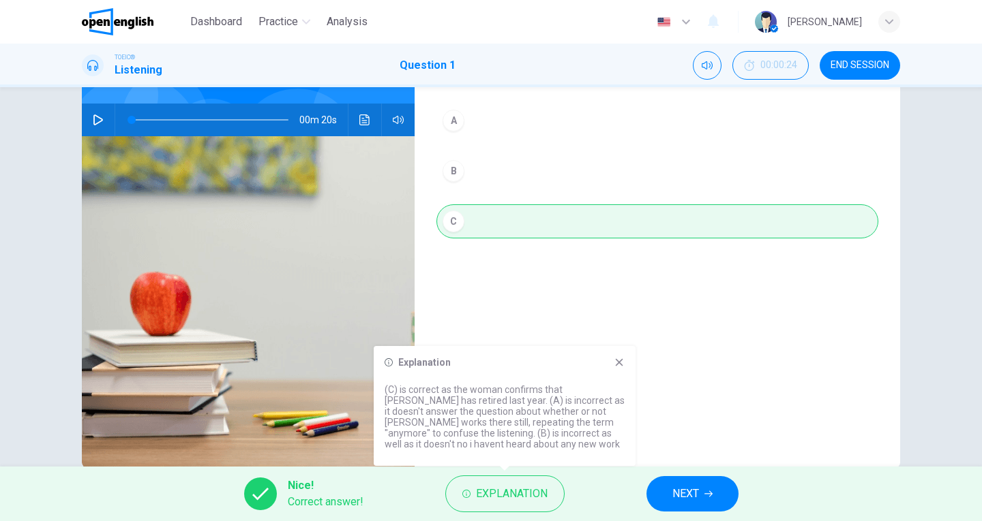
click at [534, 141] on div "A B C" at bounding box center [657, 185] width 442 height 162
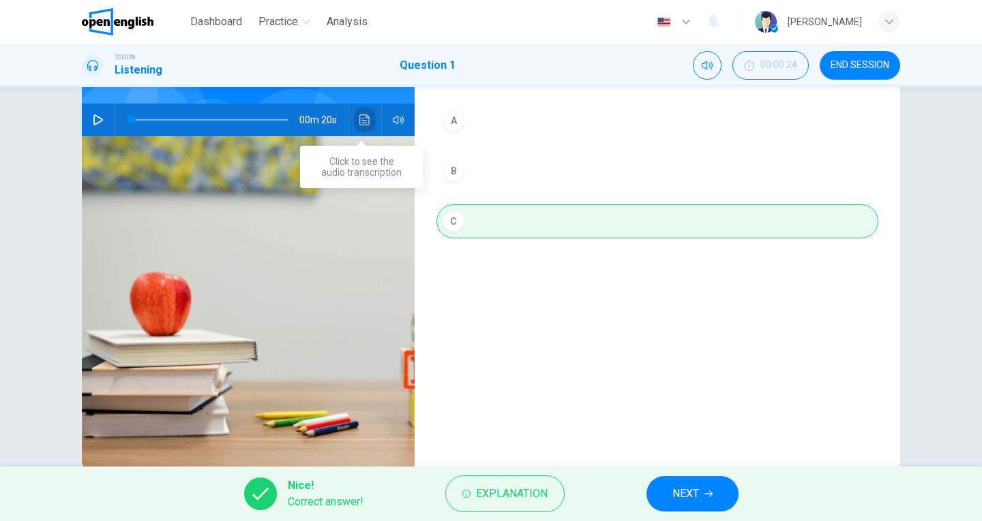
click at [354, 115] on button "Click to see the audio transcription" at bounding box center [365, 120] width 22 height 33
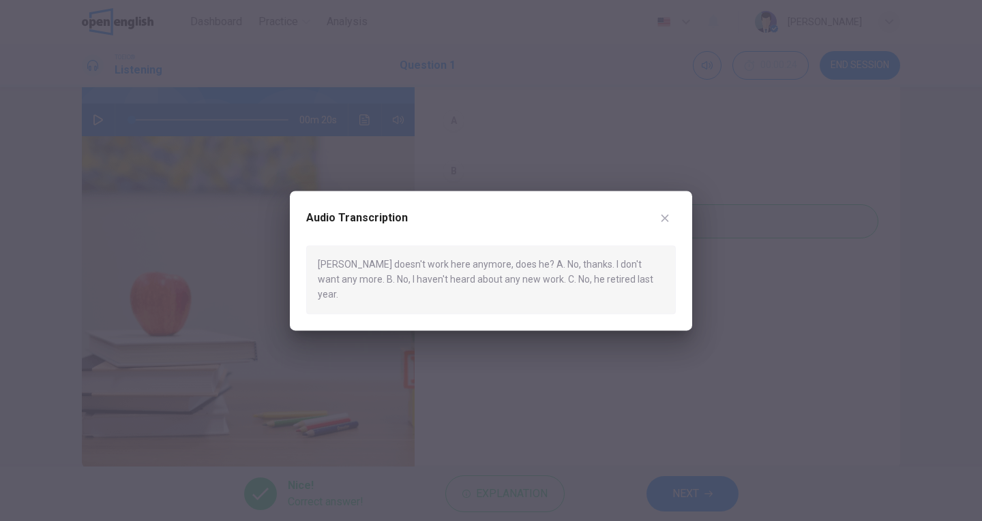
click at [536, 105] on div at bounding box center [491, 260] width 982 height 521
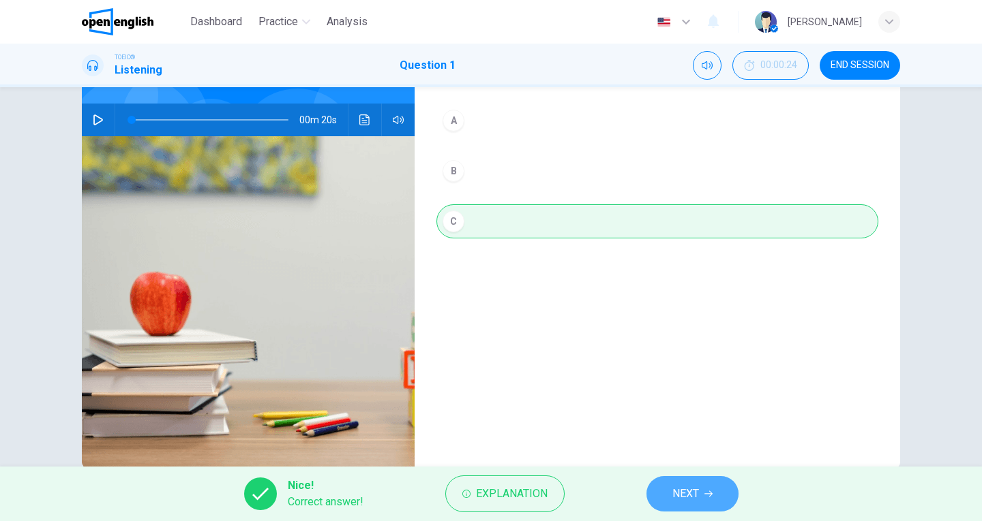
click at [708, 497] on icon "button" at bounding box center [708, 494] width 8 height 8
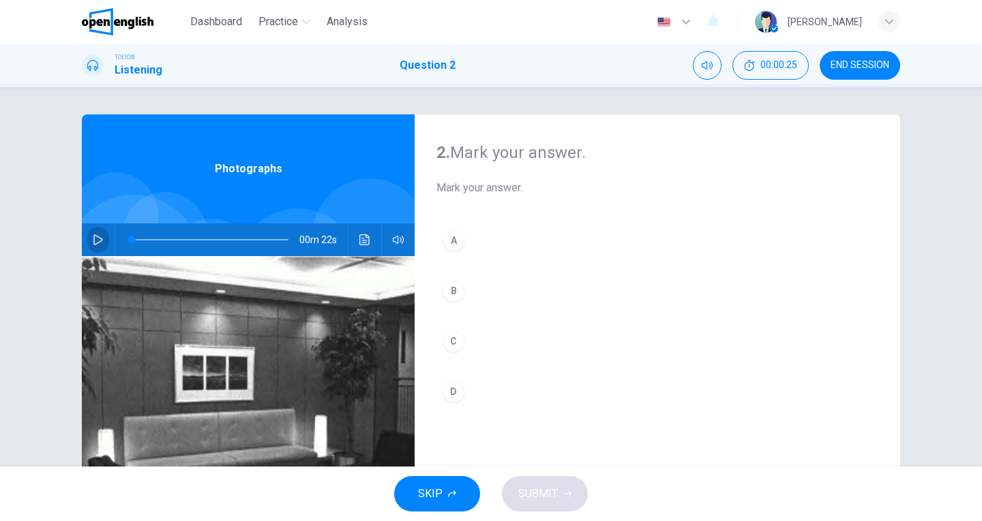
click at [93, 242] on icon "button" at bounding box center [98, 239] width 11 height 11
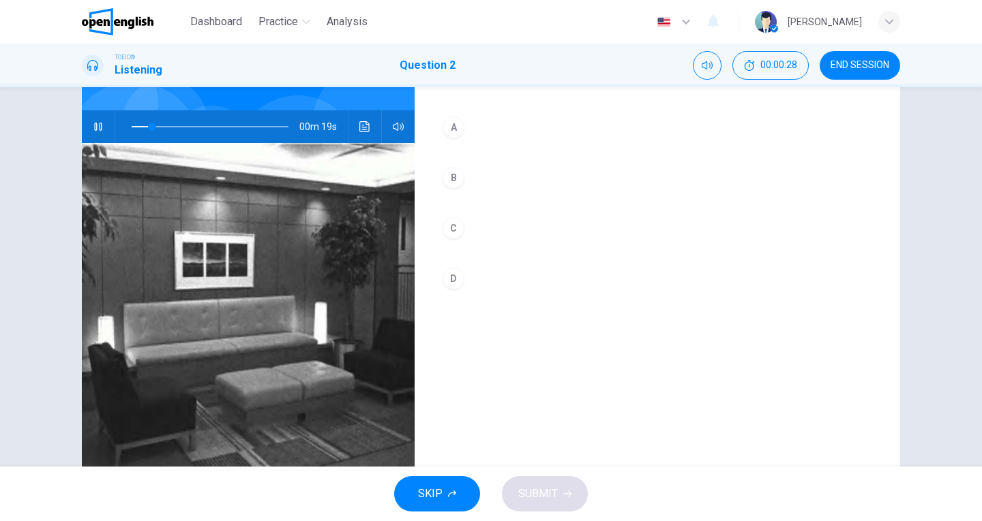
scroll to position [141, 0]
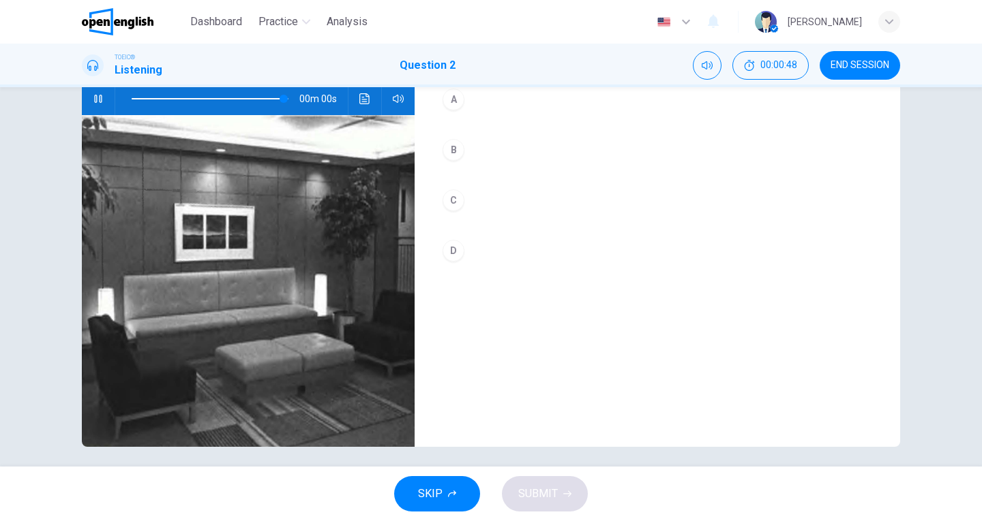
type input "*"
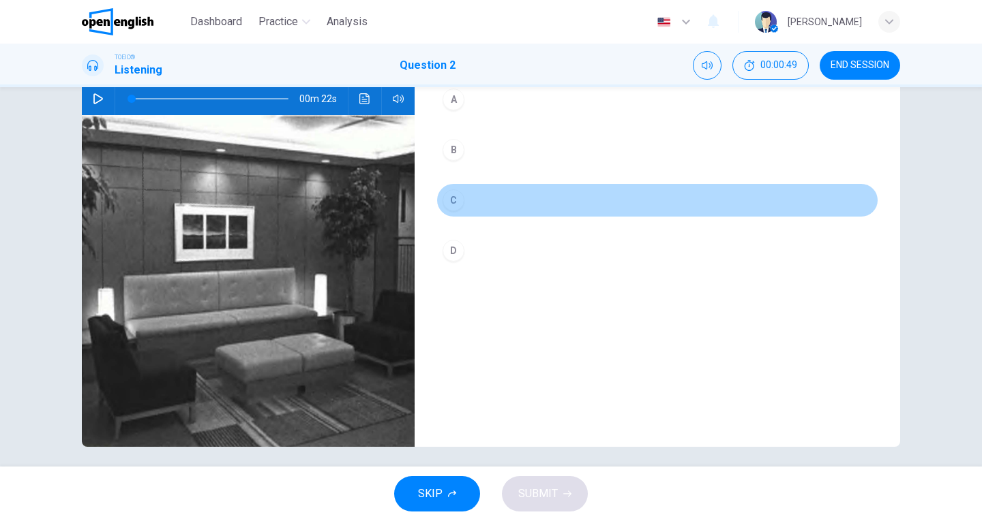
click at [444, 213] on button "C" at bounding box center [657, 200] width 442 height 34
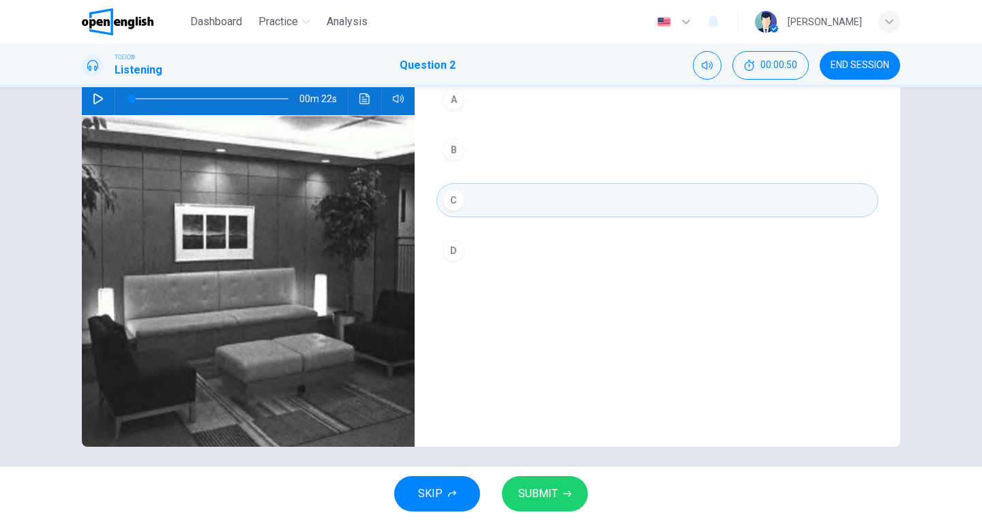
click at [519, 506] on button "SUBMIT" at bounding box center [545, 493] width 86 height 35
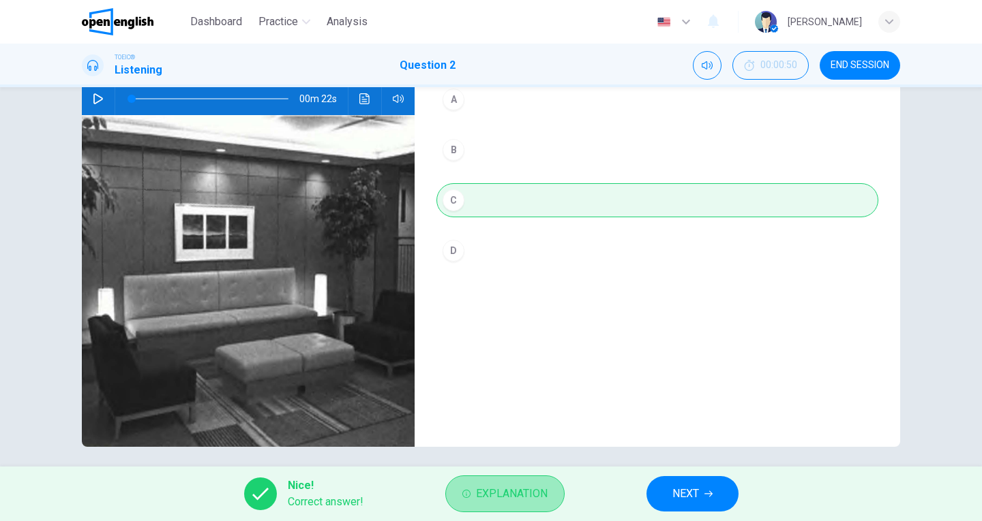
click at [470, 500] on button "Explanation" at bounding box center [504, 494] width 119 height 37
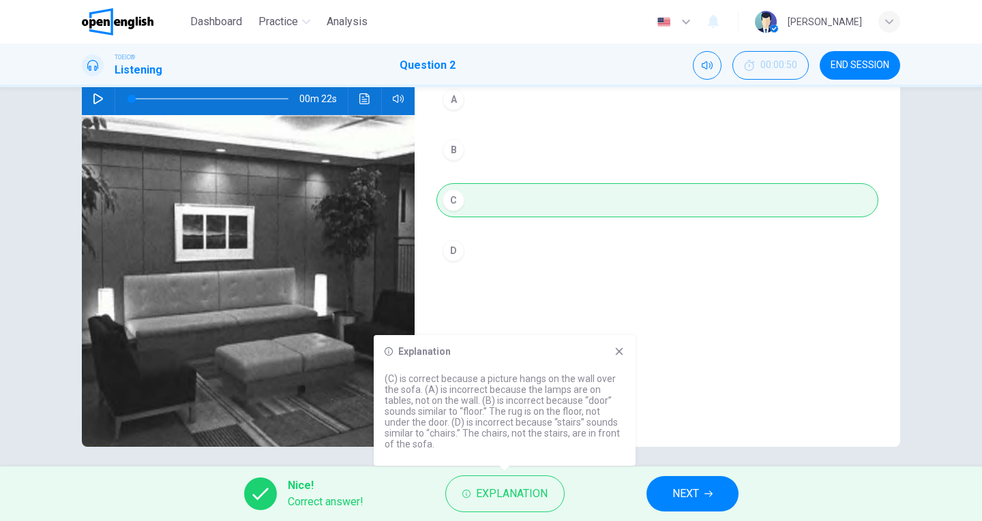
click at [701, 409] on div "2. Mark your answer. Mark your answer. A B C D" at bounding box center [656, 210] width 485 height 474
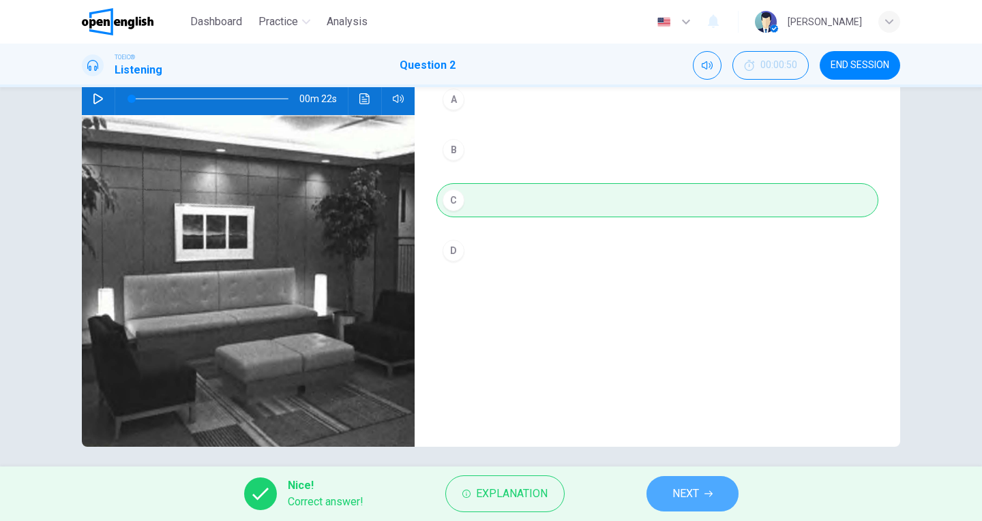
click at [691, 492] on span "NEXT" at bounding box center [685, 494] width 27 height 19
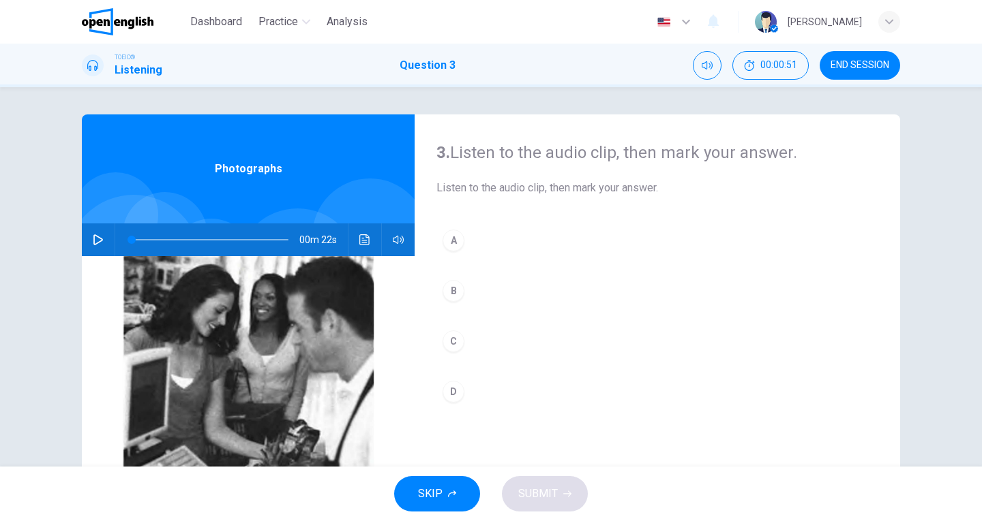
click at [100, 239] on icon "button" at bounding box center [98, 239] width 11 height 11
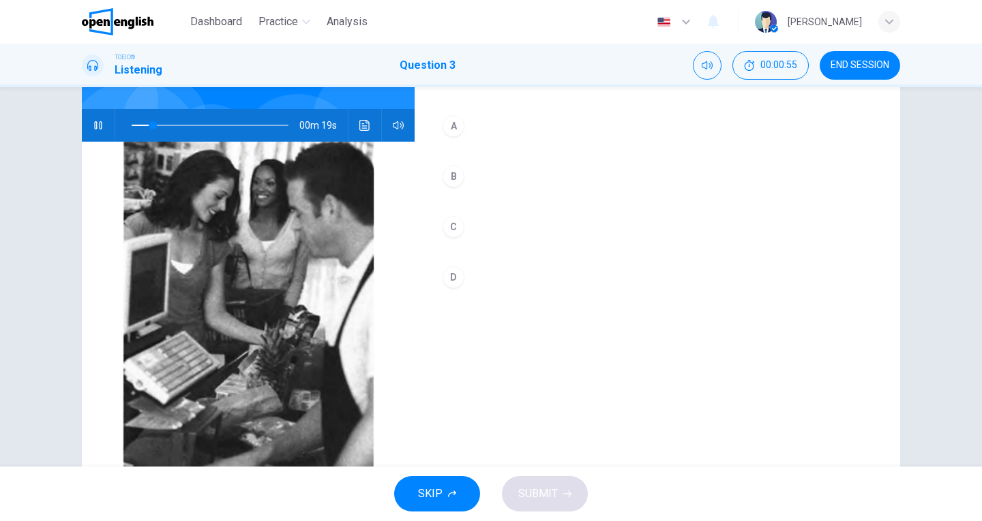
scroll to position [120, 0]
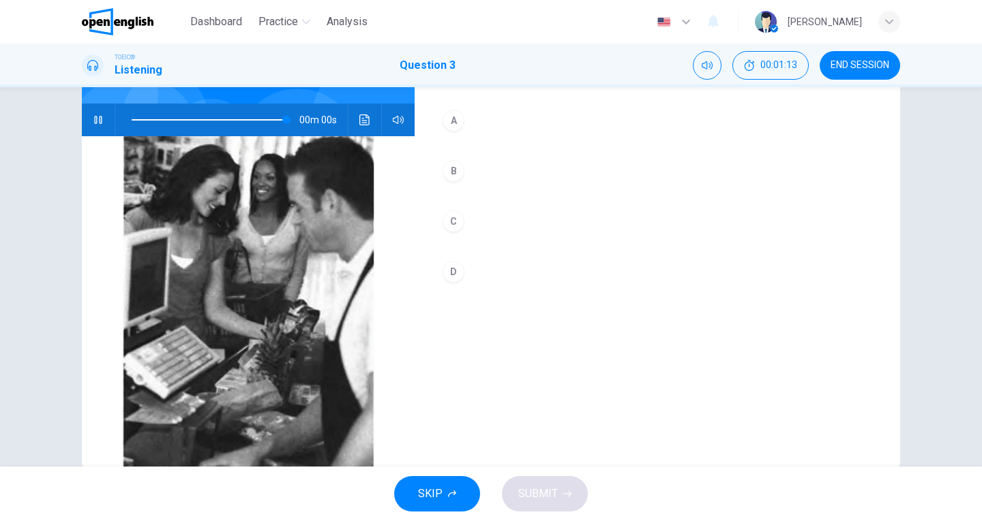
type input "*"
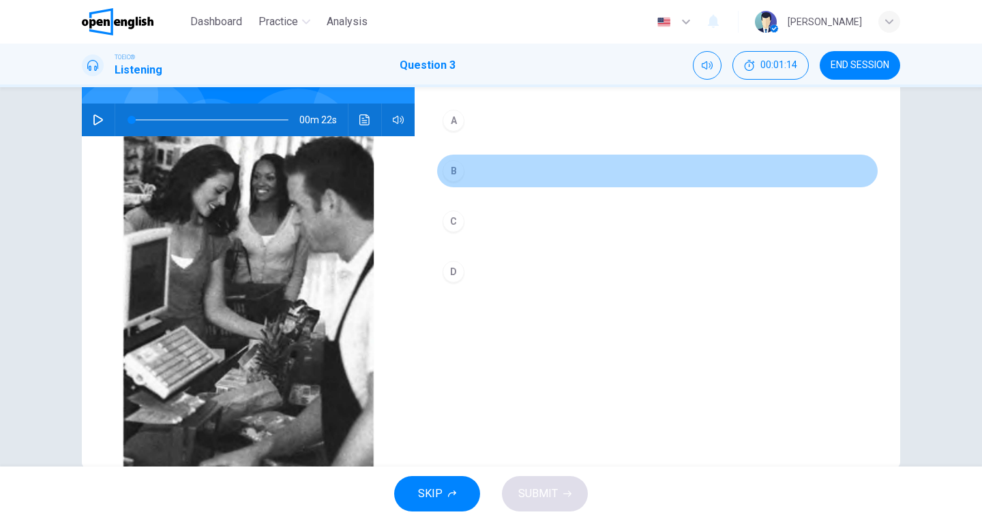
click at [453, 168] on div "B" at bounding box center [453, 171] width 22 height 22
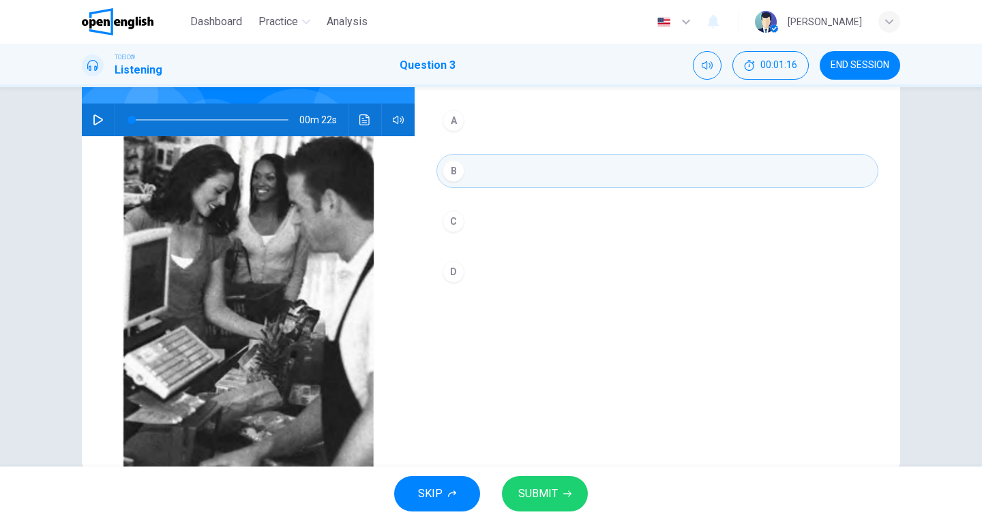
click at [543, 494] on span "SUBMIT" at bounding box center [538, 494] width 40 height 19
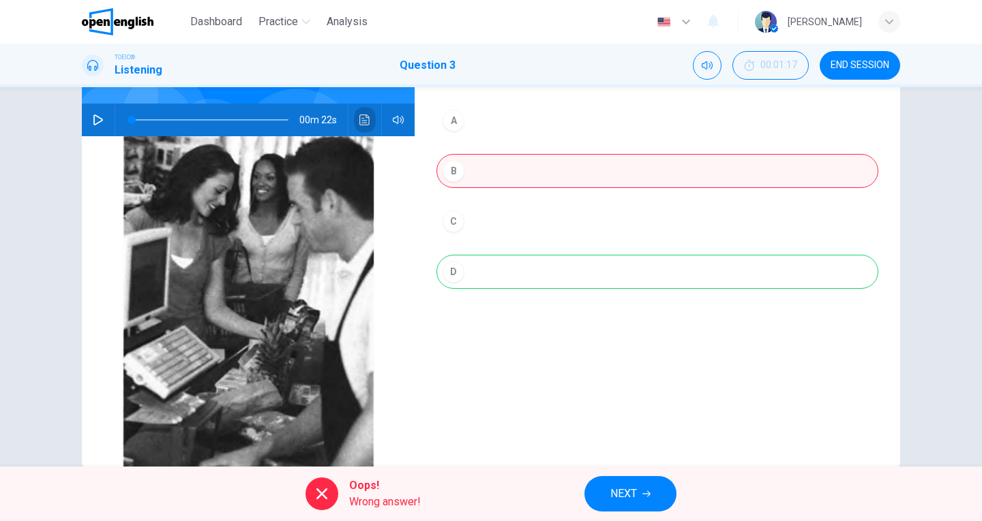
click at [363, 122] on icon "Click to see the audio transcription" at bounding box center [364, 120] width 10 height 11
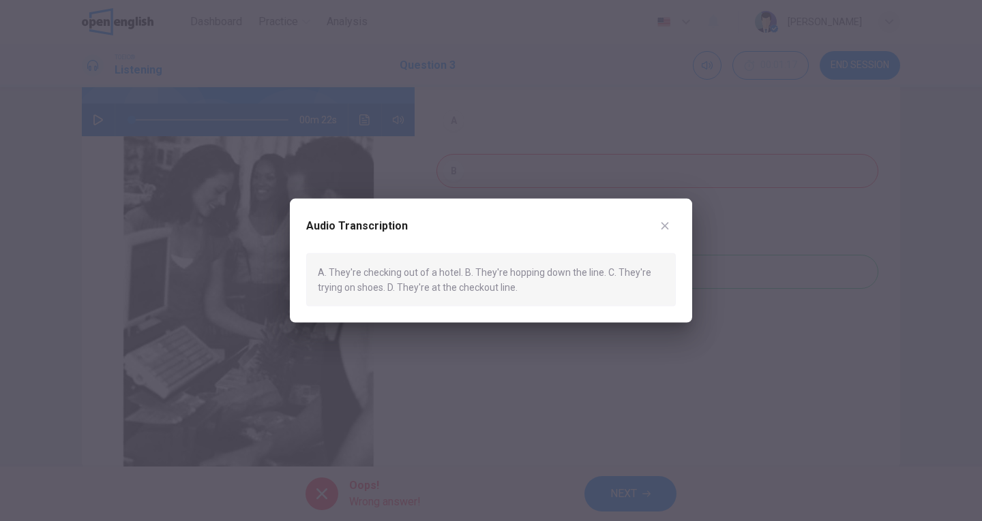
click at [485, 391] on div at bounding box center [491, 260] width 982 height 521
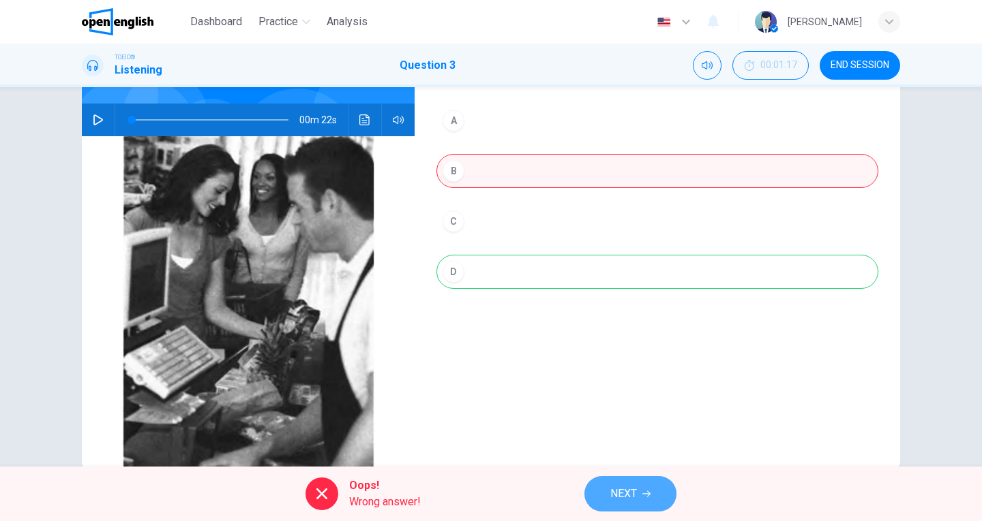
click at [635, 504] on button "NEXT" at bounding box center [630, 493] width 92 height 35
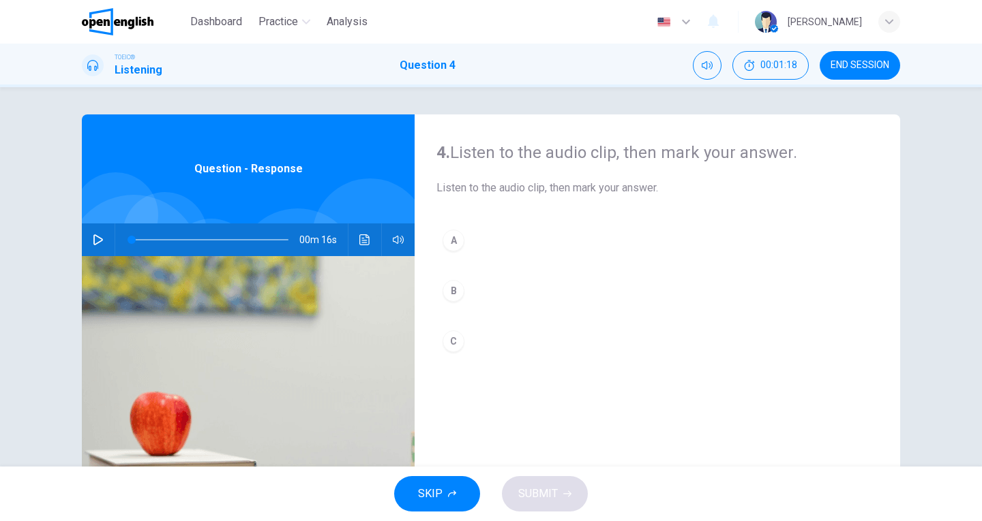
click at [107, 241] on div "00m 16s" at bounding box center [248, 240] width 333 height 33
click at [93, 239] on icon "button" at bounding box center [98, 239] width 11 height 11
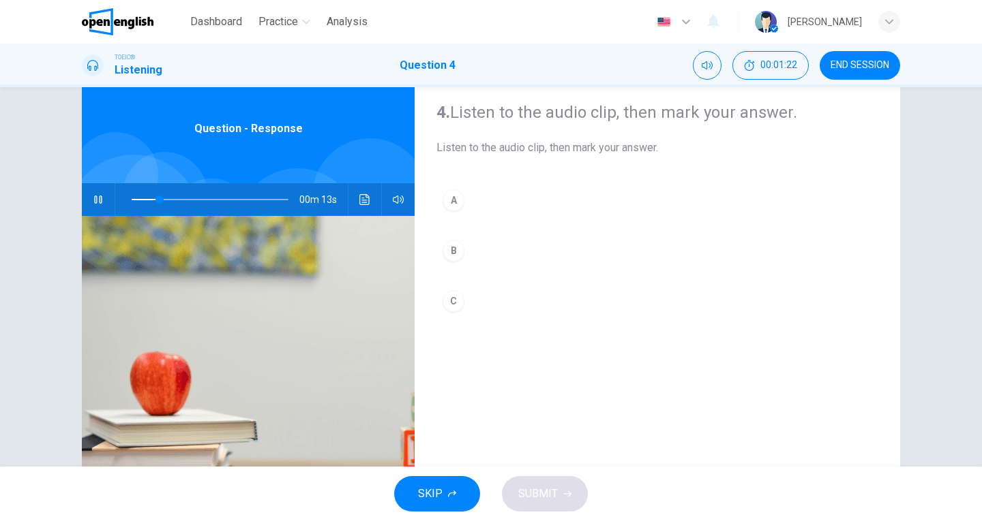
scroll to position [42, 0]
drag, startPoint x: 150, startPoint y: 198, endPoint x: 99, endPoint y: 198, distance: 51.1
click at [99, 198] on div "00m 16s" at bounding box center [248, 198] width 333 height 33
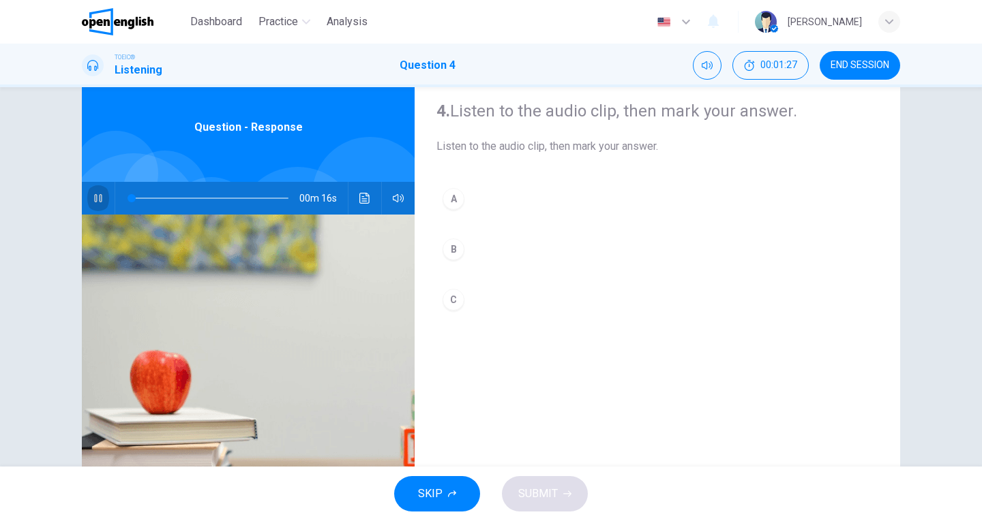
click at [97, 198] on icon "button" at bounding box center [98, 198] width 11 height 11
click at [132, 197] on span at bounding box center [210, 198] width 157 height 19
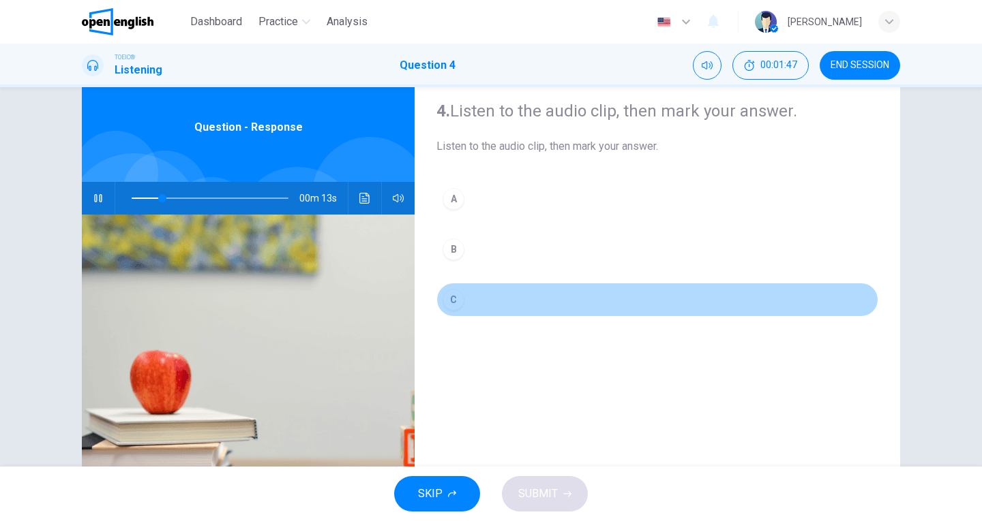
click at [463, 299] on button "C" at bounding box center [657, 300] width 442 height 34
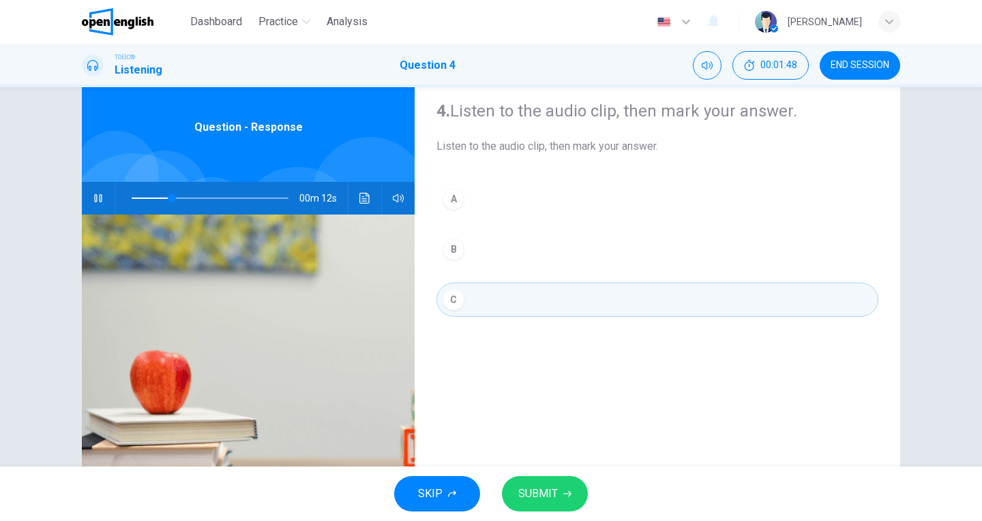
click at [526, 485] on span "SUBMIT" at bounding box center [538, 494] width 40 height 19
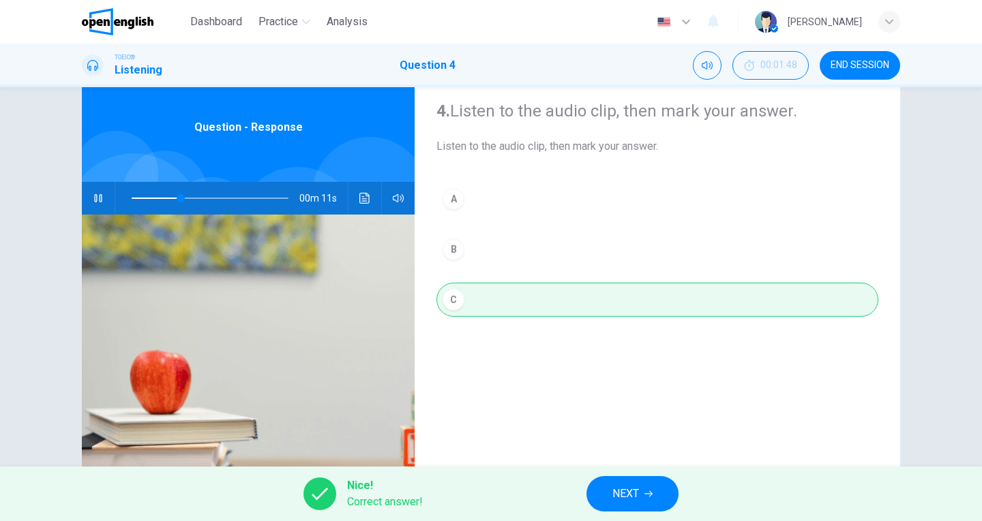
type input "**"
click at [622, 495] on span "NEXT" at bounding box center [625, 494] width 27 height 19
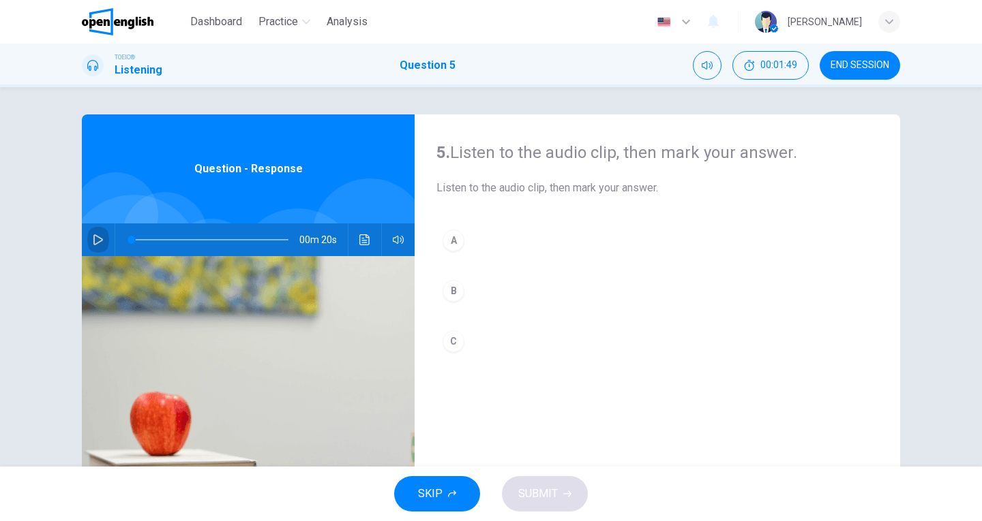
click at [100, 239] on button "button" at bounding box center [98, 240] width 22 height 33
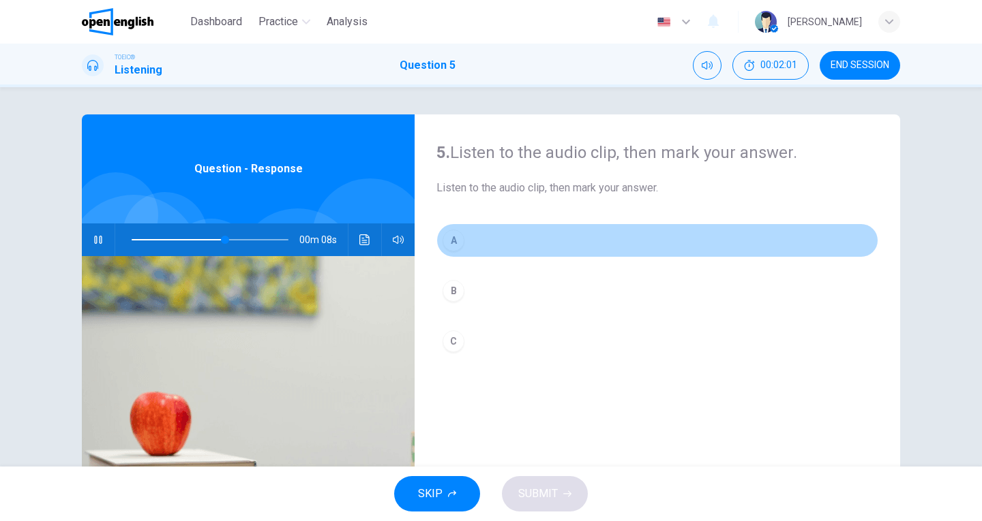
click at [458, 234] on div "A" at bounding box center [453, 241] width 22 height 22
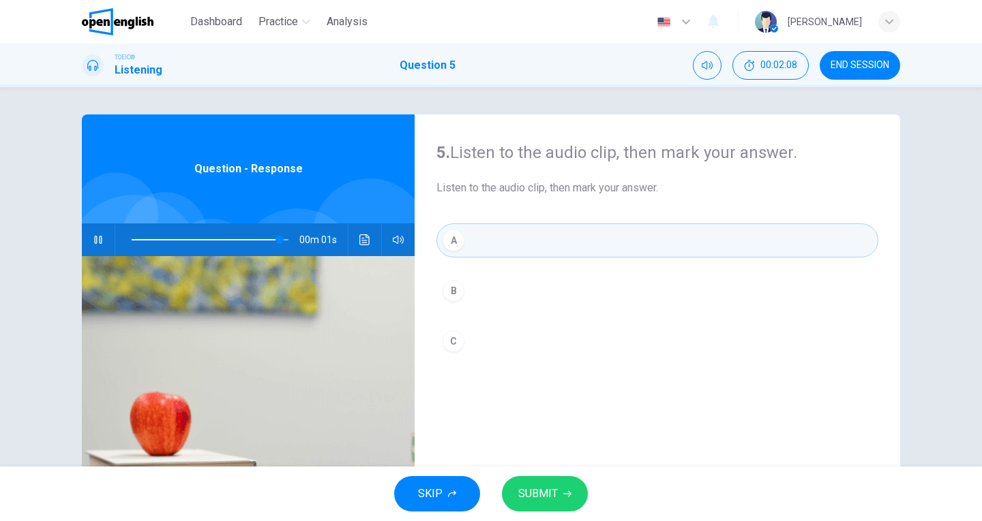
click at [543, 493] on span "SUBMIT" at bounding box center [538, 494] width 40 height 19
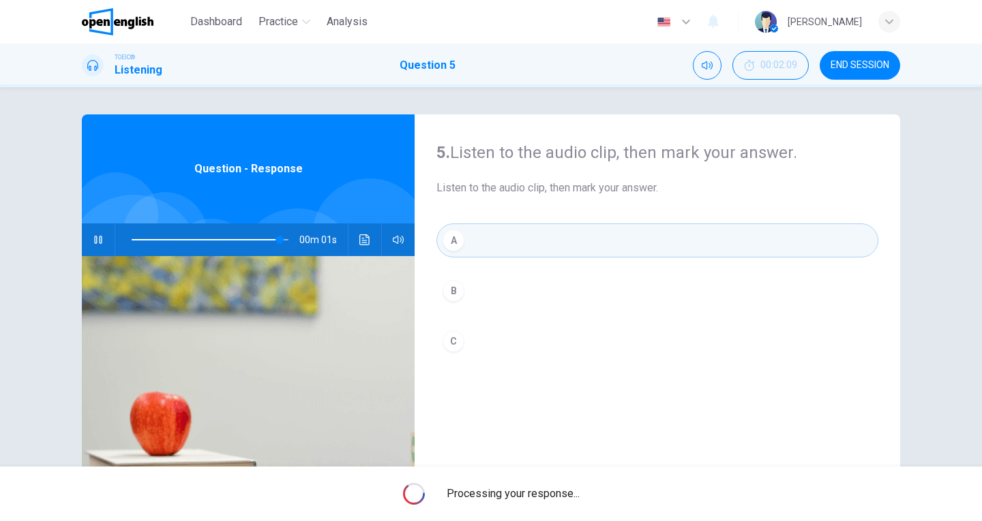
type input "*"
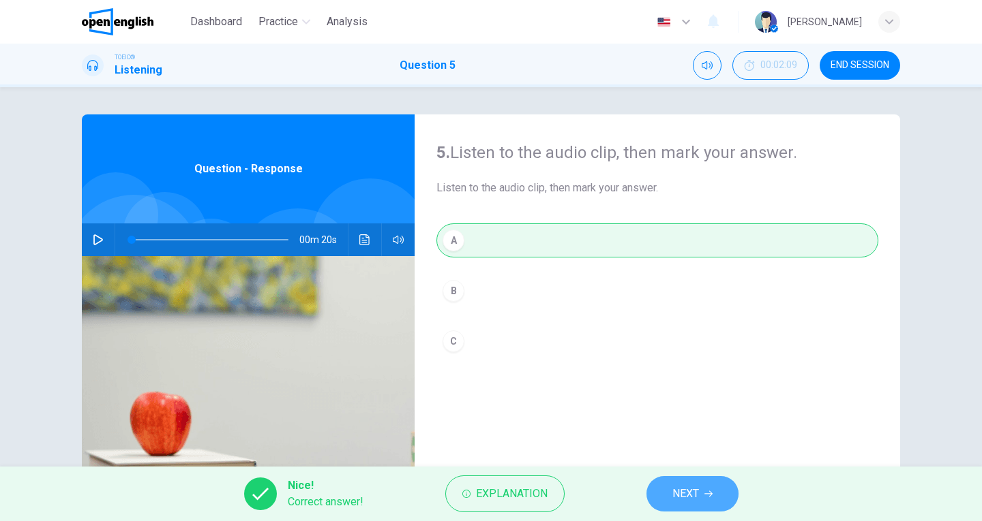
click at [680, 485] on span "NEXT" at bounding box center [685, 494] width 27 height 19
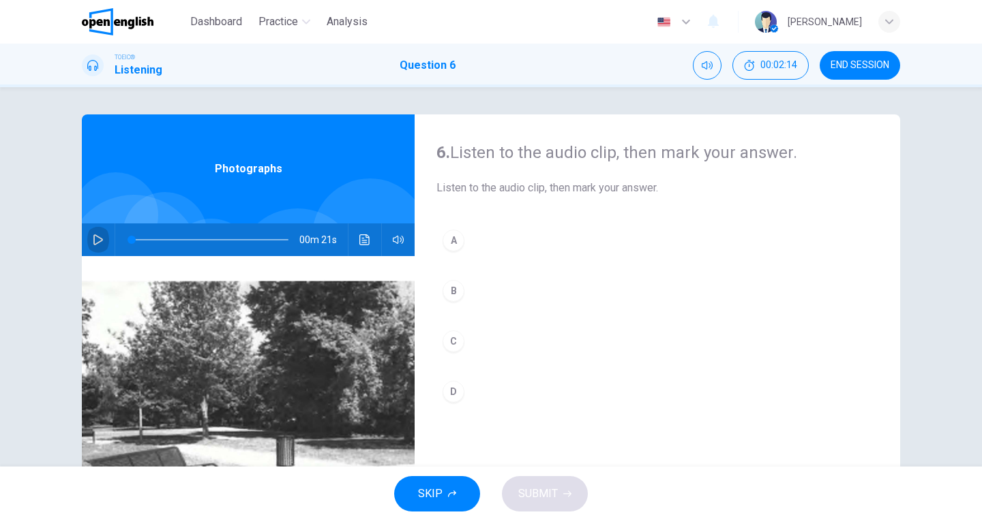
click at [97, 239] on icon "button" at bounding box center [98, 239] width 10 height 11
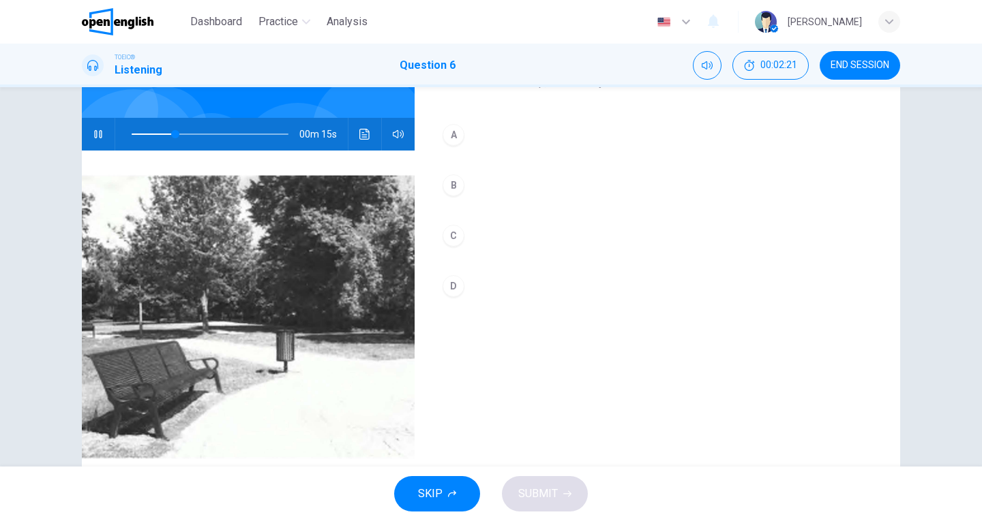
scroll to position [102, 0]
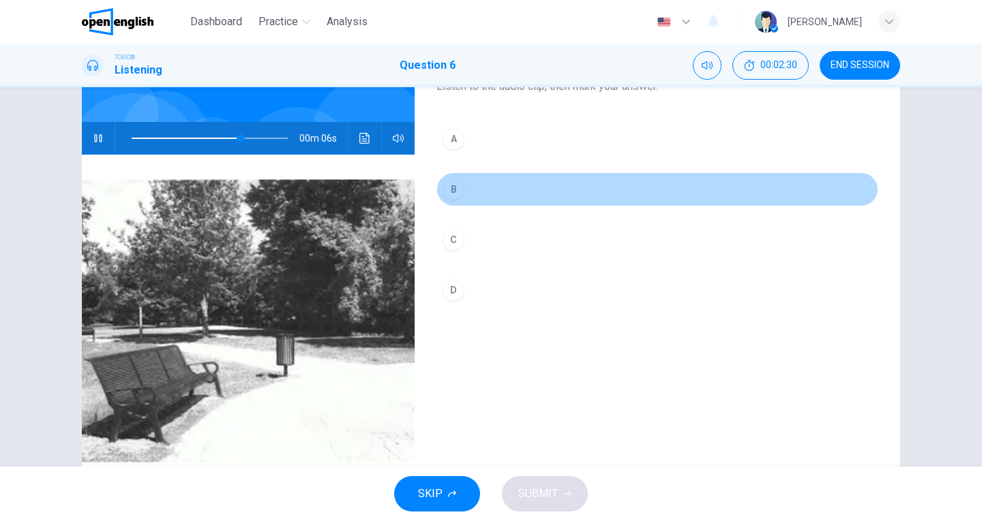
click at [448, 191] on div "B" at bounding box center [453, 190] width 22 height 22
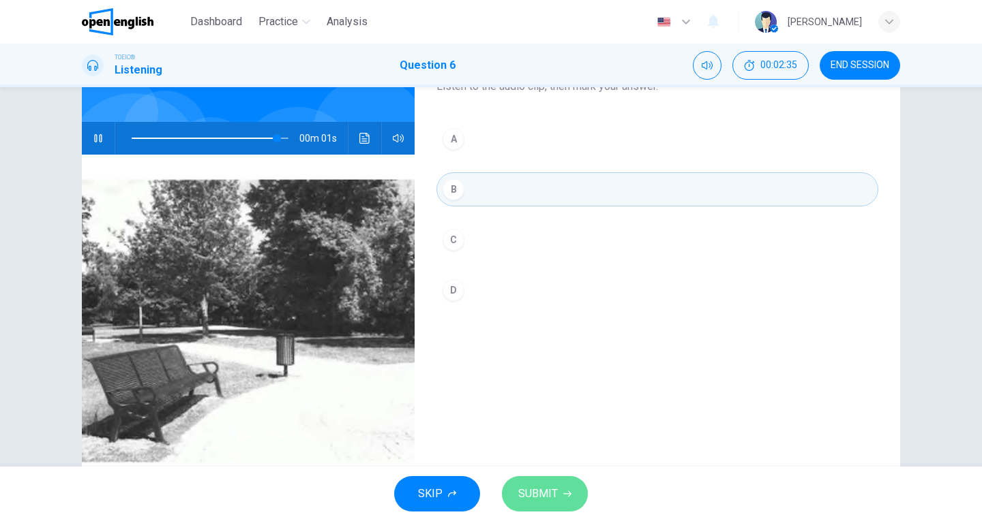
click at [541, 502] on span "SUBMIT" at bounding box center [538, 494] width 40 height 19
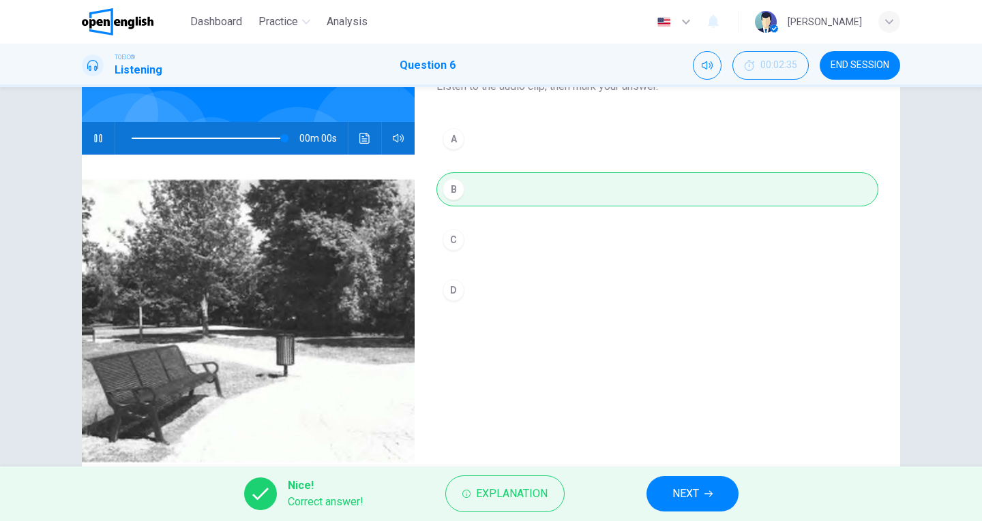
type input "*"
click at [675, 502] on span "NEXT" at bounding box center [685, 494] width 27 height 19
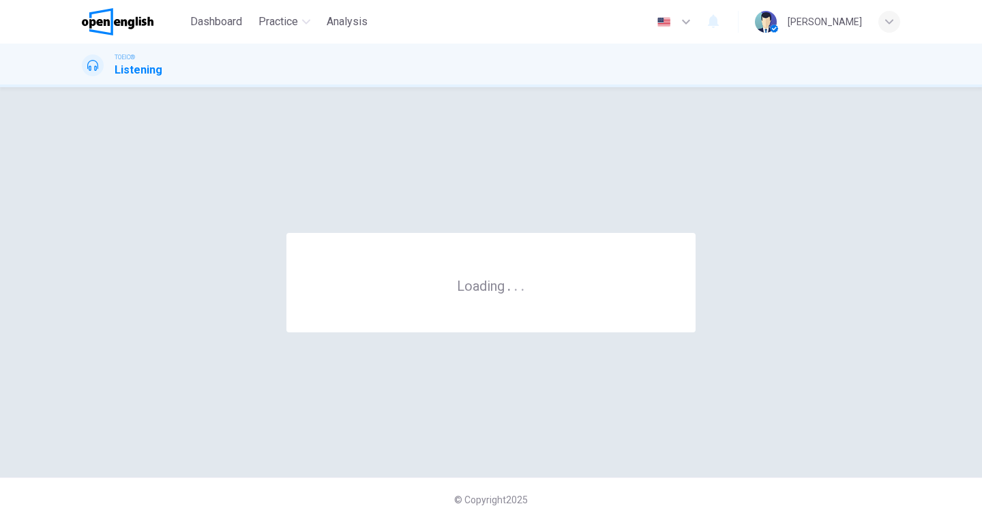
scroll to position [0, 0]
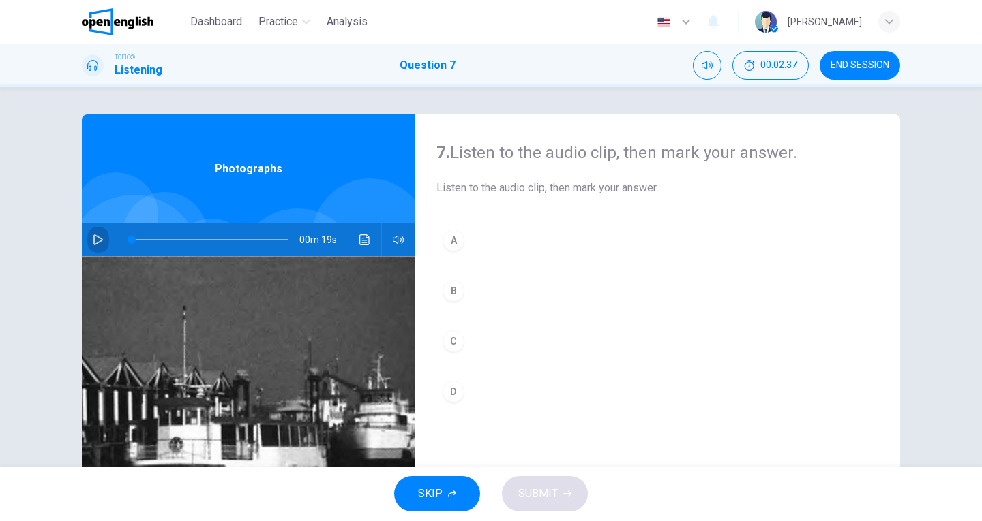
click at [93, 237] on icon "button" at bounding box center [98, 239] width 10 height 11
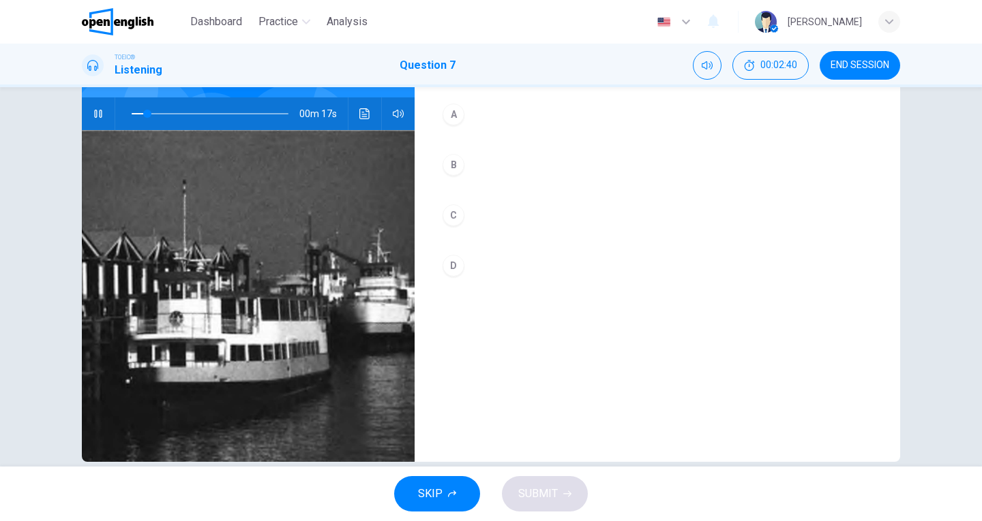
scroll to position [149, 0]
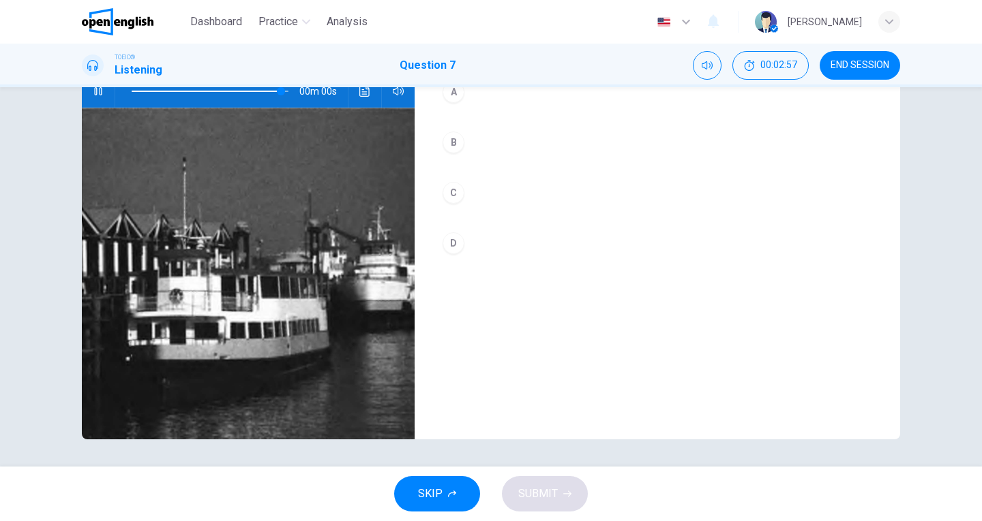
type input "*"
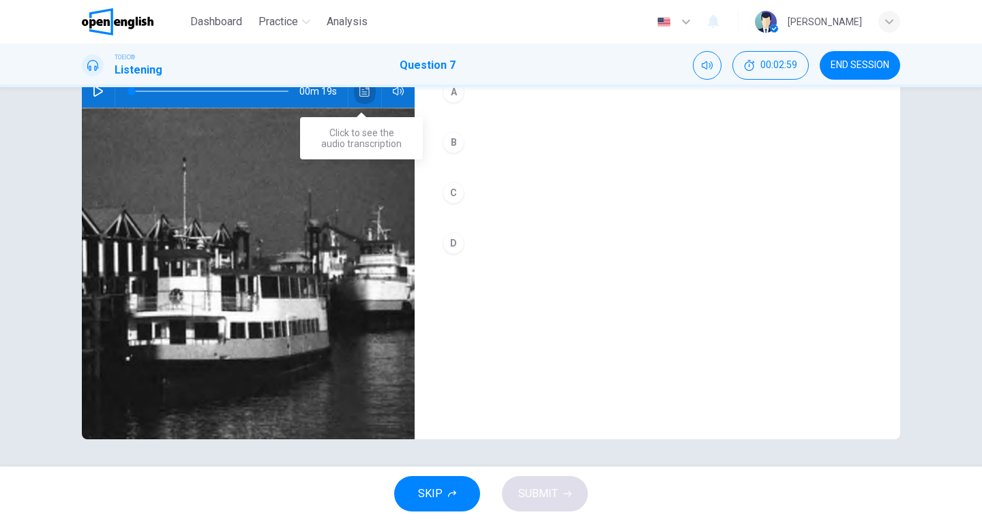
click at [354, 91] on button "Click to see the audio transcription" at bounding box center [365, 91] width 22 height 33
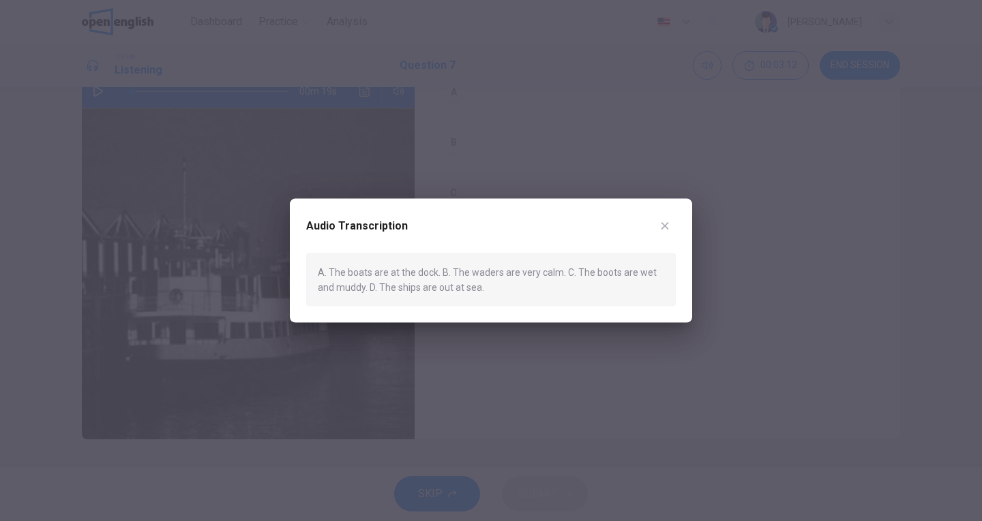
click at [431, 352] on div at bounding box center [491, 260] width 982 height 521
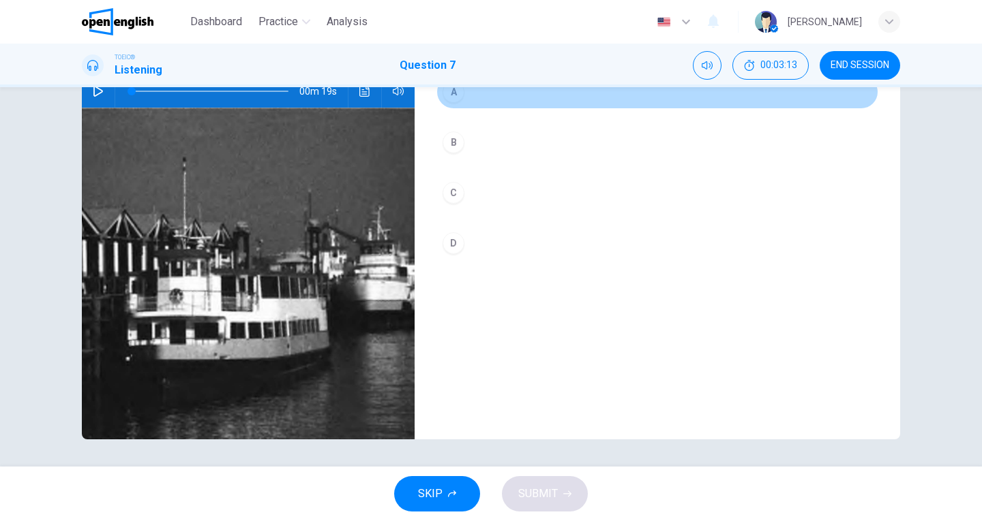
click at [442, 96] on div "A" at bounding box center [453, 92] width 22 height 22
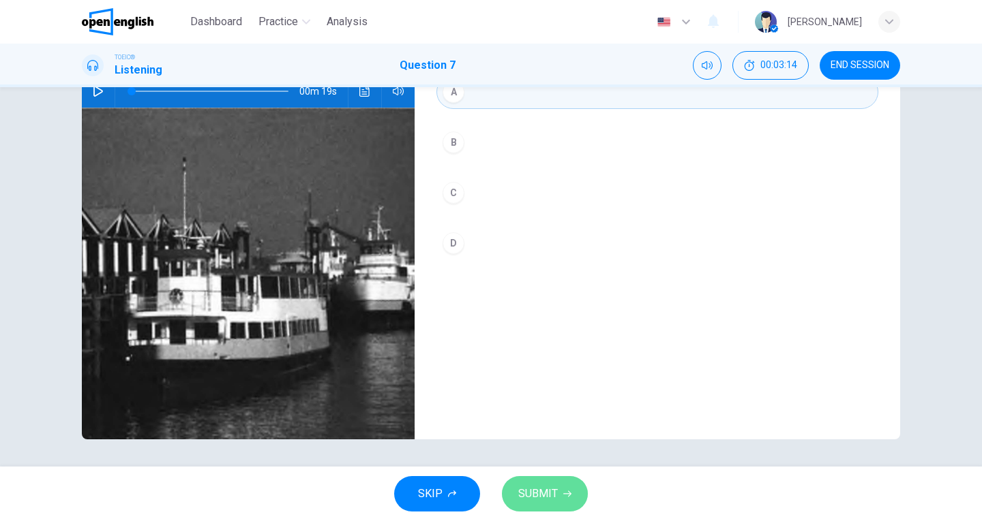
click at [553, 496] on span "SUBMIT" at bounding box center [538, 494] width 40 height 19
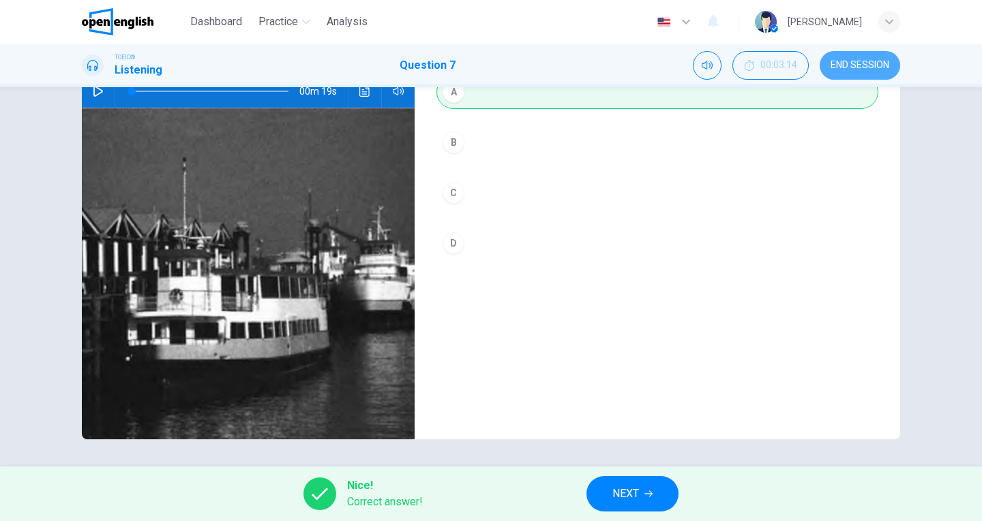
click at [855, 63] on span "END SESSION" at bounding box center [859, 65] width 59 height 11
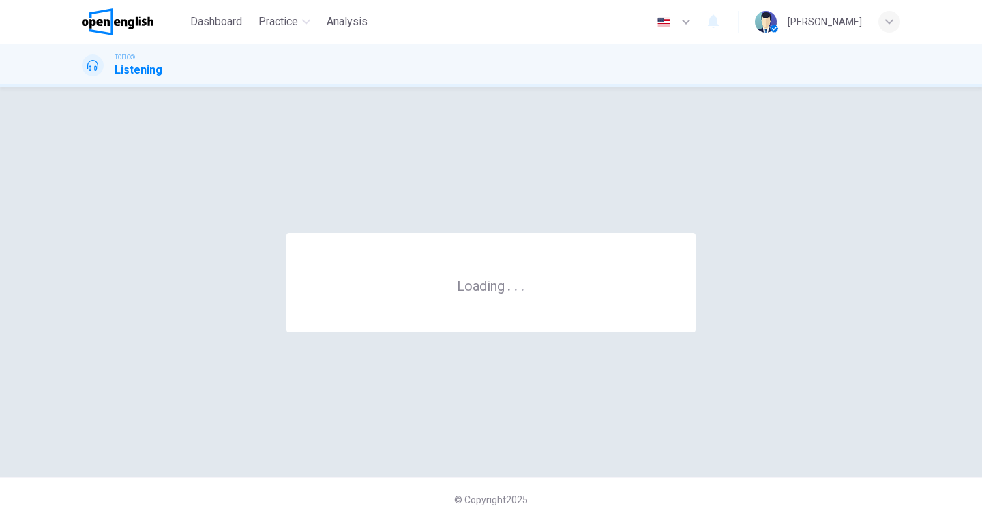
scroll to position [0, 0]
